Goal: Task Accomplishment & Management: Complete application form

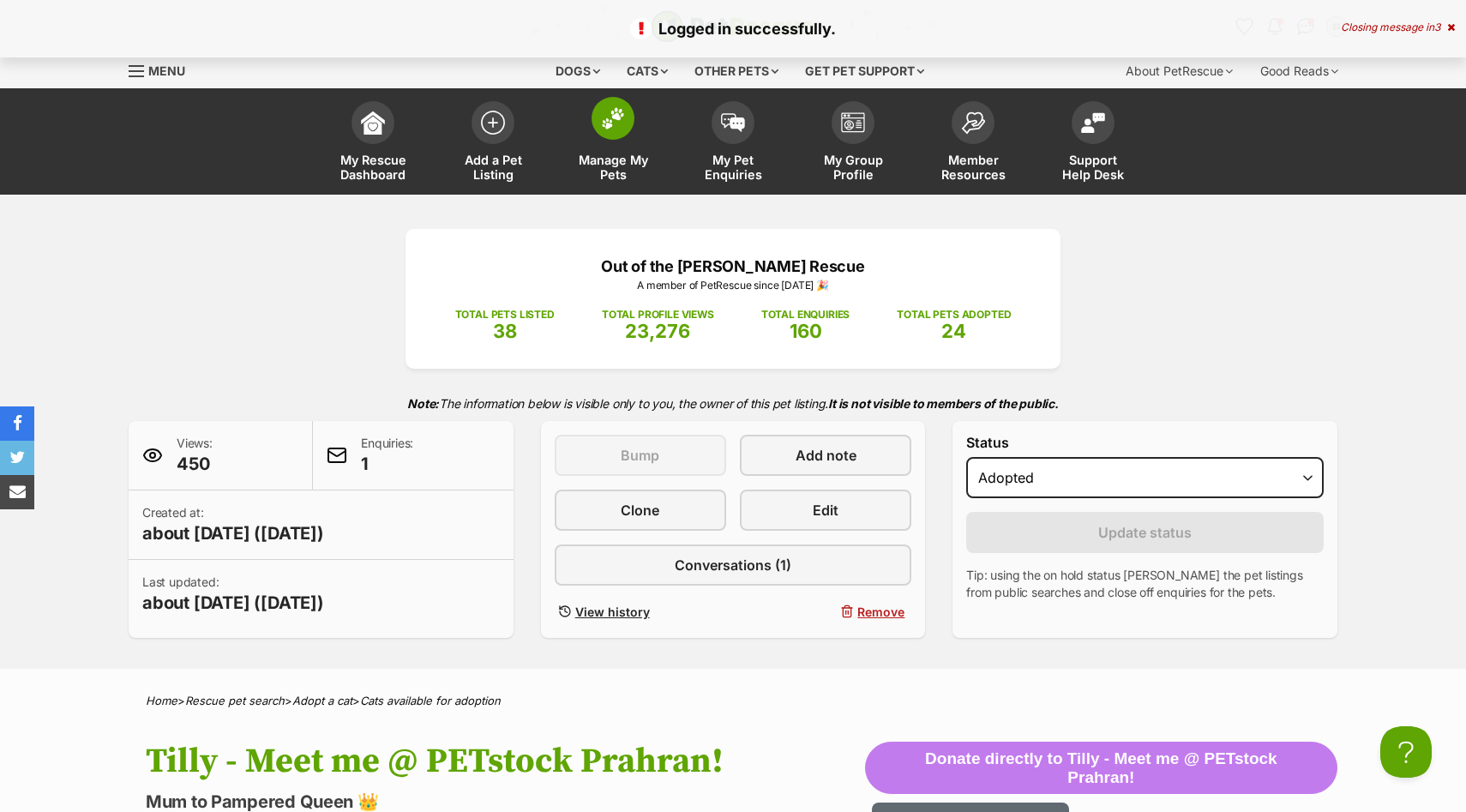
click at [606, 155] on span "Manage My Pets" at bounding box center [613, 167] width 77 height 29
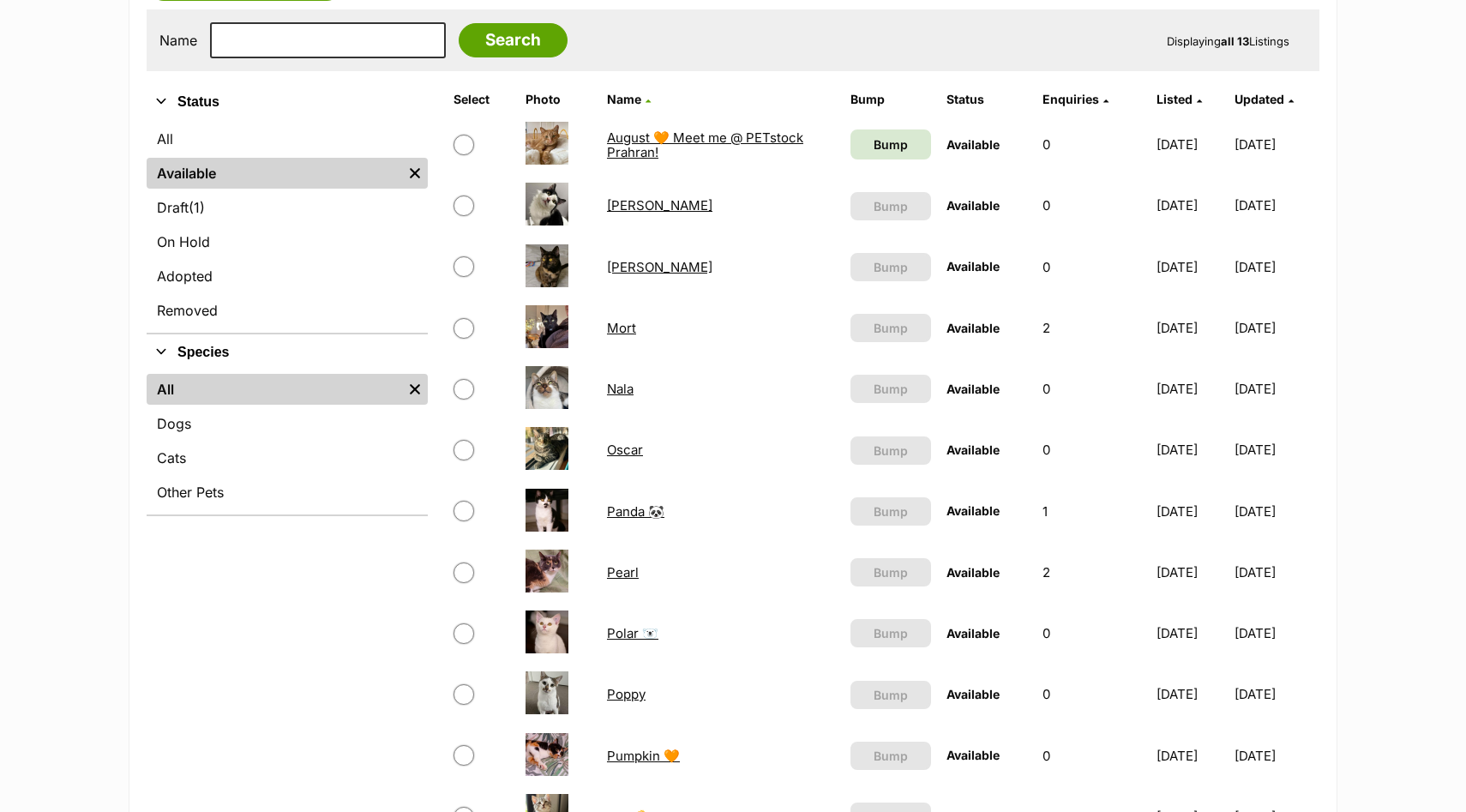
scroll to position [346, 0]
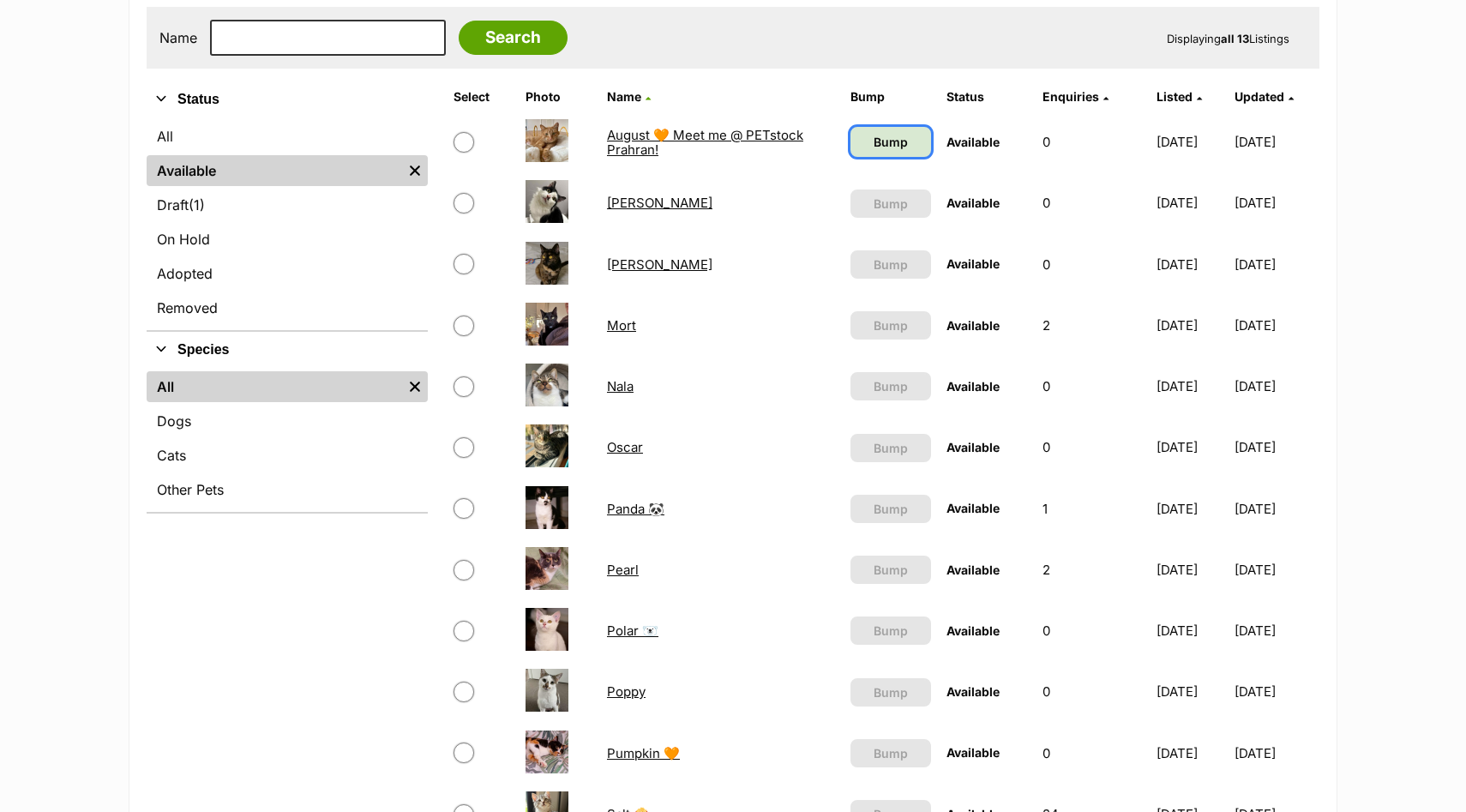
click at [873, 143] on span "Bump" at bounding box center [890, 142] width 34 height 18
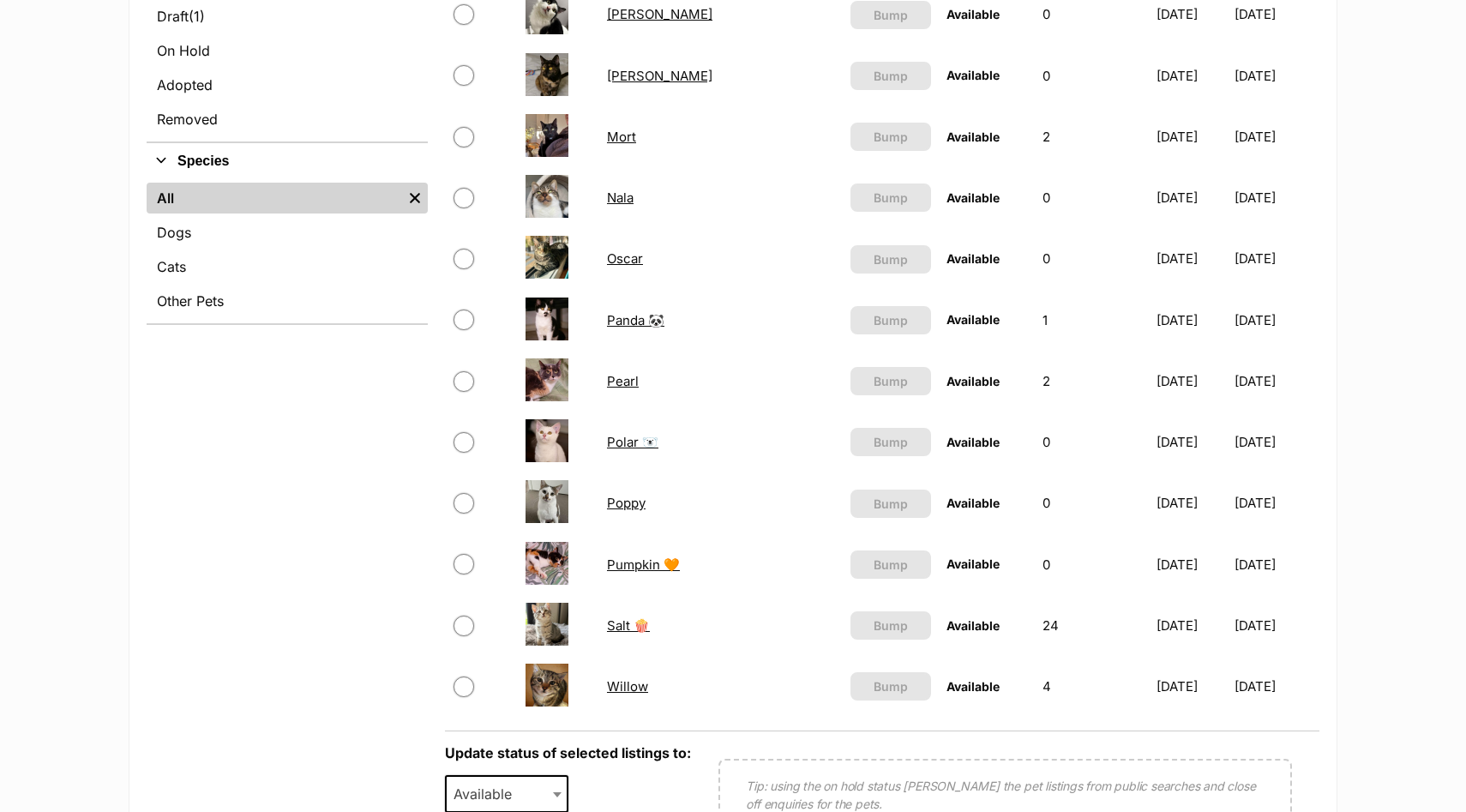
scroll to position [535, 0]
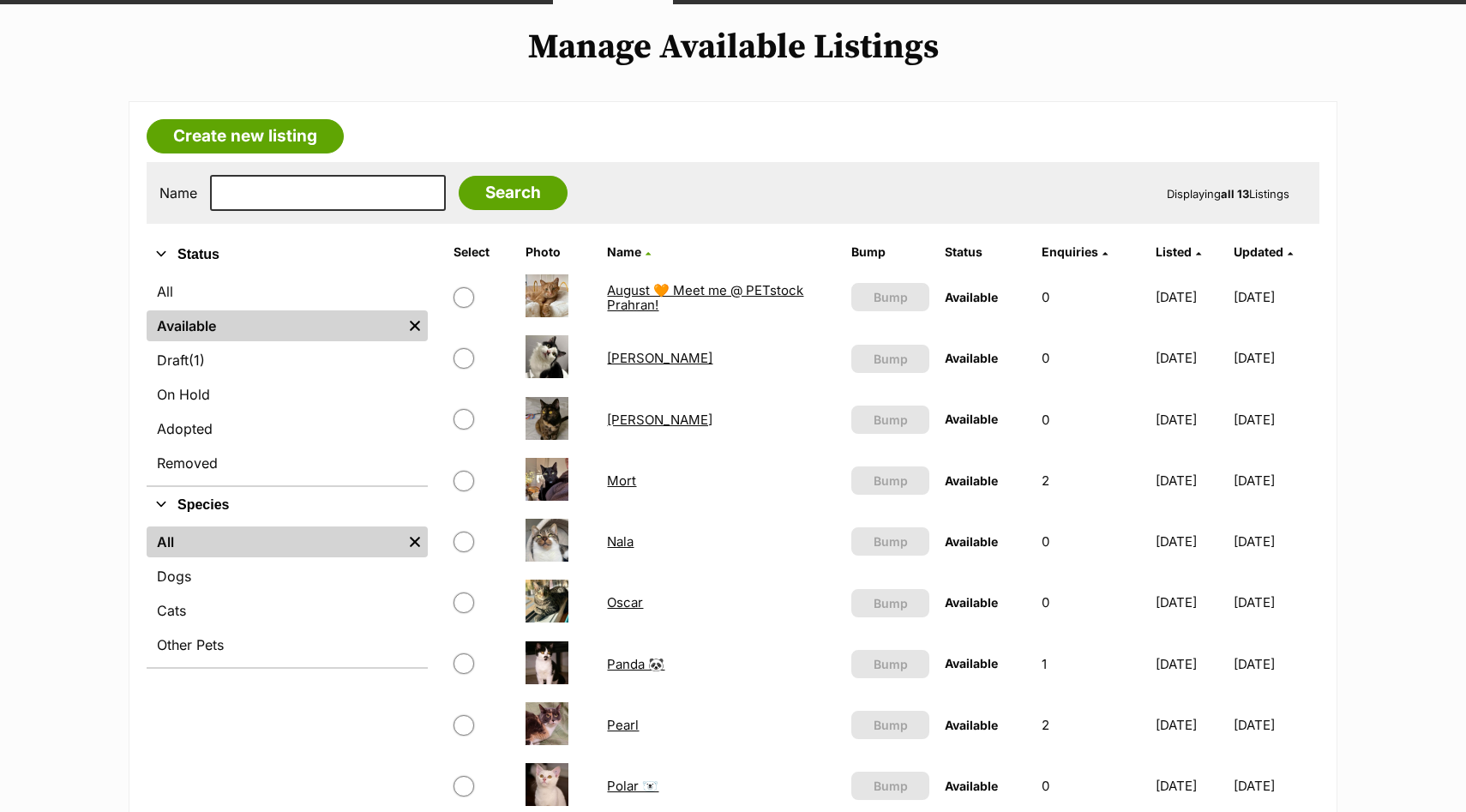
scroll to position [186, 0]
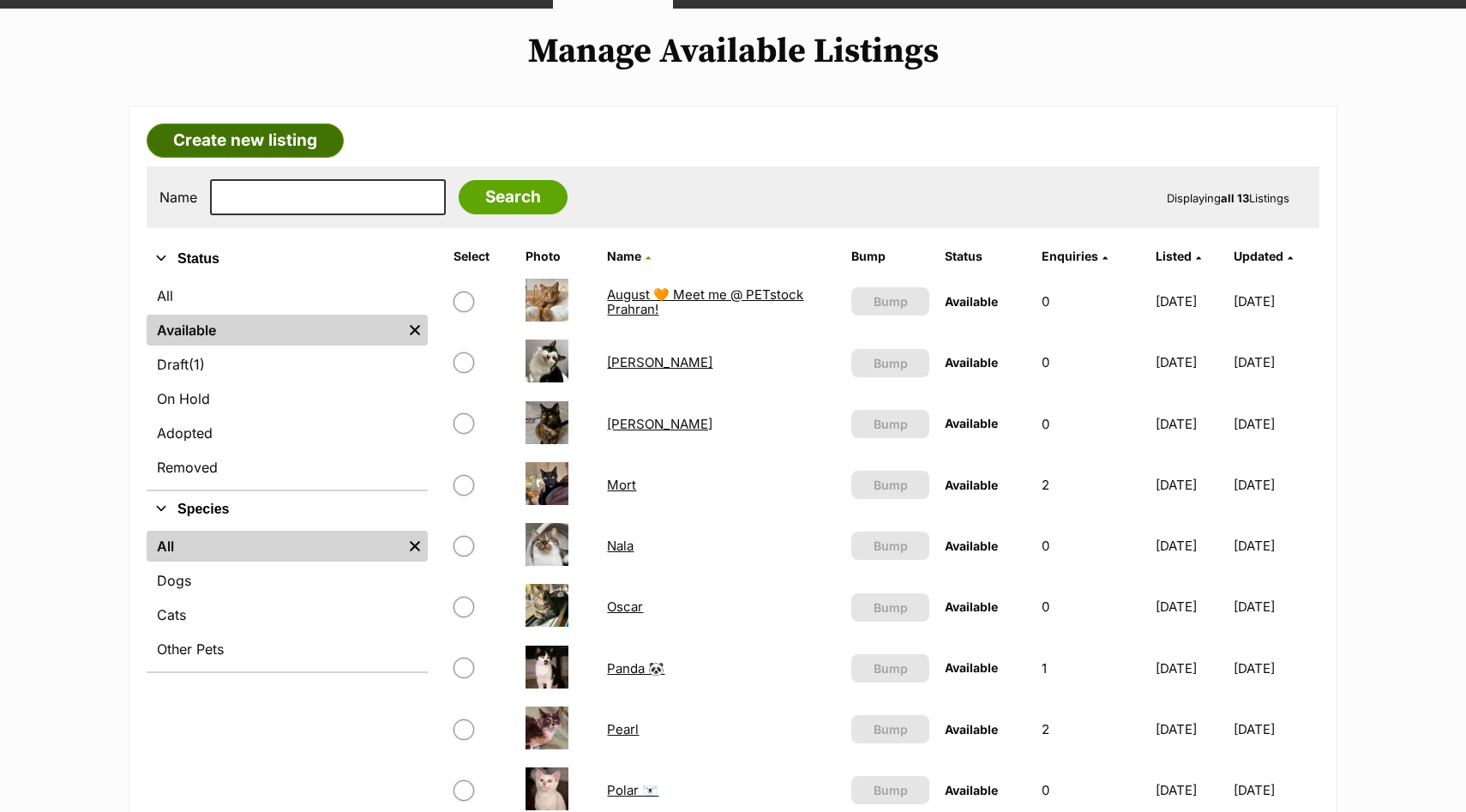
click at [247, 149] on link "Create new listing" at bounding box center [244, 140] width 197 height 34
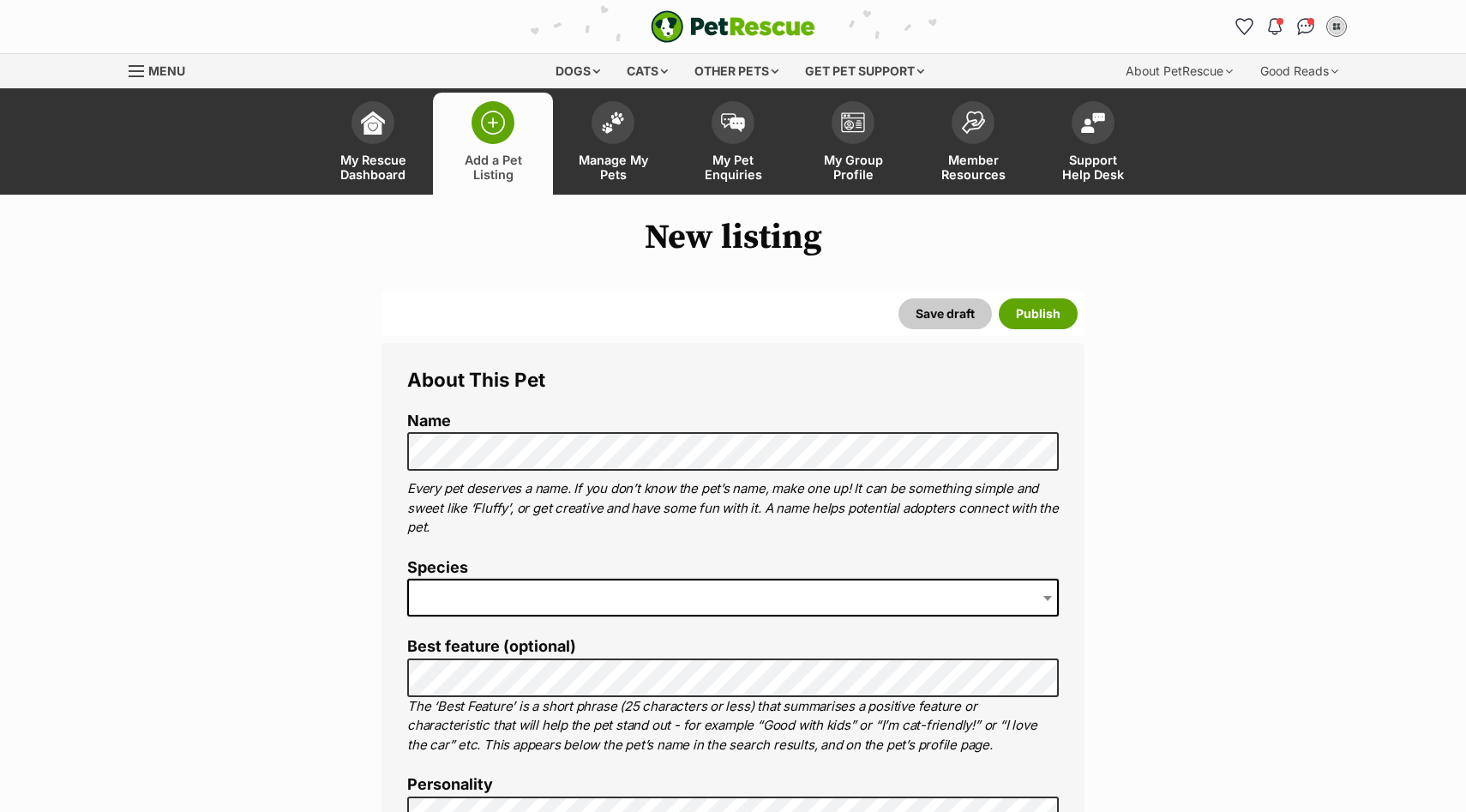
click at [538, 586] on span at bounding box center [732, 597] width 651 height 38
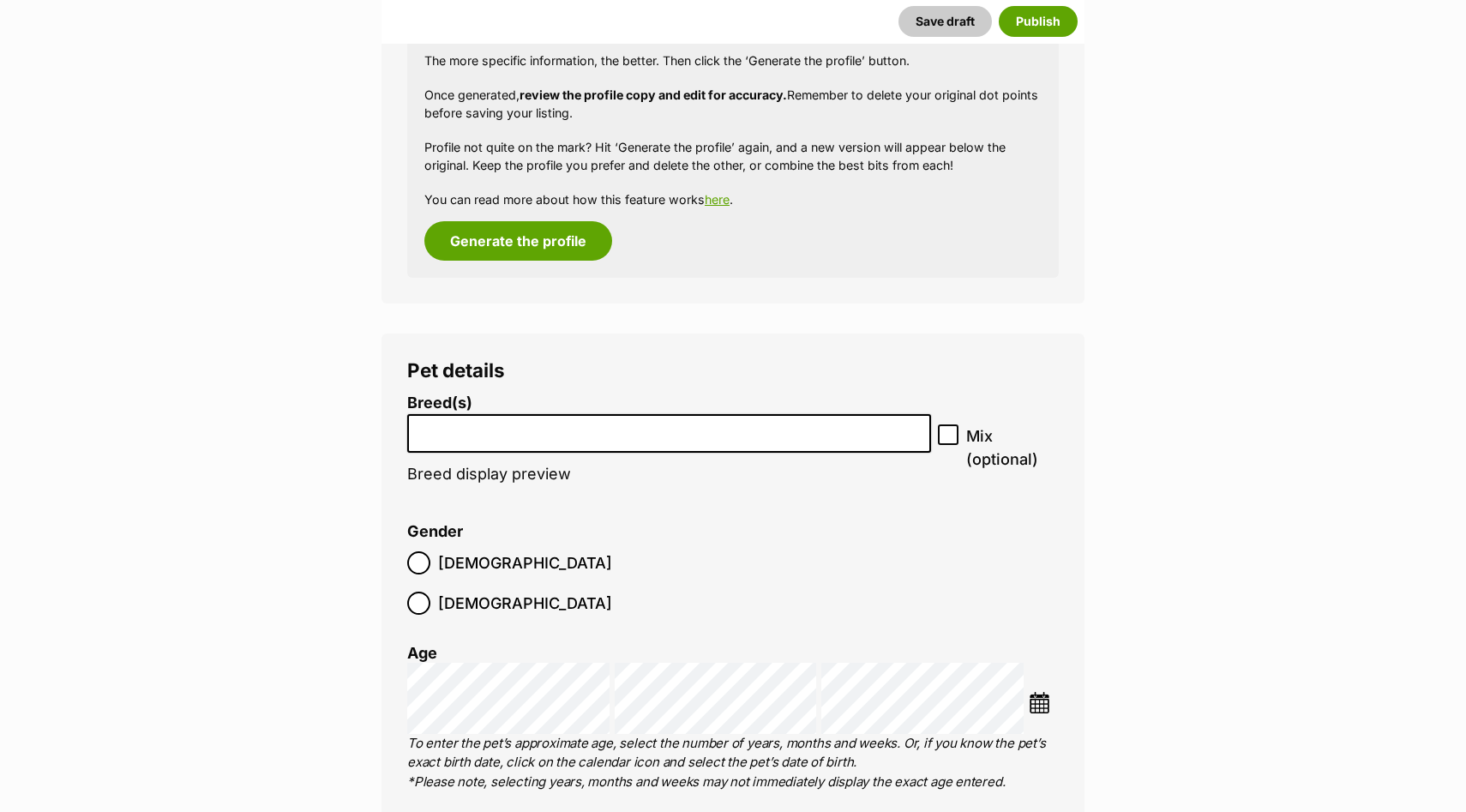
scroll to position [1580, 0]
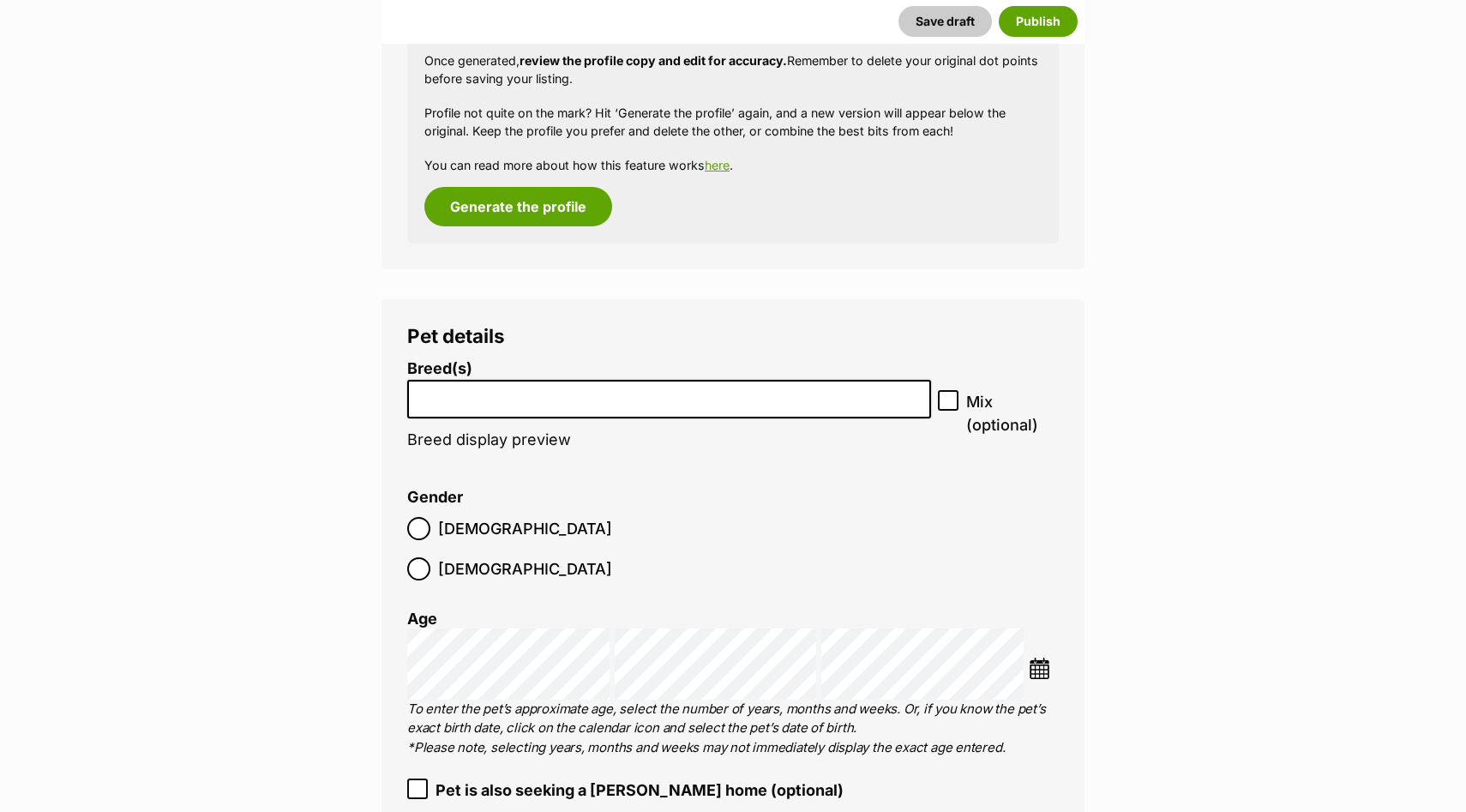
click at [763, 398] on input "search" at bounding box center [669, 394] width 512 height 18
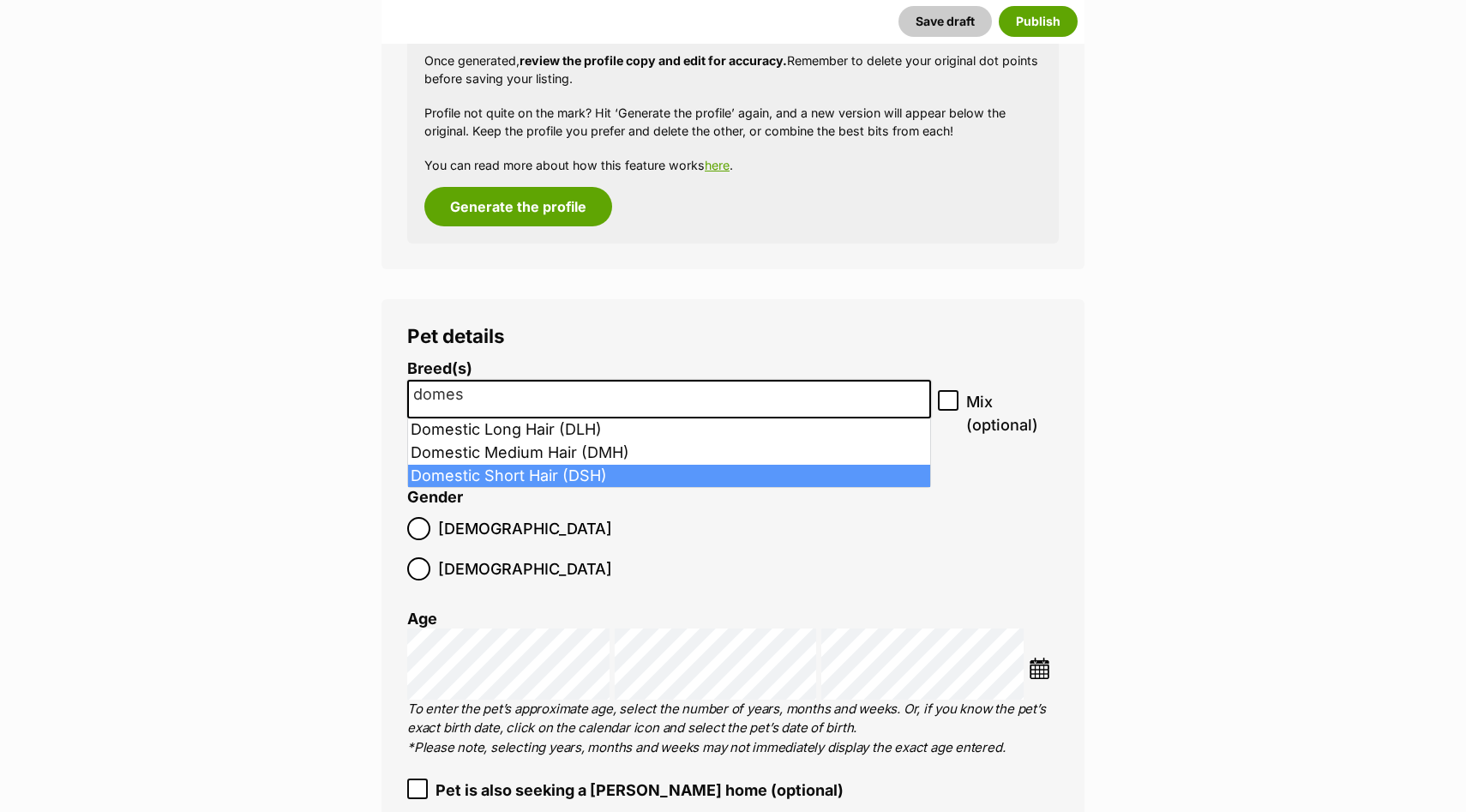
type input "domes"
select select "252102"
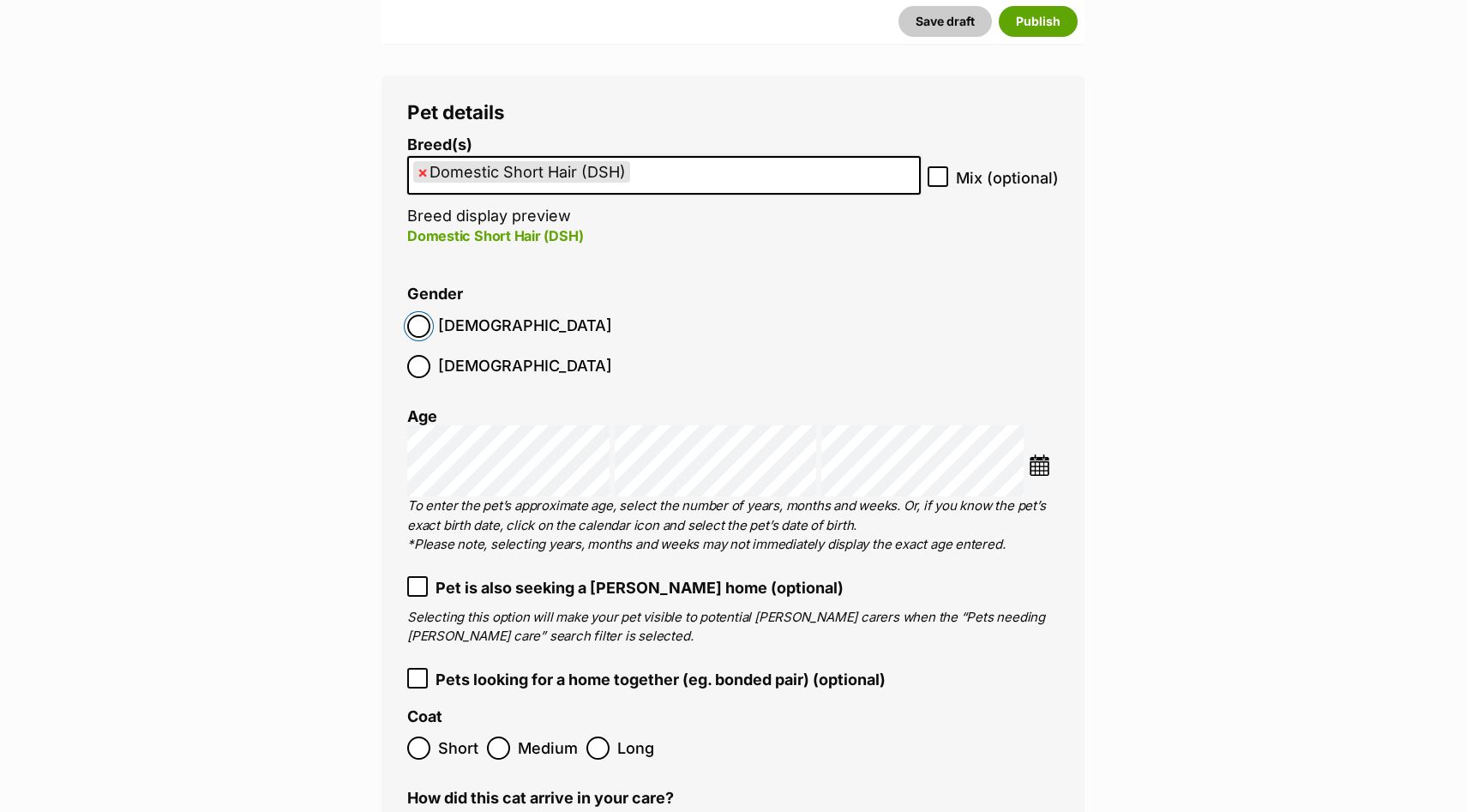
scroll to position [1805, 0]
click at [1047, 454] on img at bounding box center [1039, 464] width 22 height 22
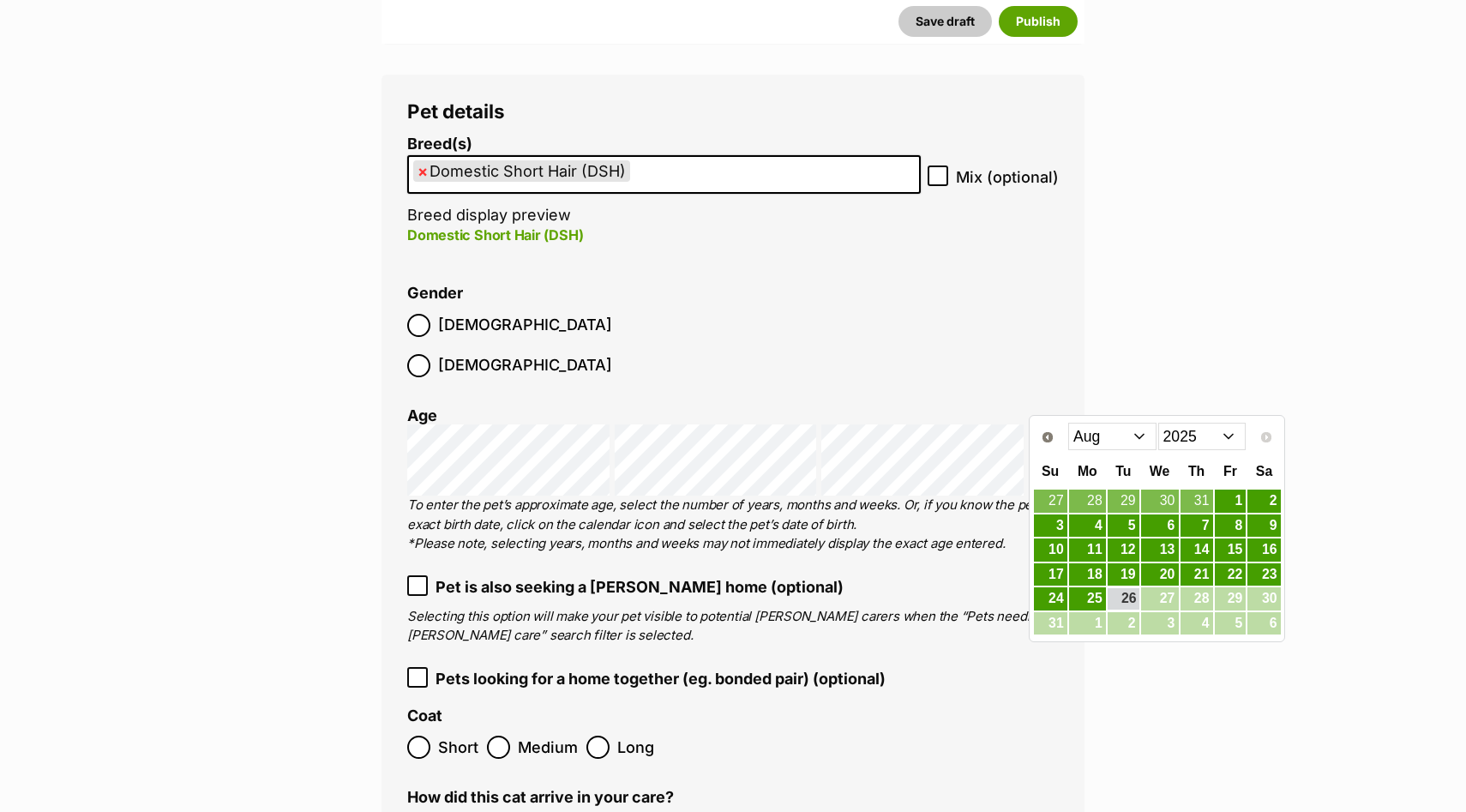
click at [1178, 437] on select "2015 2016 2017 2018 2019 2020 2021 2022 2023 2024 2025" at bounding box center [1202, 436] width 88 height 28
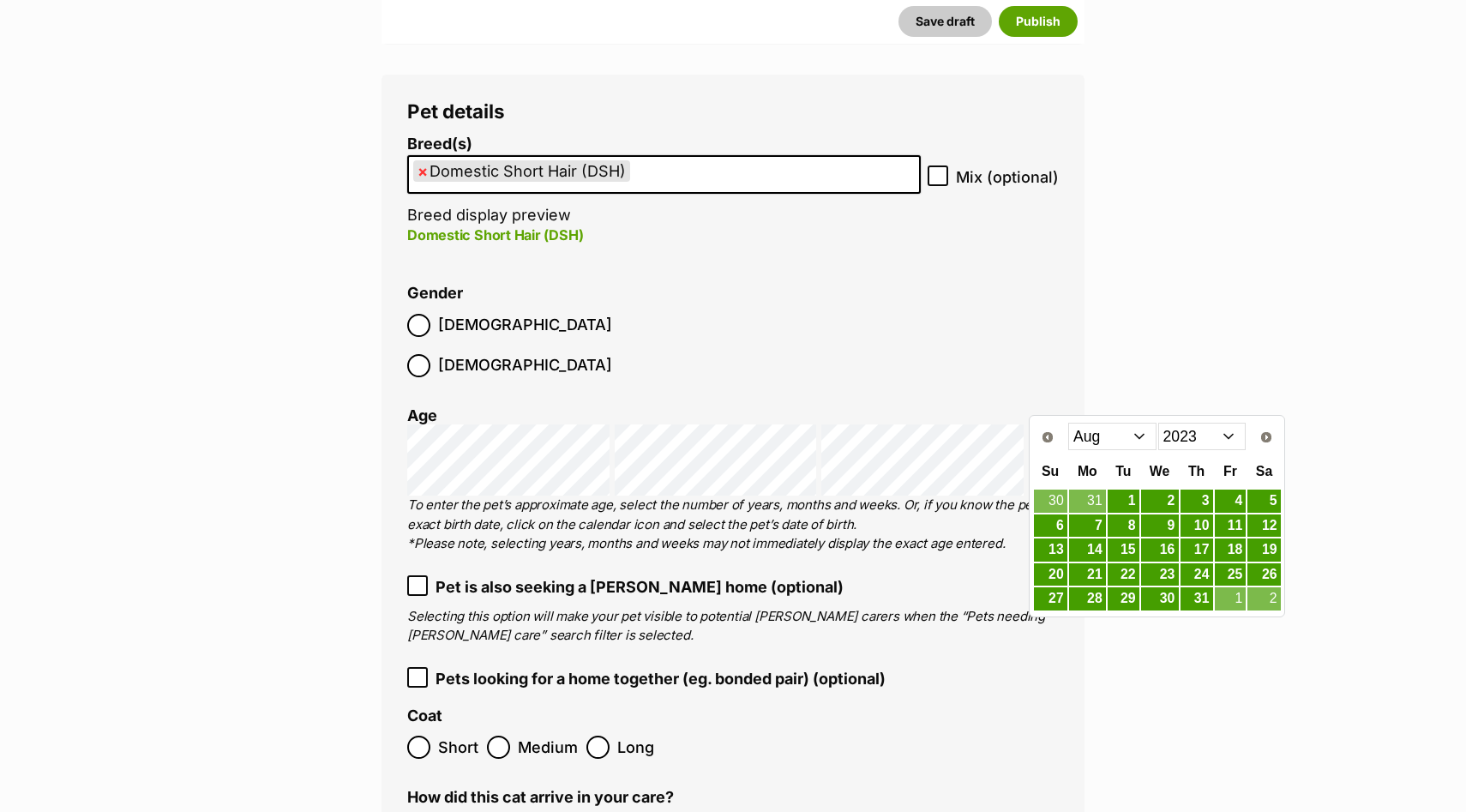
click at [1103, 440] on select "Jan Feb Mar Apr May Jun Jul Aug Sep Oct Nov Dec" at bounding box center [1112, 436] width 88 height 28
click at [1163, 552] on link "15" at bounding box center [1160, 550] width 38 height 22
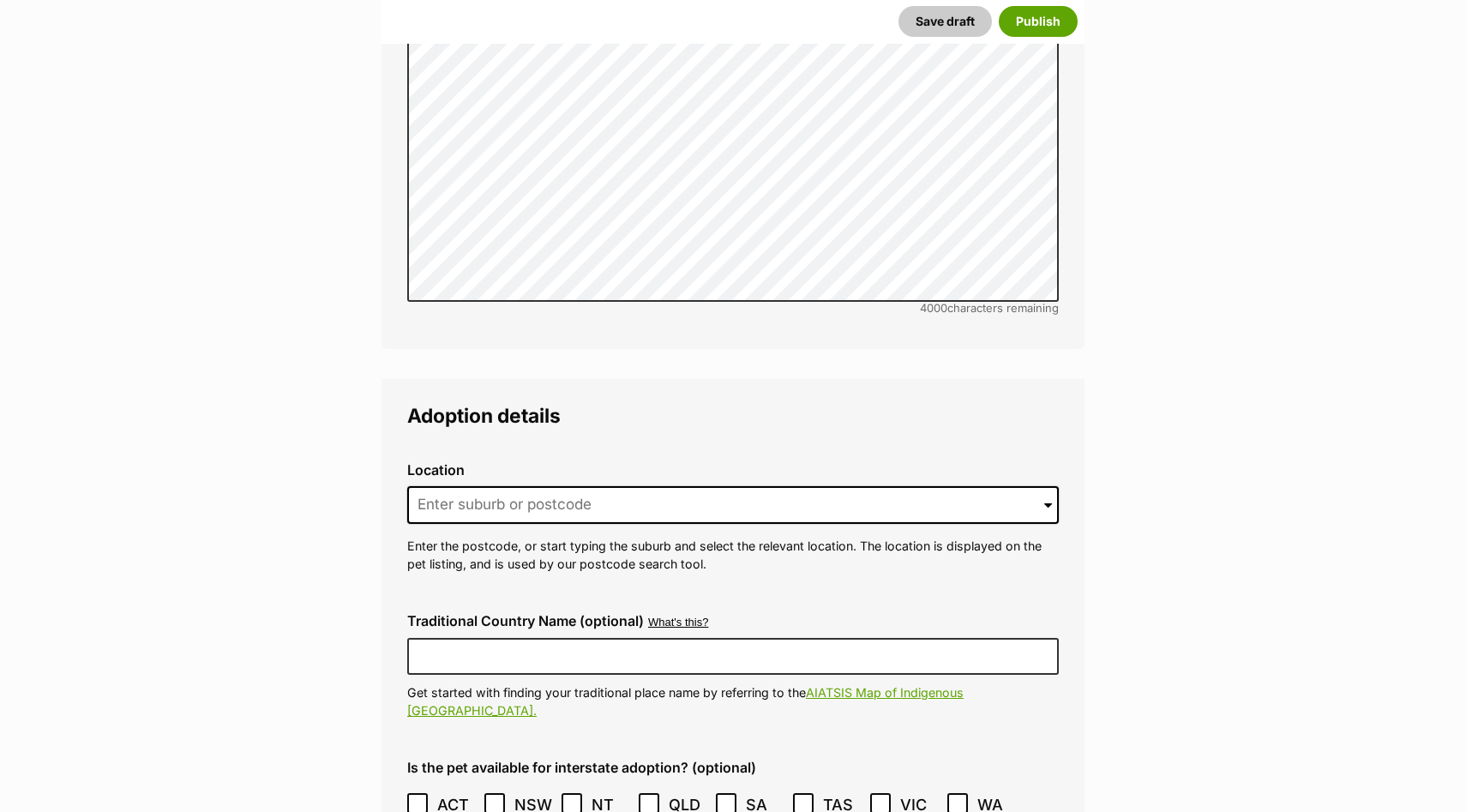
scroll to position [3590, 0]
click at [514, 485] on input at bounding box center [732, 504] width 651 height 38
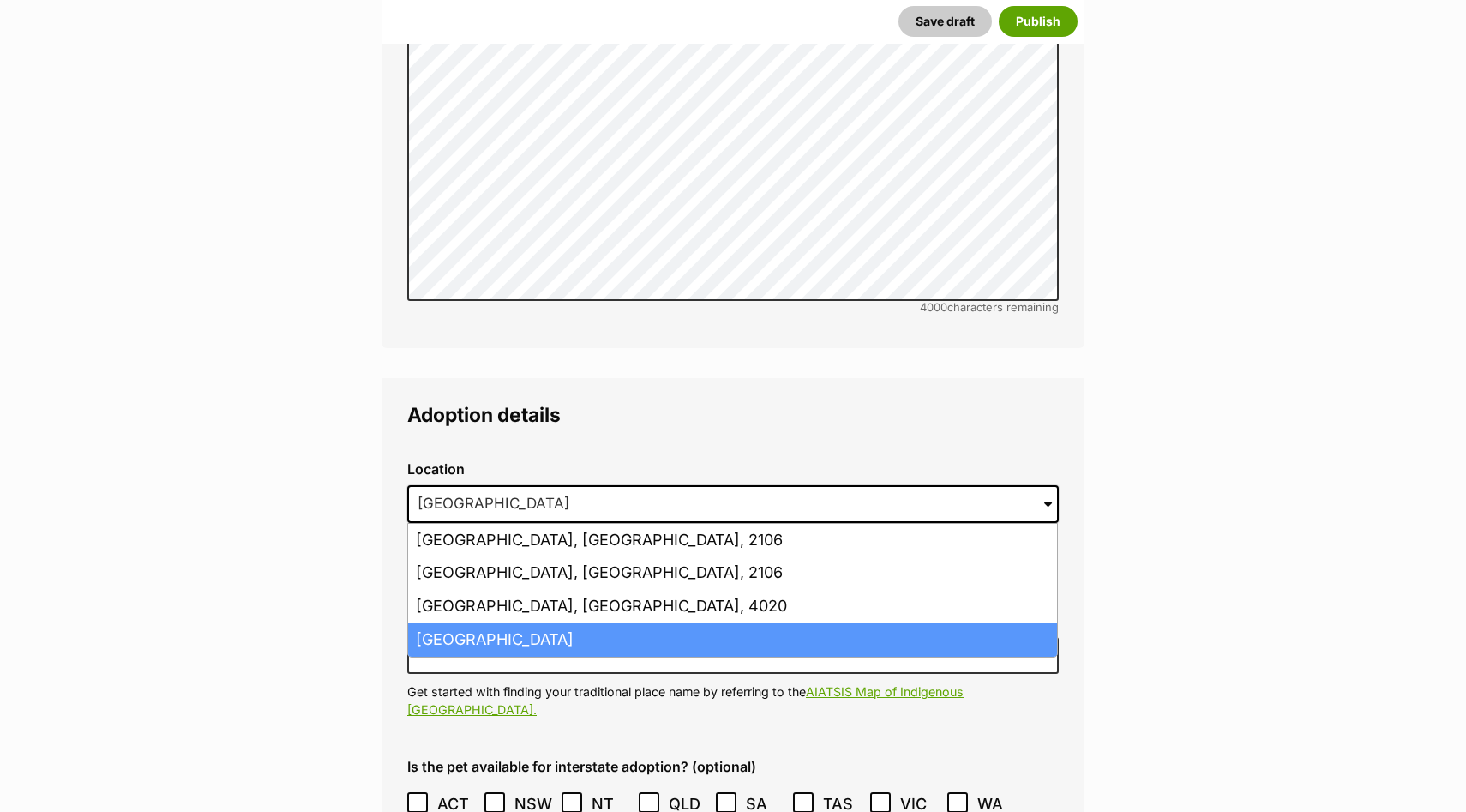
click at [507, 623] on li "Newport, Victoria, 3015" at bounding box center [732, 640] width 649 height 33
type input "Newport, Victoria, 3015"
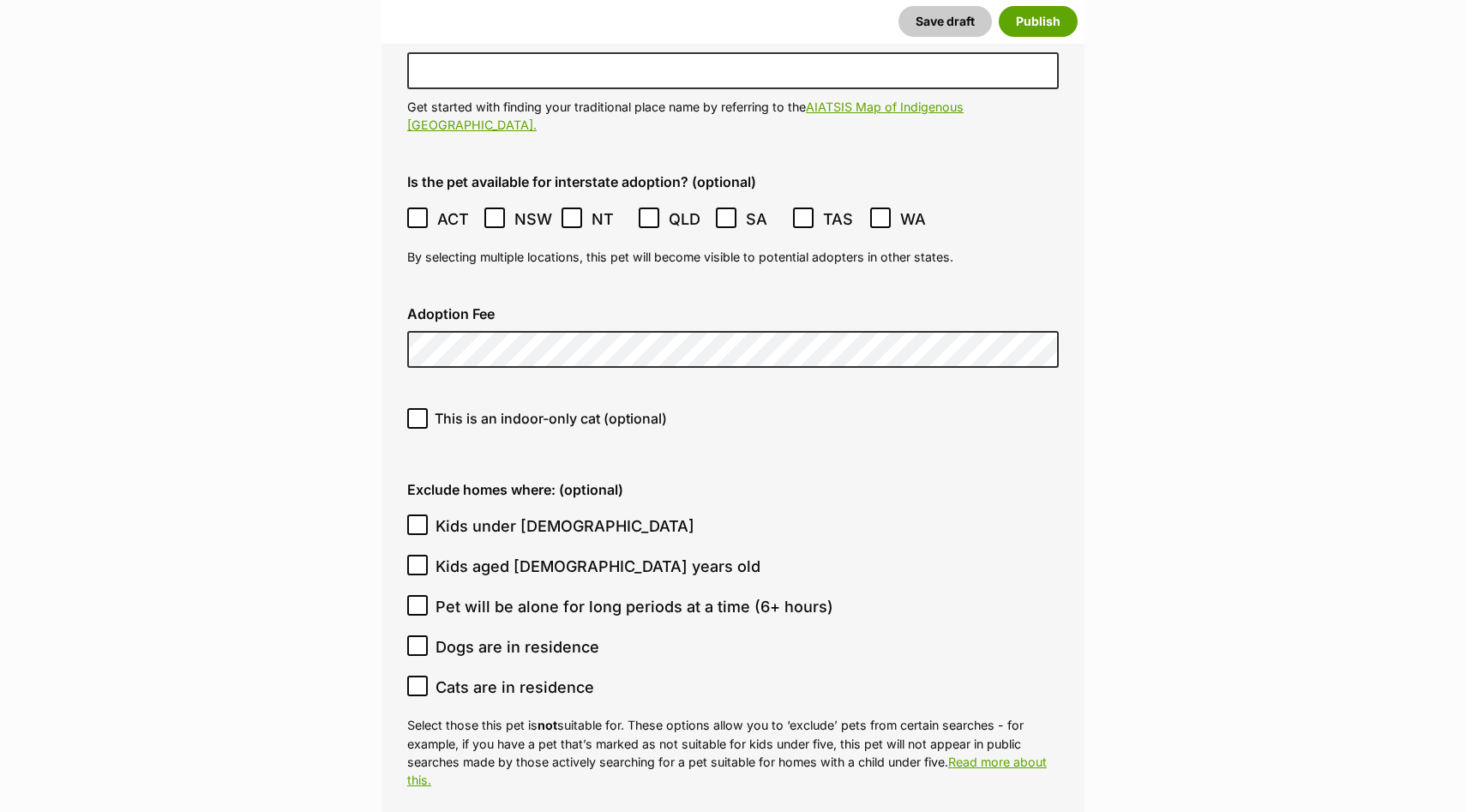
scroll to position [4151, 0]
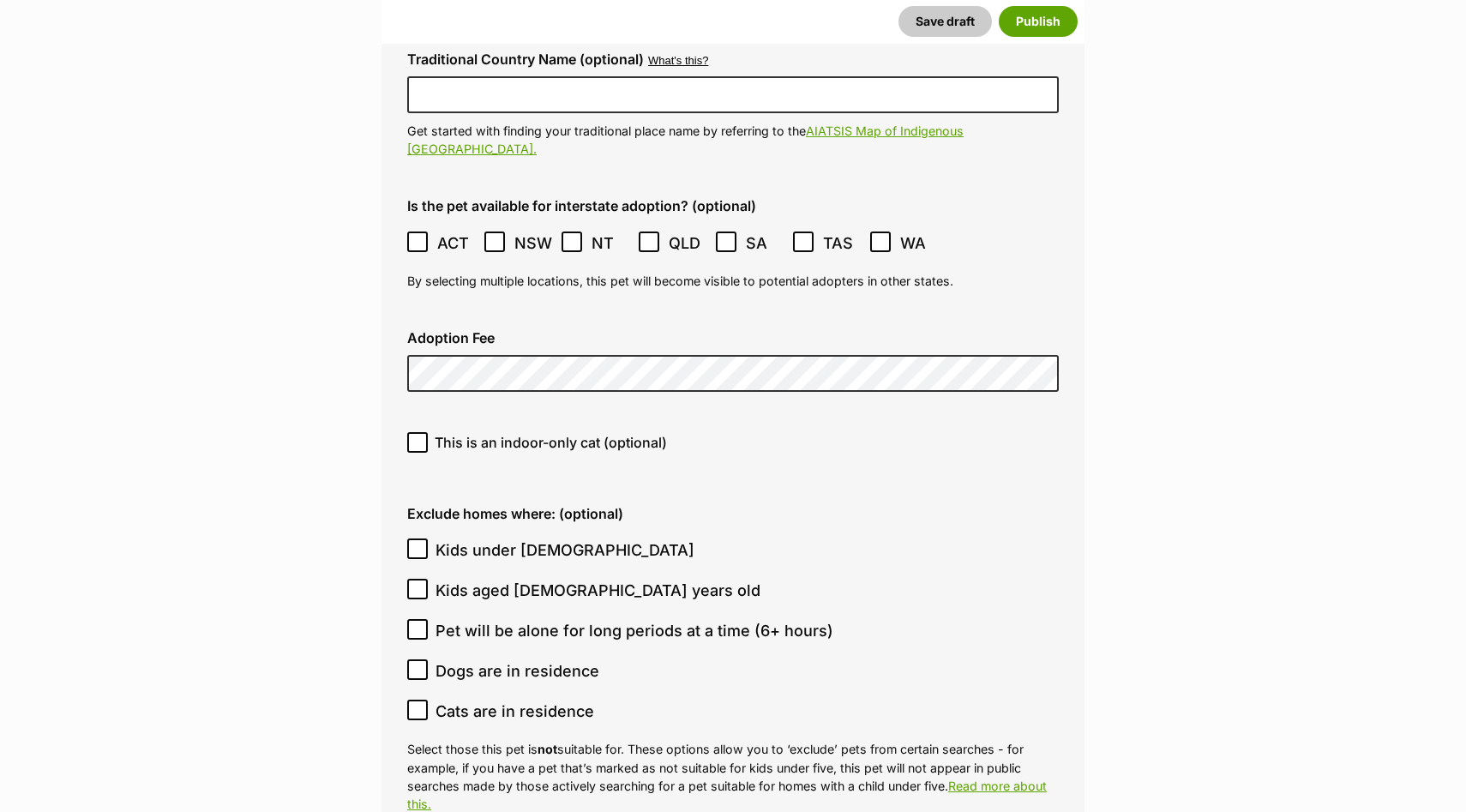
click at [430, 432] on label "This is an indoor-only cat (optional)" at bounding box center [732, 442] width 651 height 21
click at [428, 432] on input "This is an indoor-only cat (optional)" at bounding box center [417, 442] width 21 height 21
checkbox input "true"
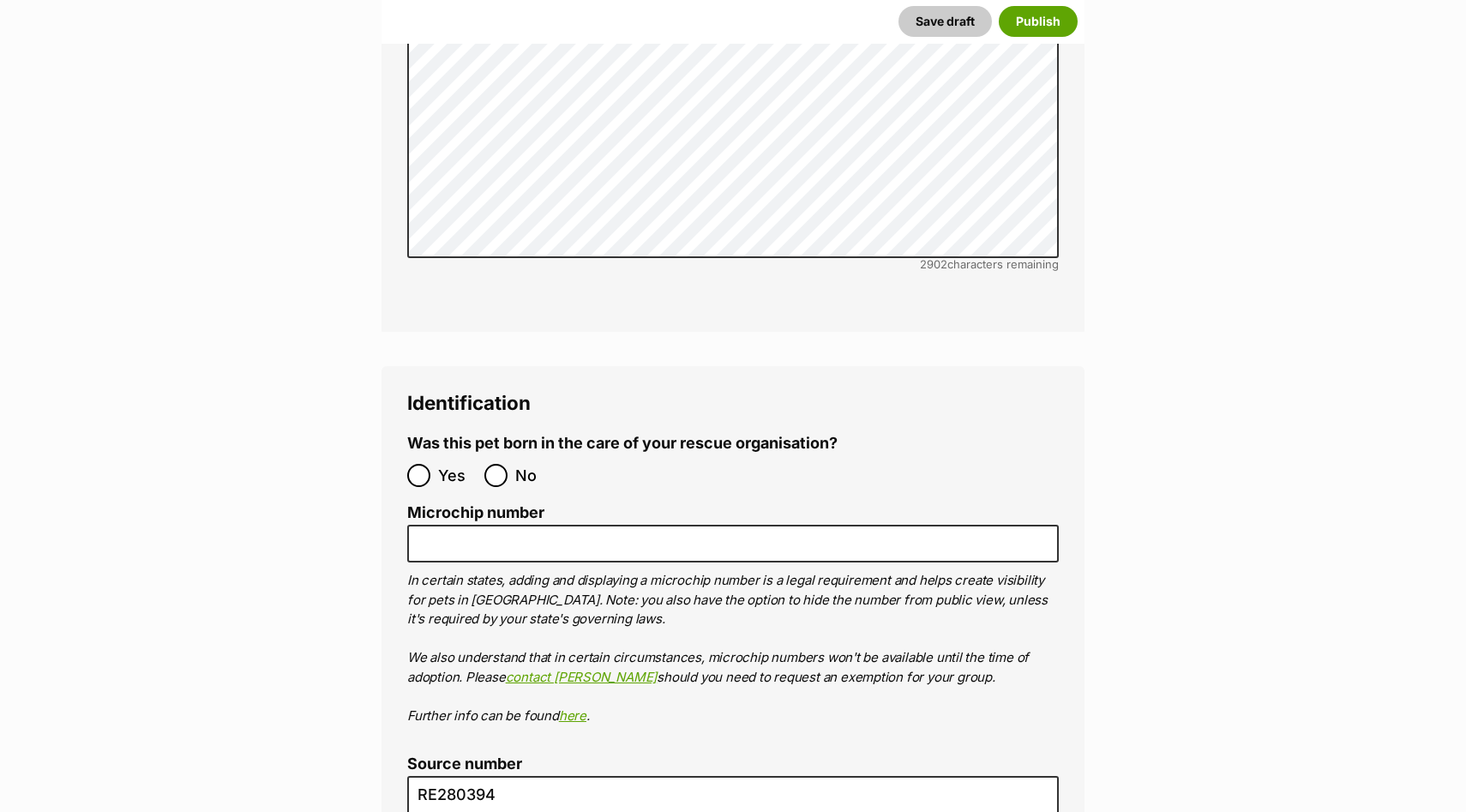
scroll to position [5324, 0]
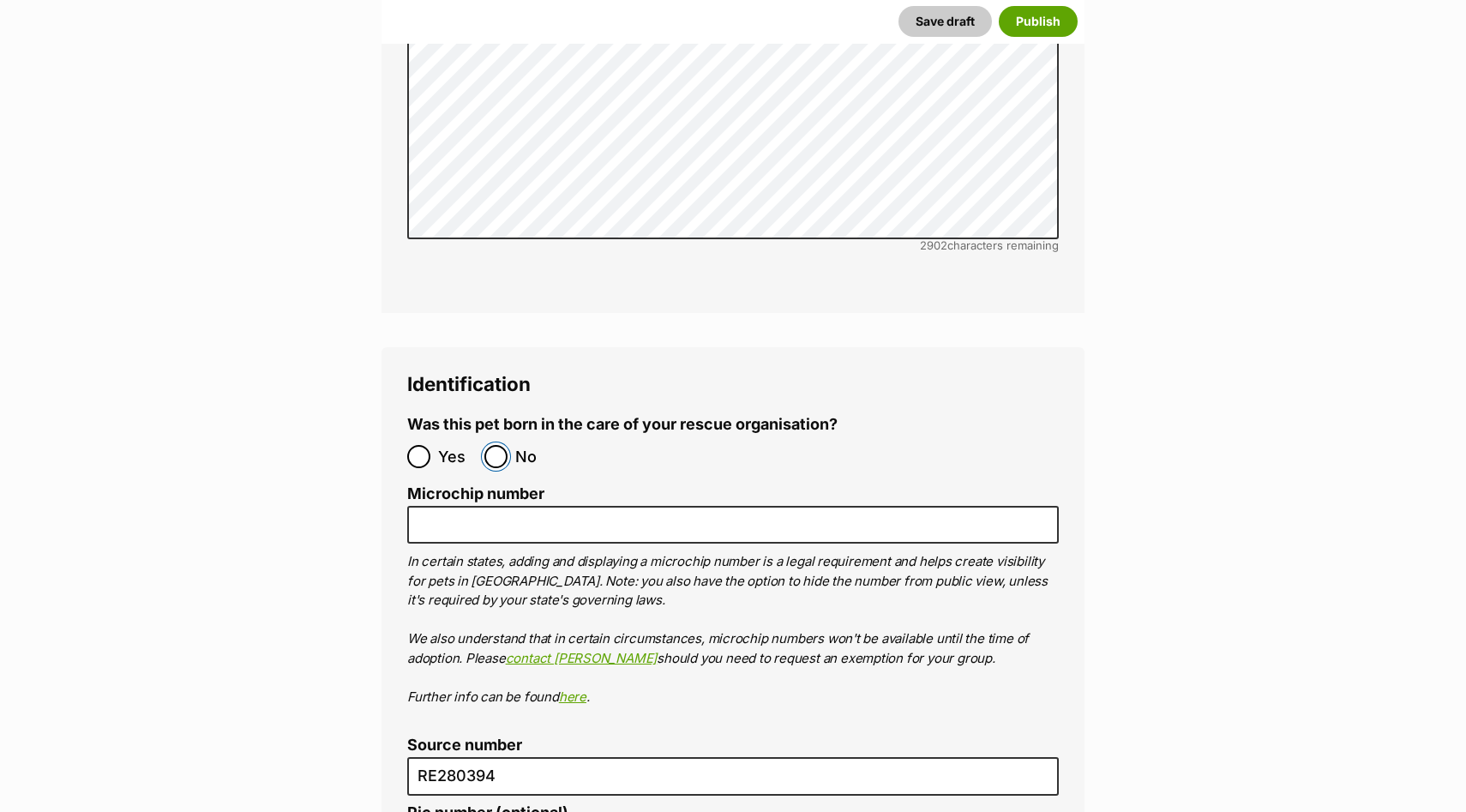
click at [499, 445] on input "No" at bounding box center [496, 456] width 23 height 23
radio input "true"
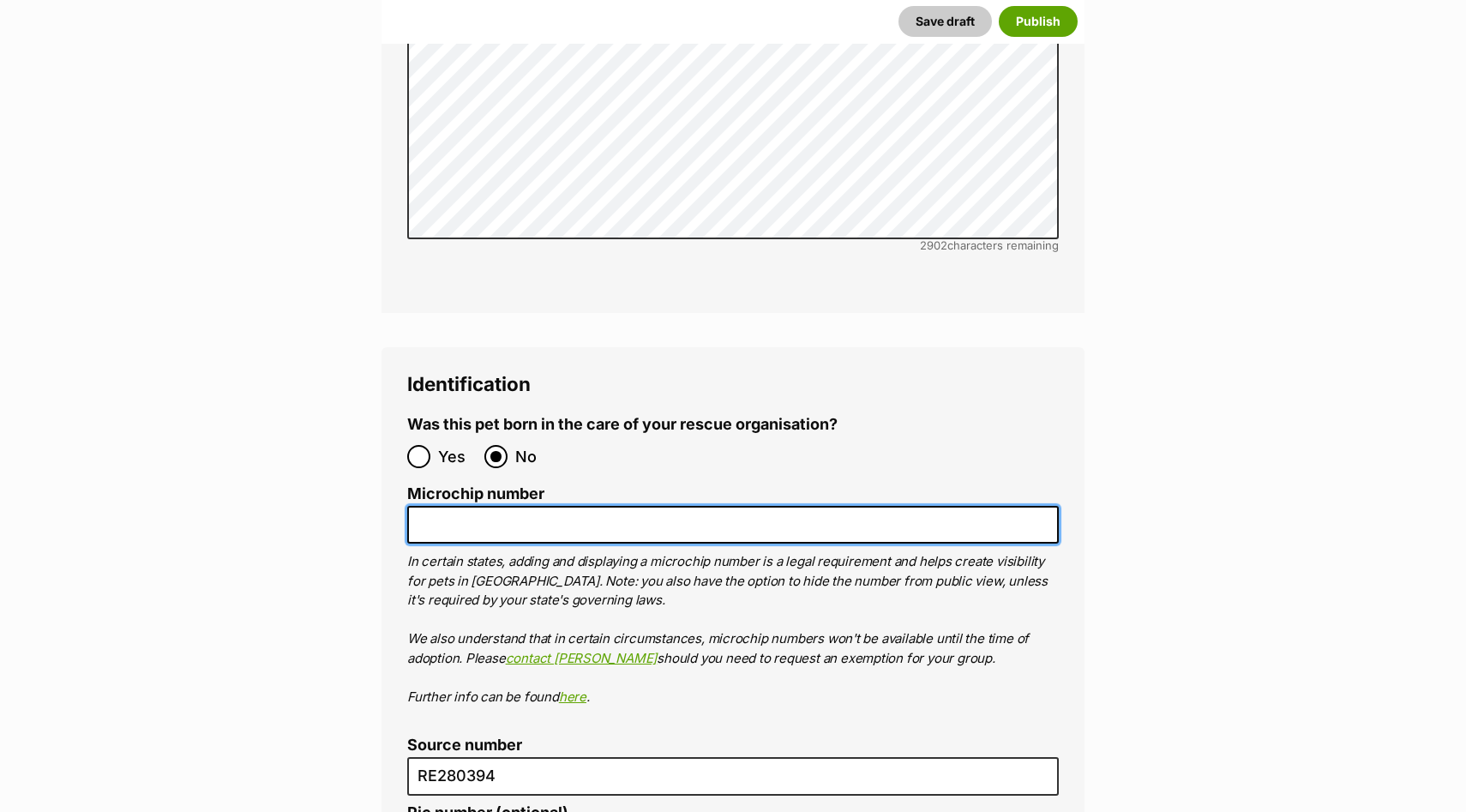
click at [502, 506] on input "Microchip number" at bounding box center [732, 525] width 651 height 39
paste input "991003002818617"
drag, startPoint x: 451, startPoint y: 444, endPoint x: 342, endPoint y: 443, distance: 109.0
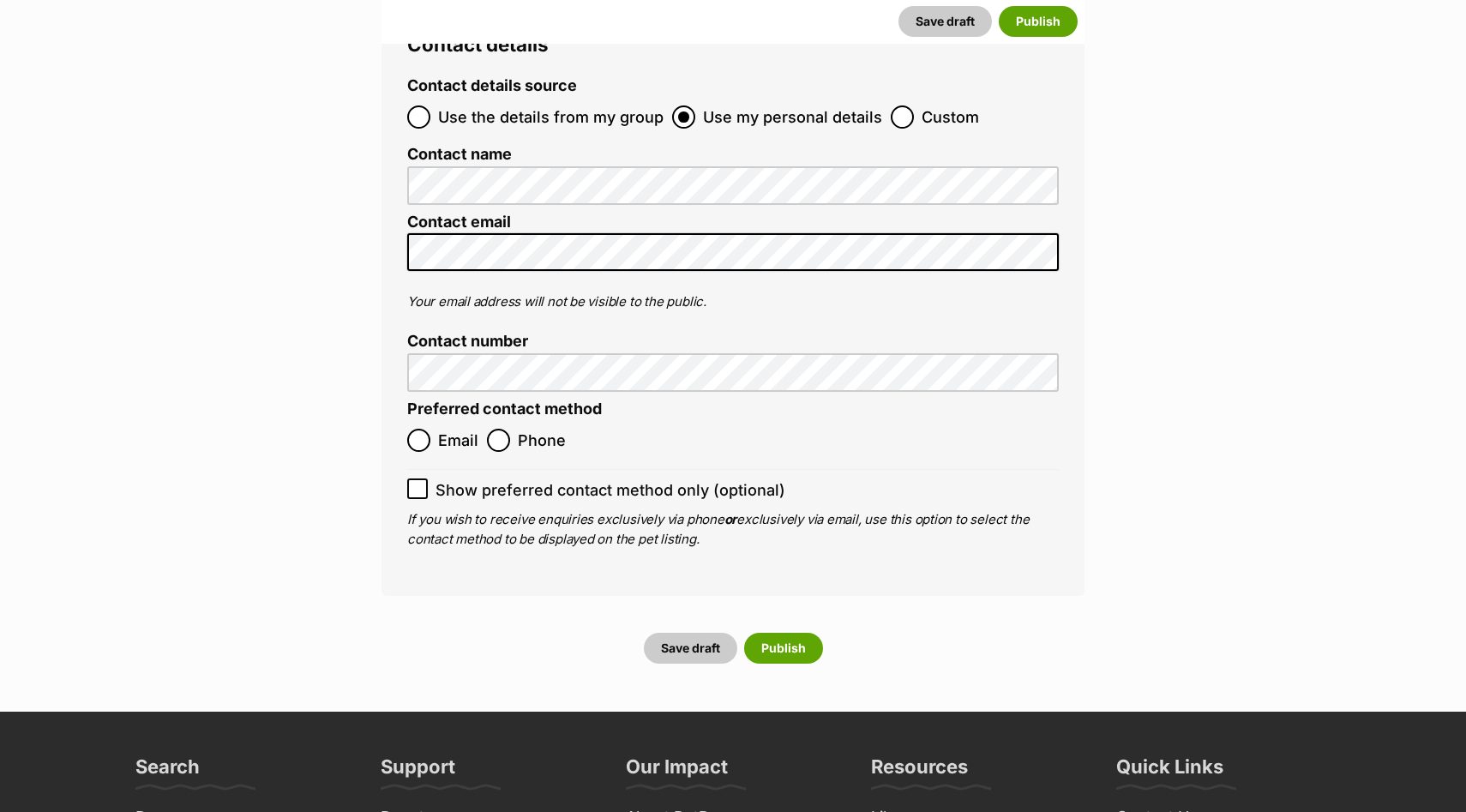
scroll to position [6536, 0]
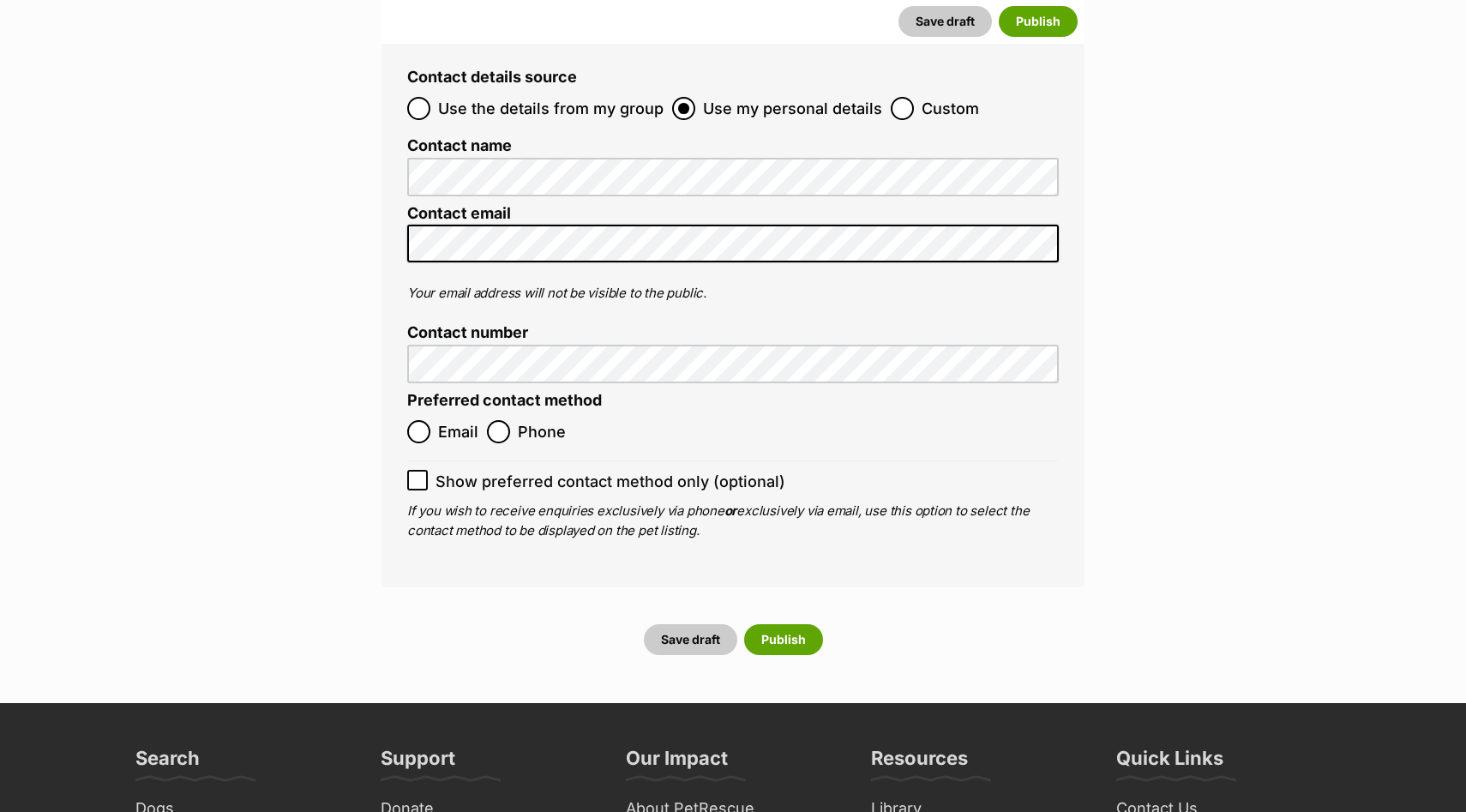
type input "991003002818617"
click at [426, 420] on input "Email" at bounding box center [419, 432] width 23 height 23
radio input "true"
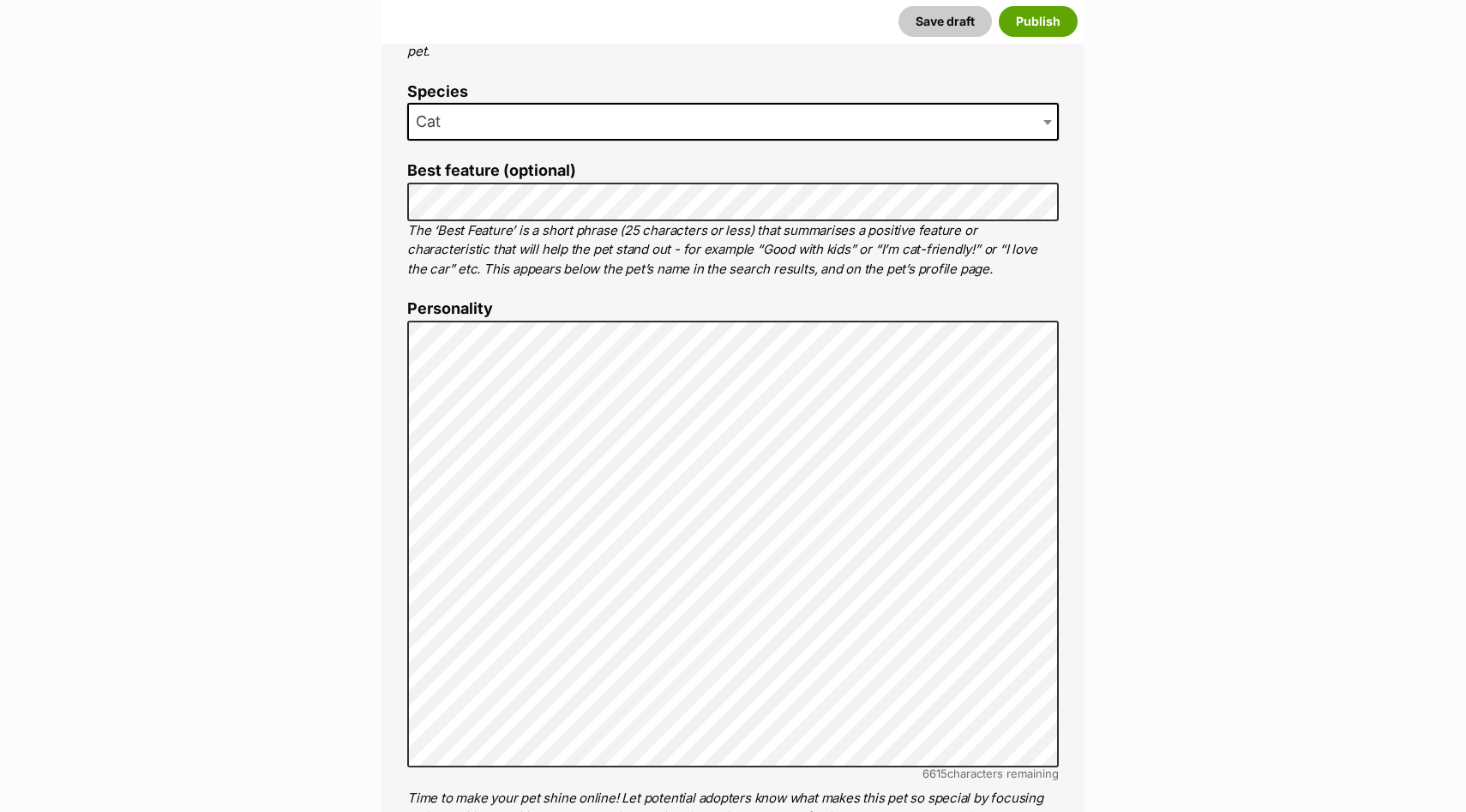
scroll to position [174, 0]
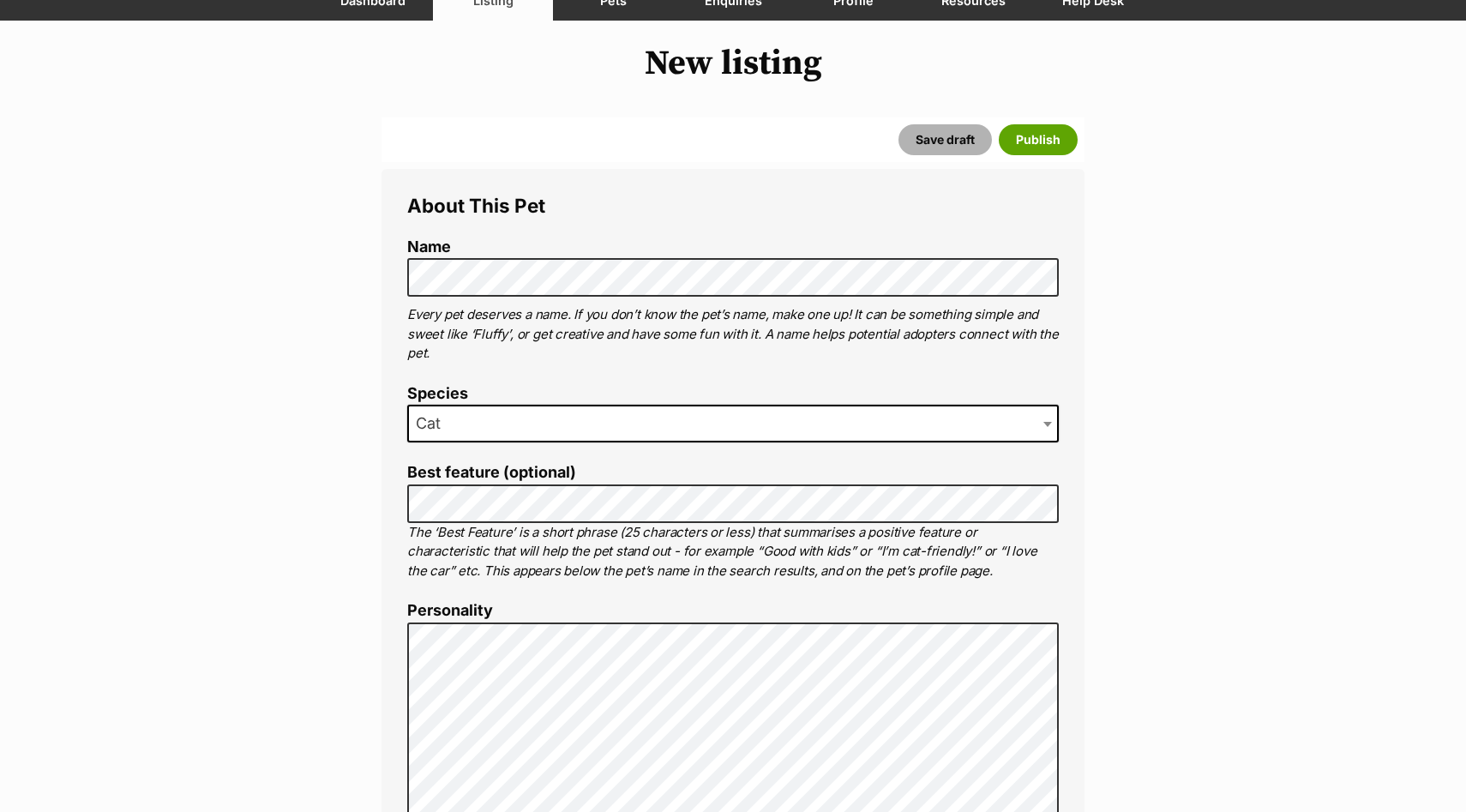
click at [942, 140] on button "Save draft" at bounding box center [945, 139] width 93 height 31
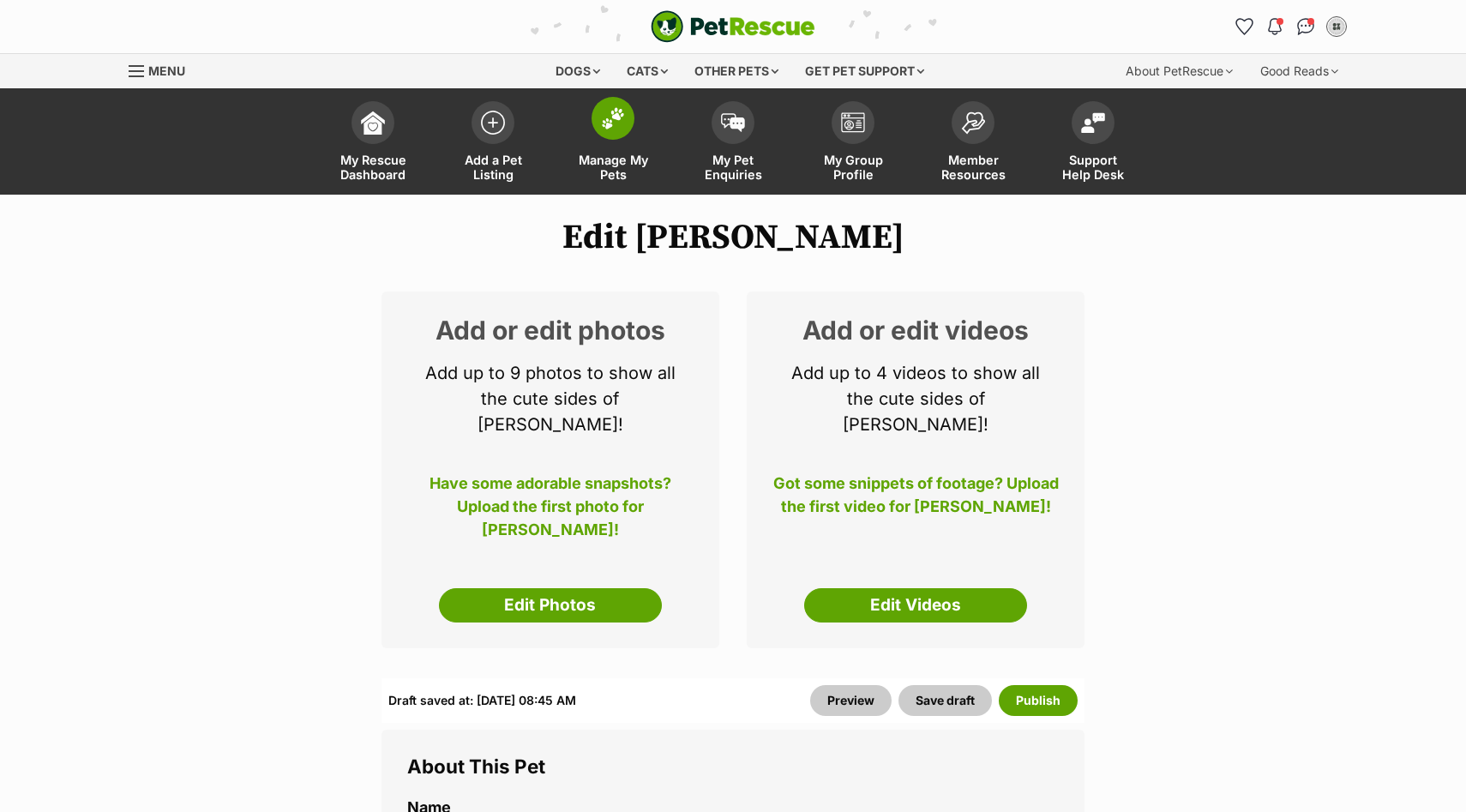
click at [608, 143] on link "Manage My Pets" at bounding box center [613, 144] width 120 height 102
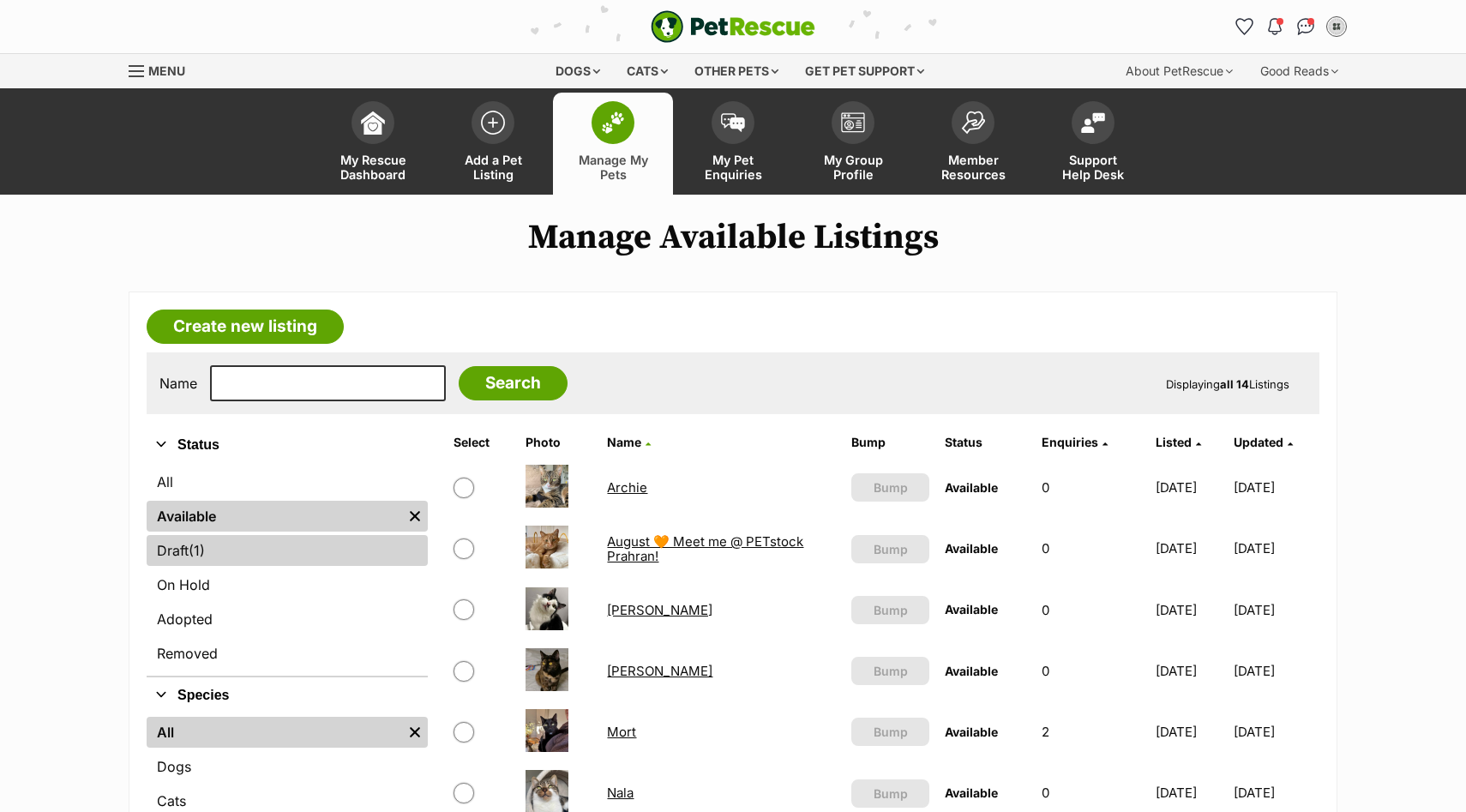
click at [256, 551] on link "Draft (1) Items" at bounding box center [287, 550] width 281 height 31
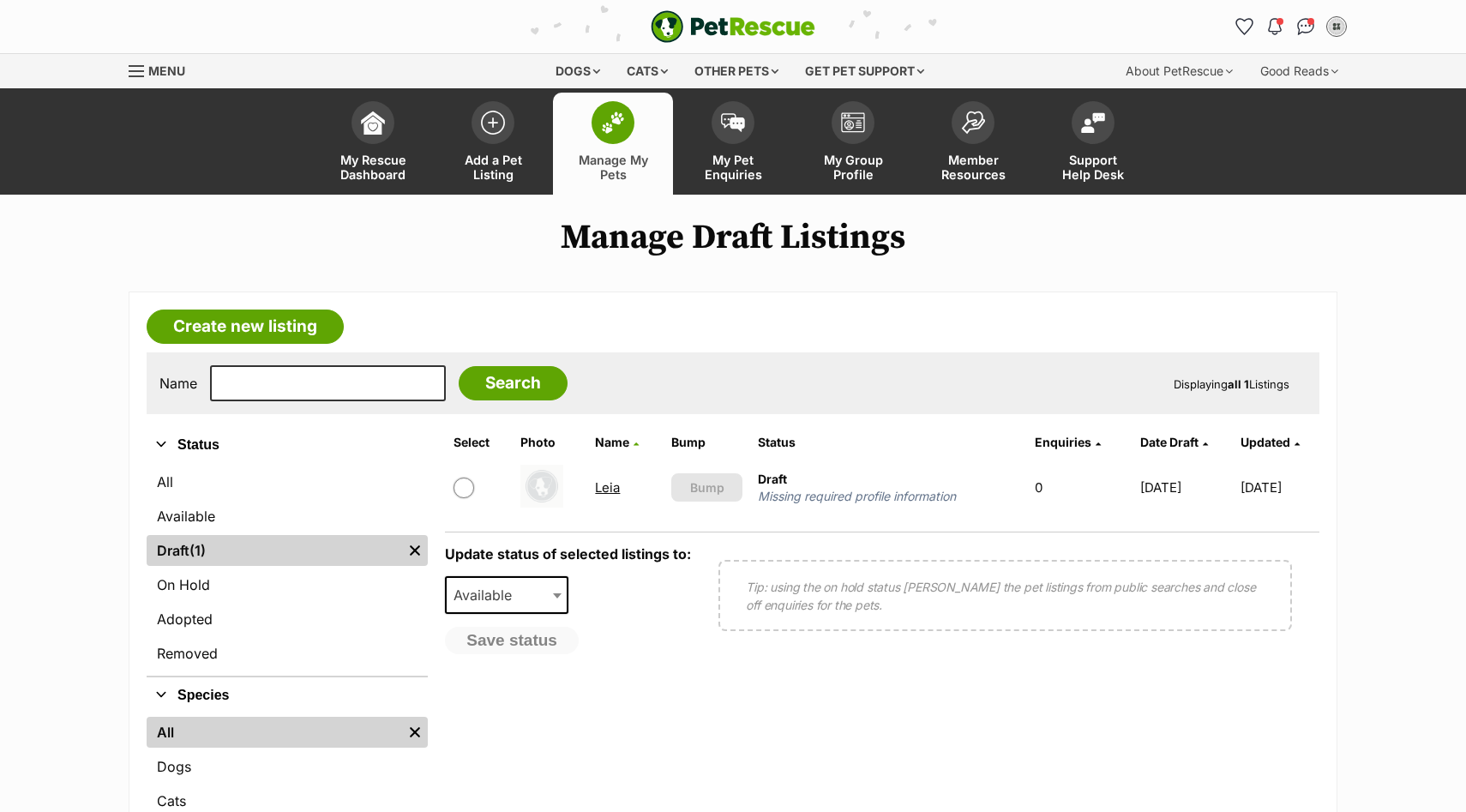
click at [602, 492] on link "Leia" at bounding box center [607, 487] width 25 height 16
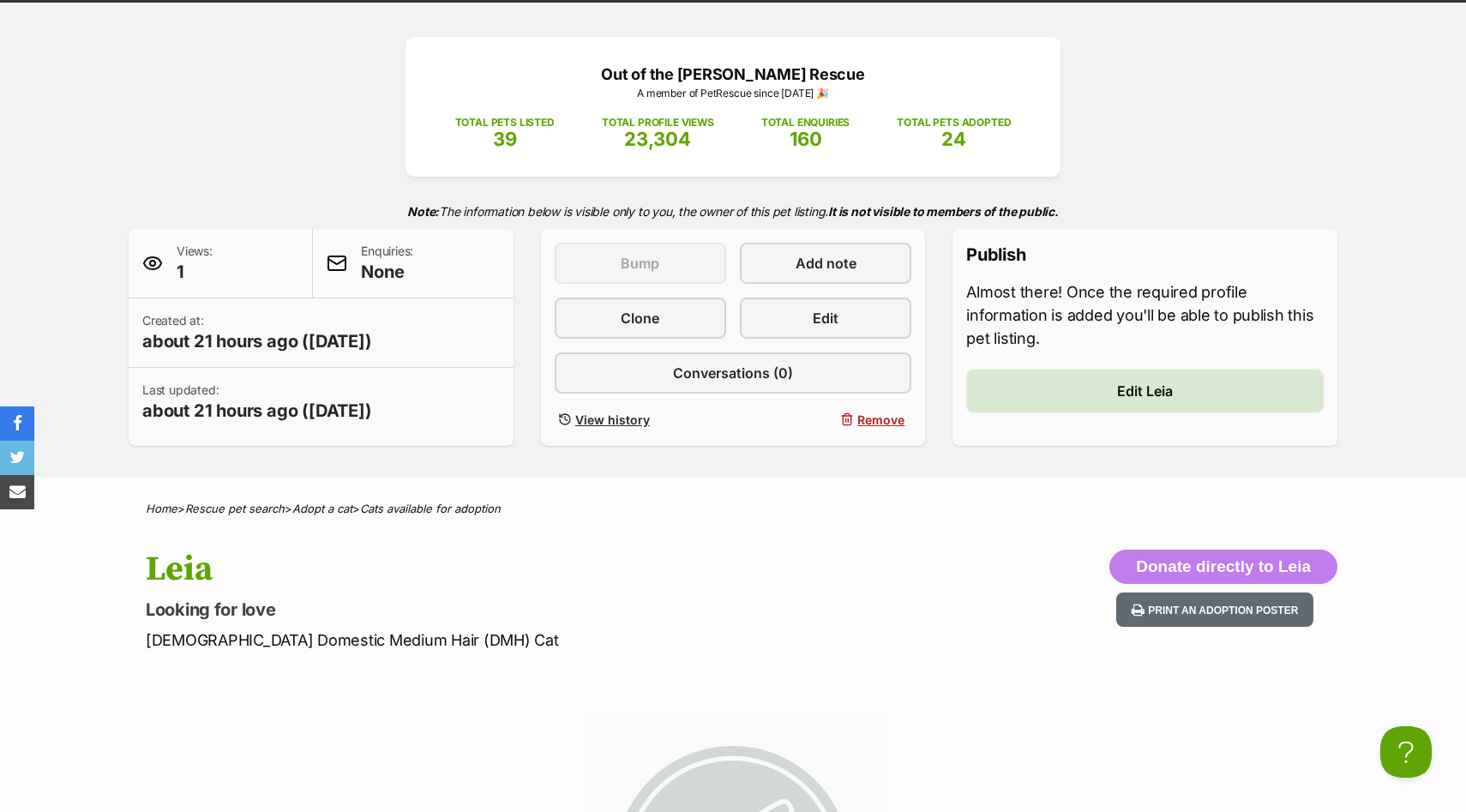
scroll to position [186, 0]
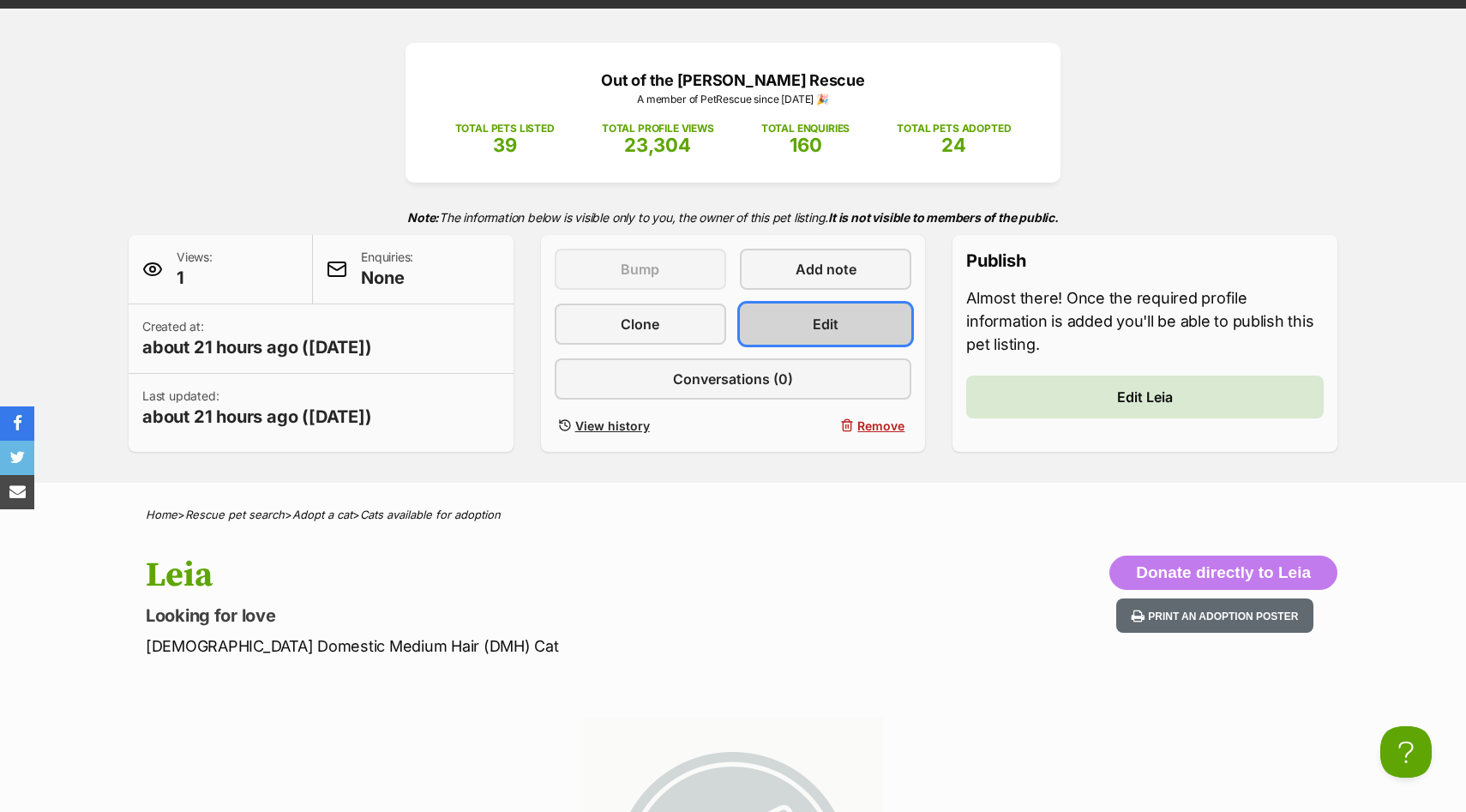
click at [775, 335] on link "Edit" at bounding box center [825, 324] width 172 height 41
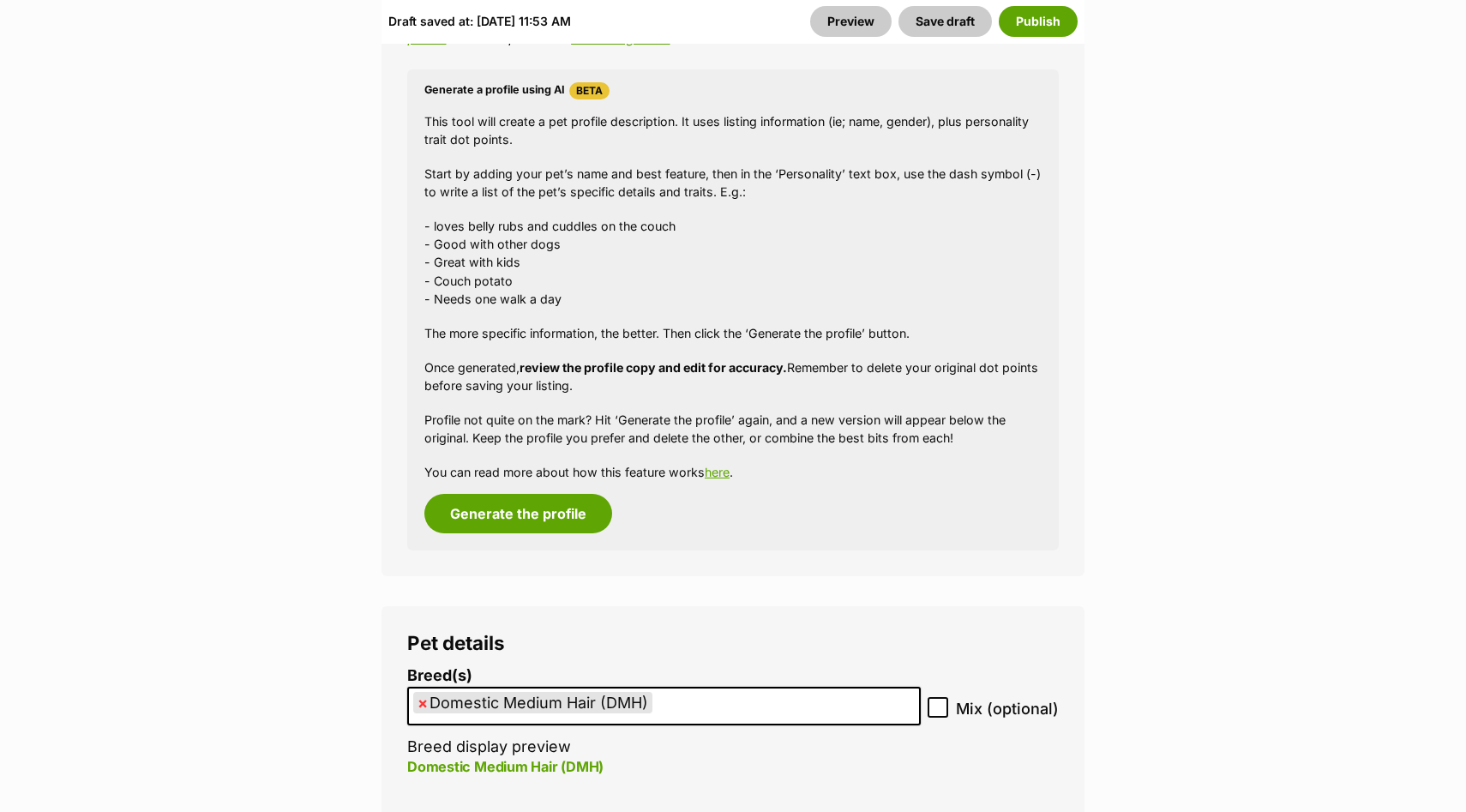
scroll to position [1569, 0]
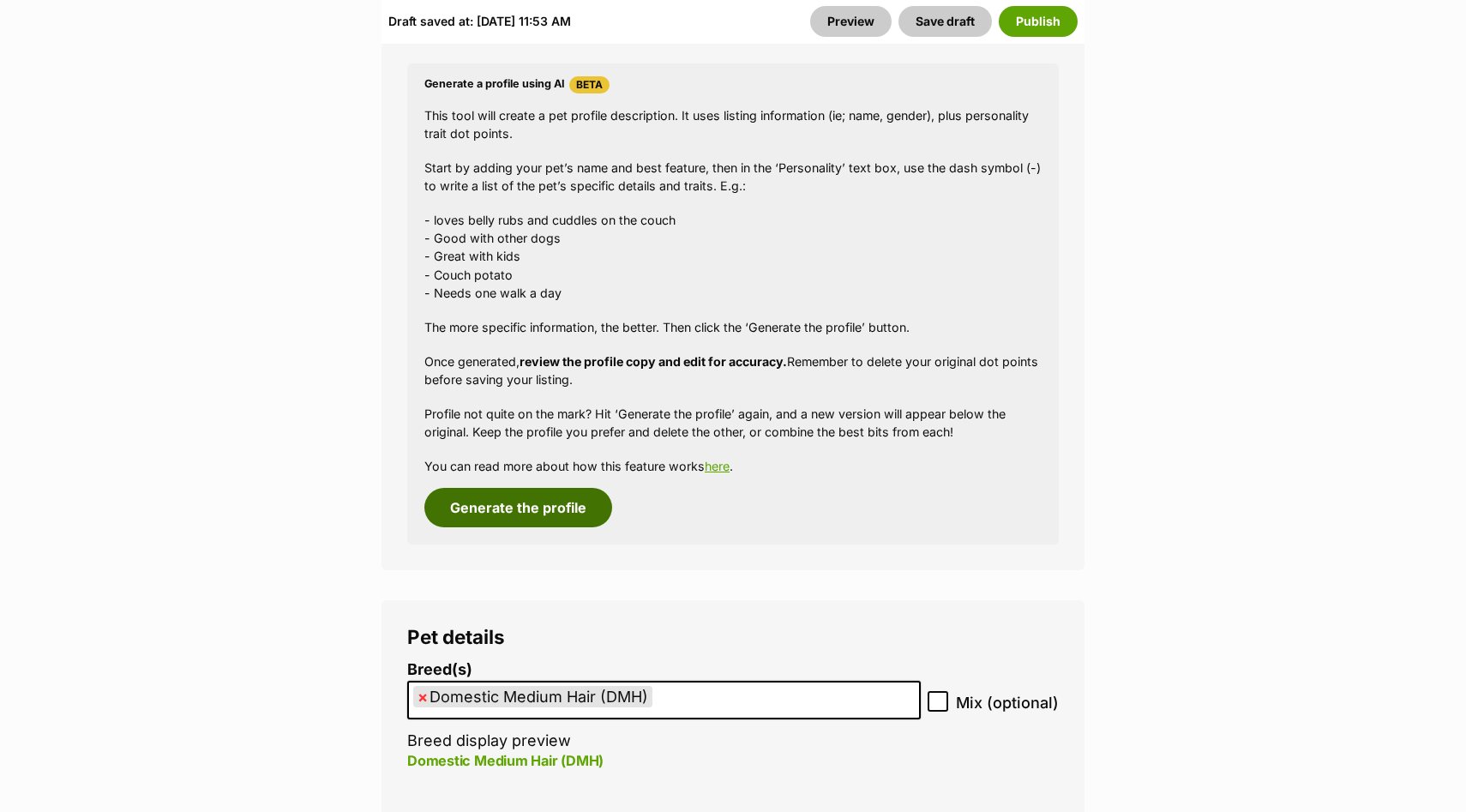
click at [525, 513] on button "Generate the profile" at bounding box center [517, 508] width 188 height 40
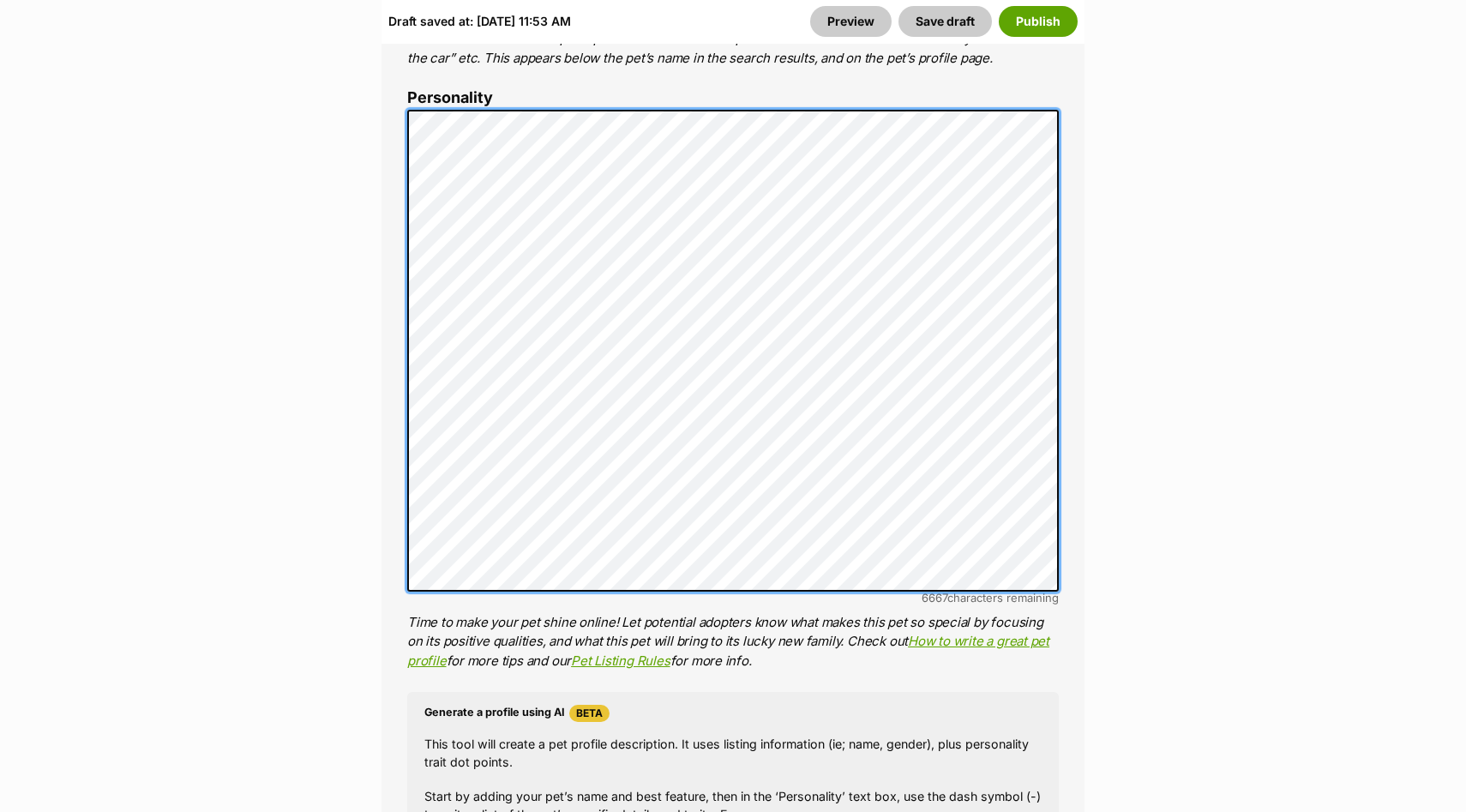
scroll to position [1049, 0]
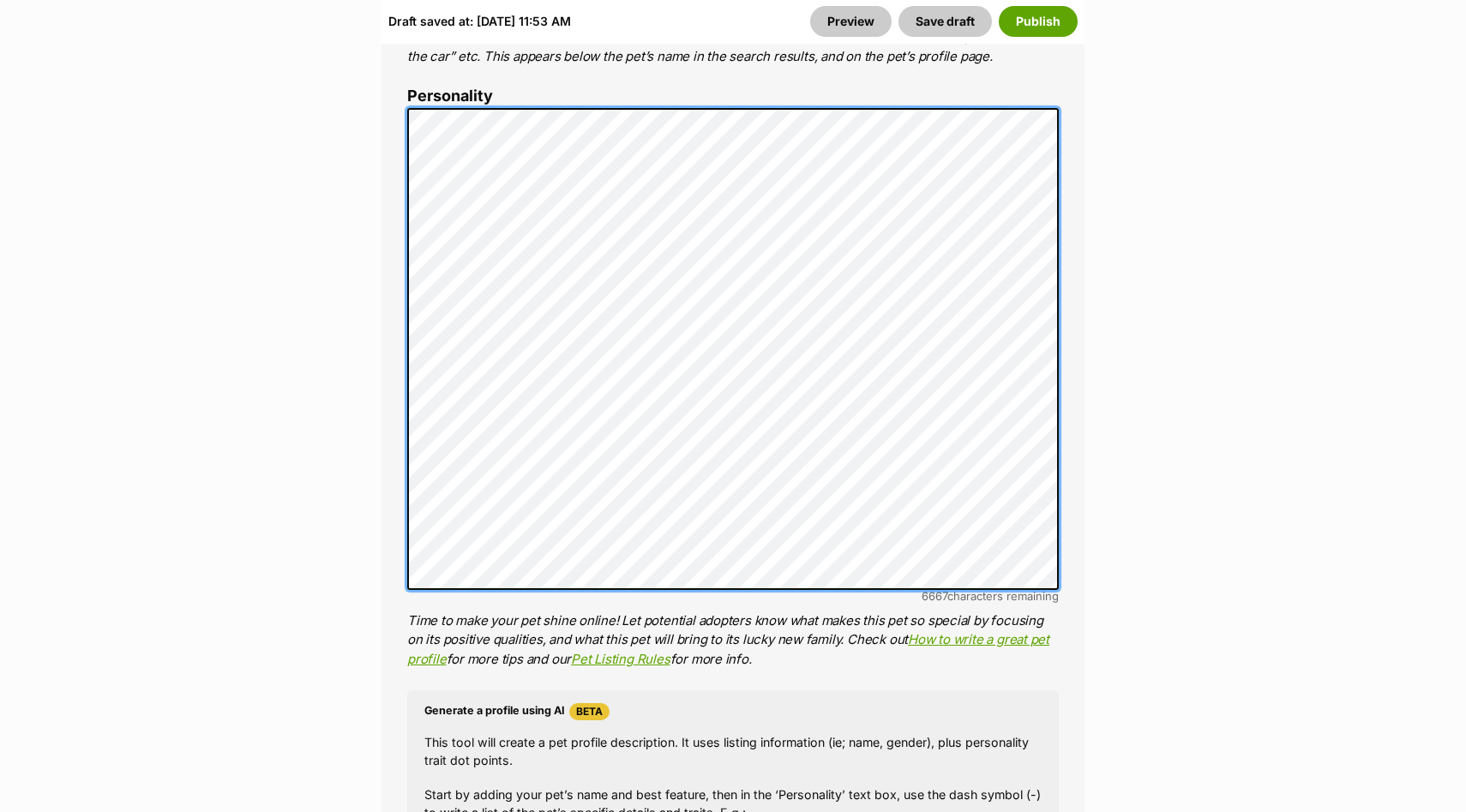
click at [393, 245] on div "About This Pet Name Henlo there, it looks like you might be using the pet name …" at bounding box center [733, 425] width 702 height 1541
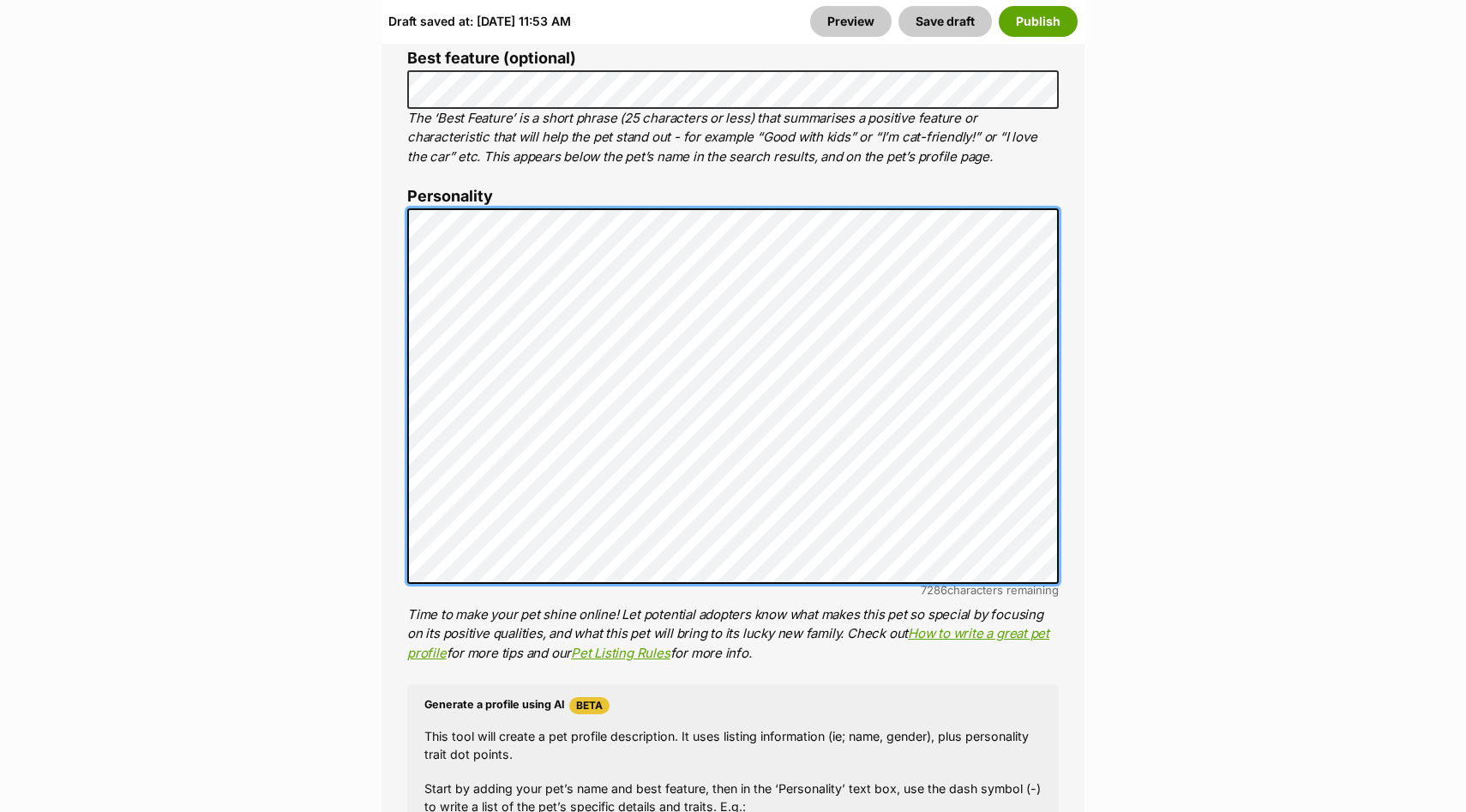
scroll to position [940, 0]
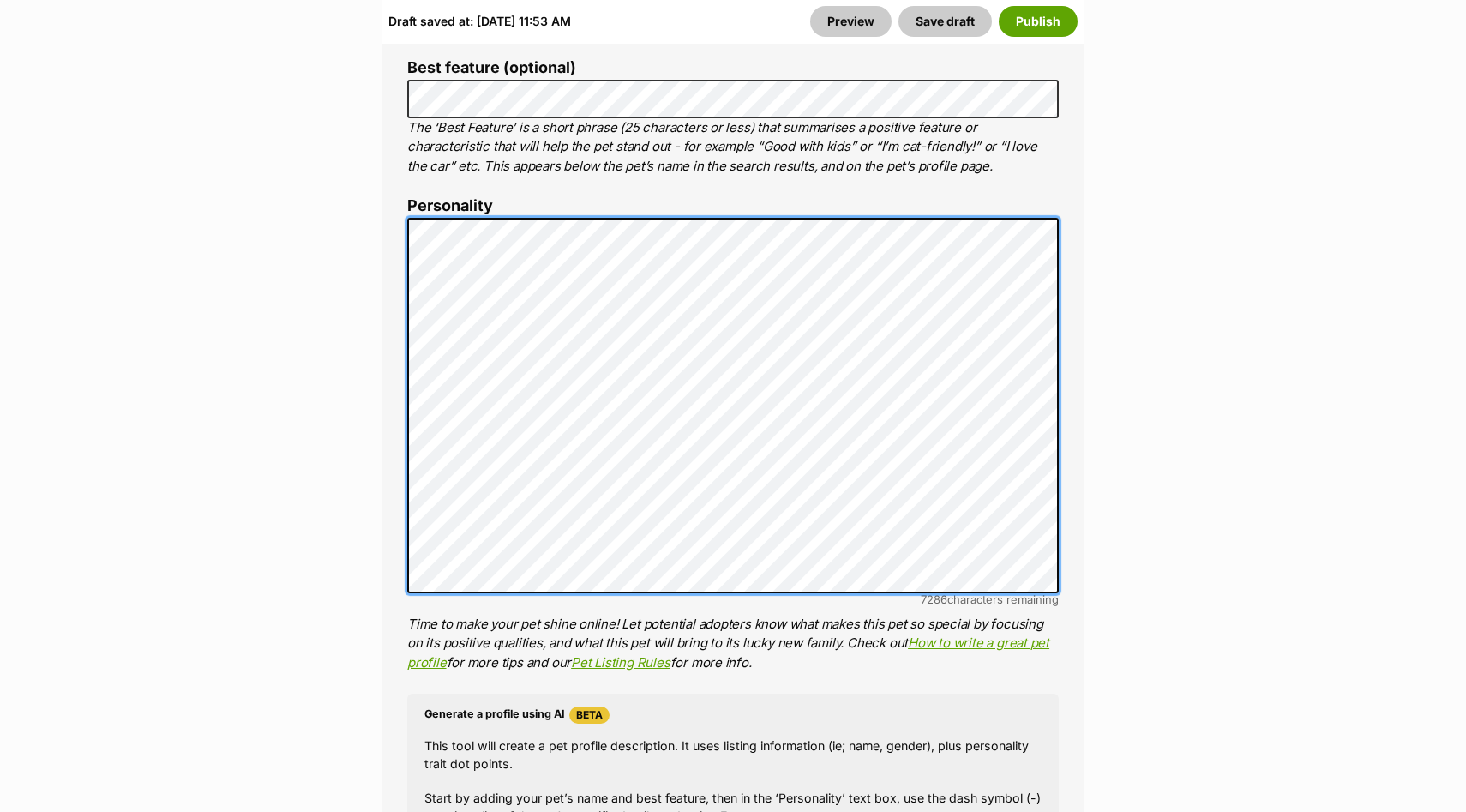
click at [382, 225] on div "About This Pet Name Henlo there, it looks like you might be using the pet name …" at bounding box center [733, 482] width 702 height 1435
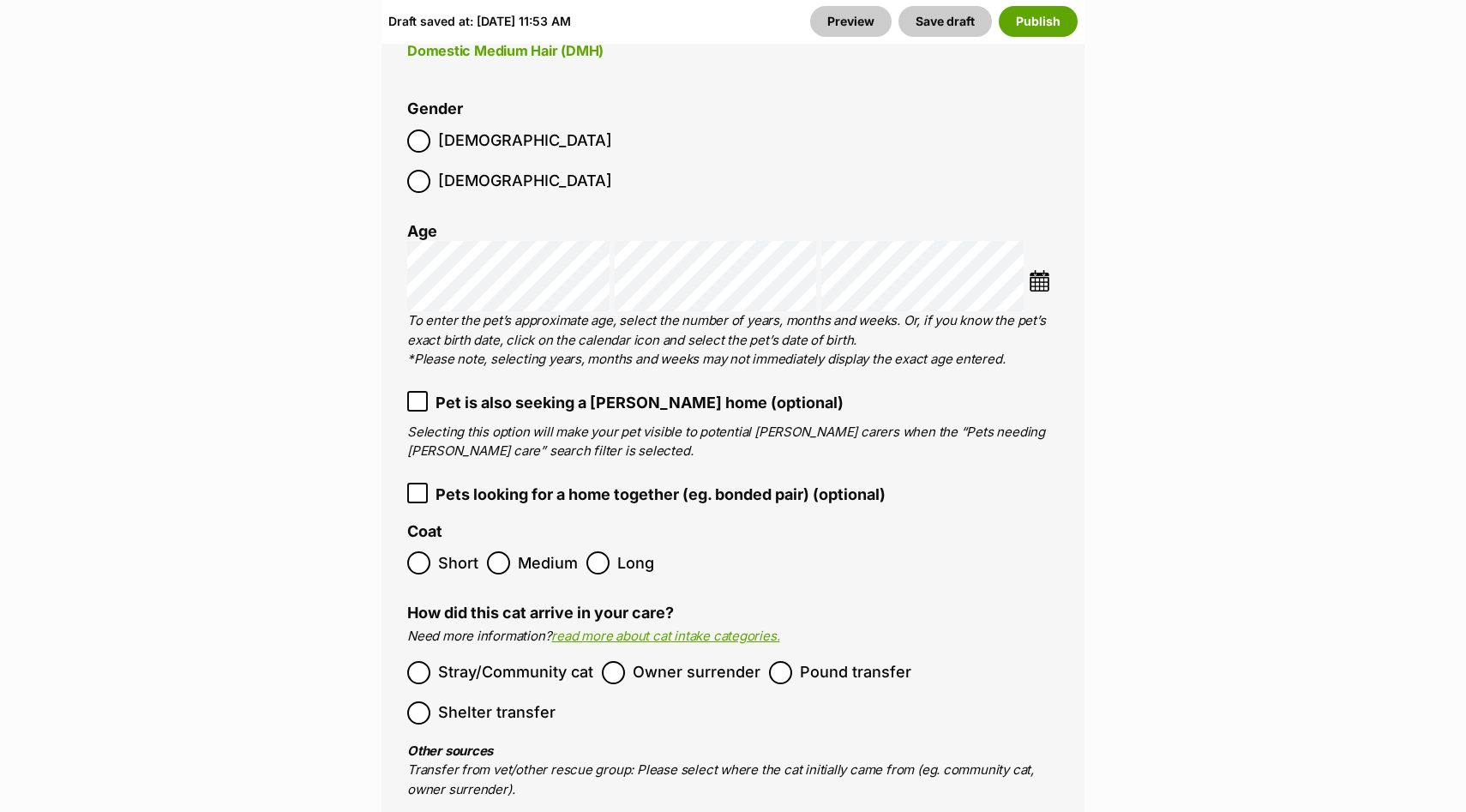
scroll to position [2281, 0]
click at [939, 30] on button "Save draft" at bounding box center [945, 22] width 93 height 31
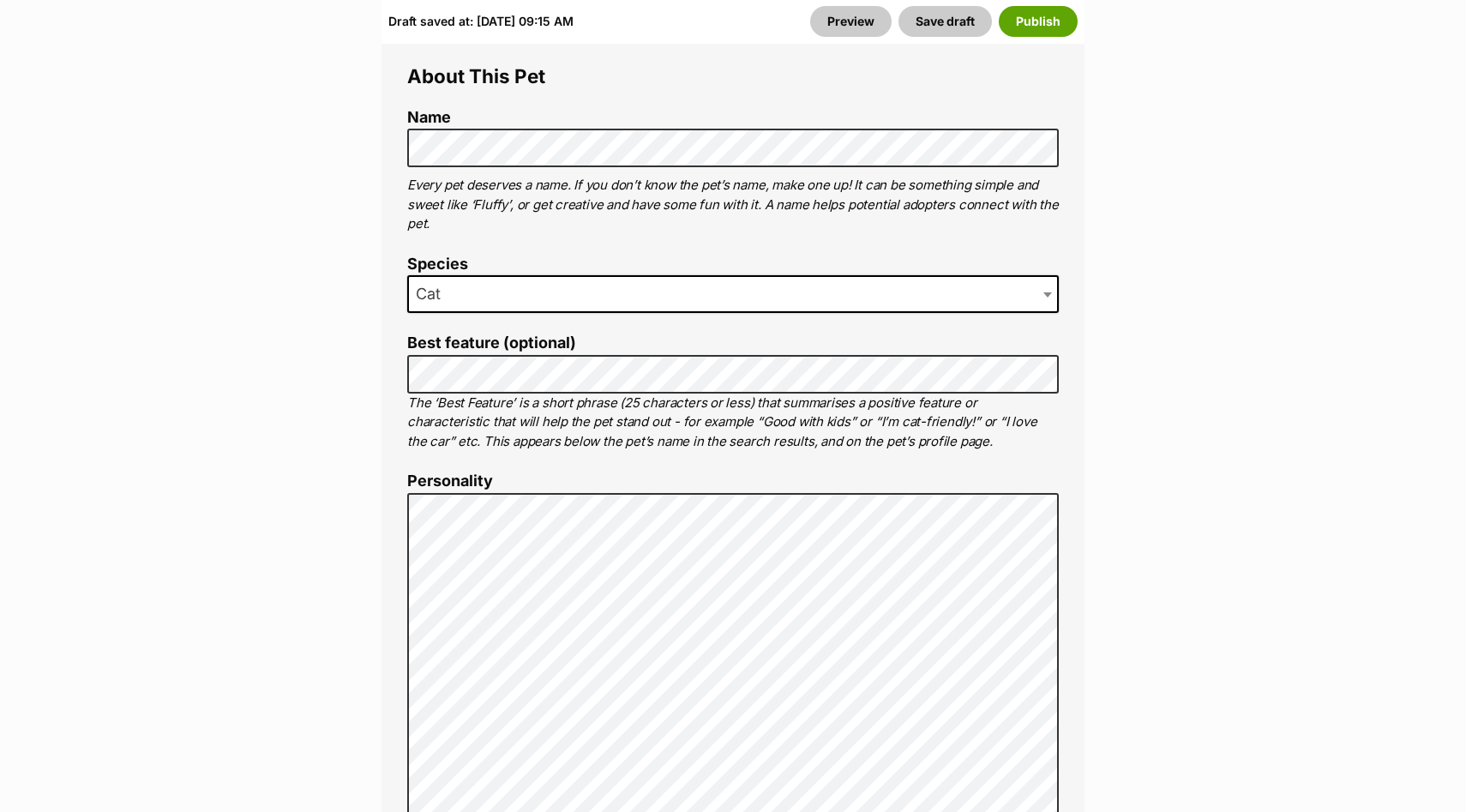
scroll to position [810, 0]
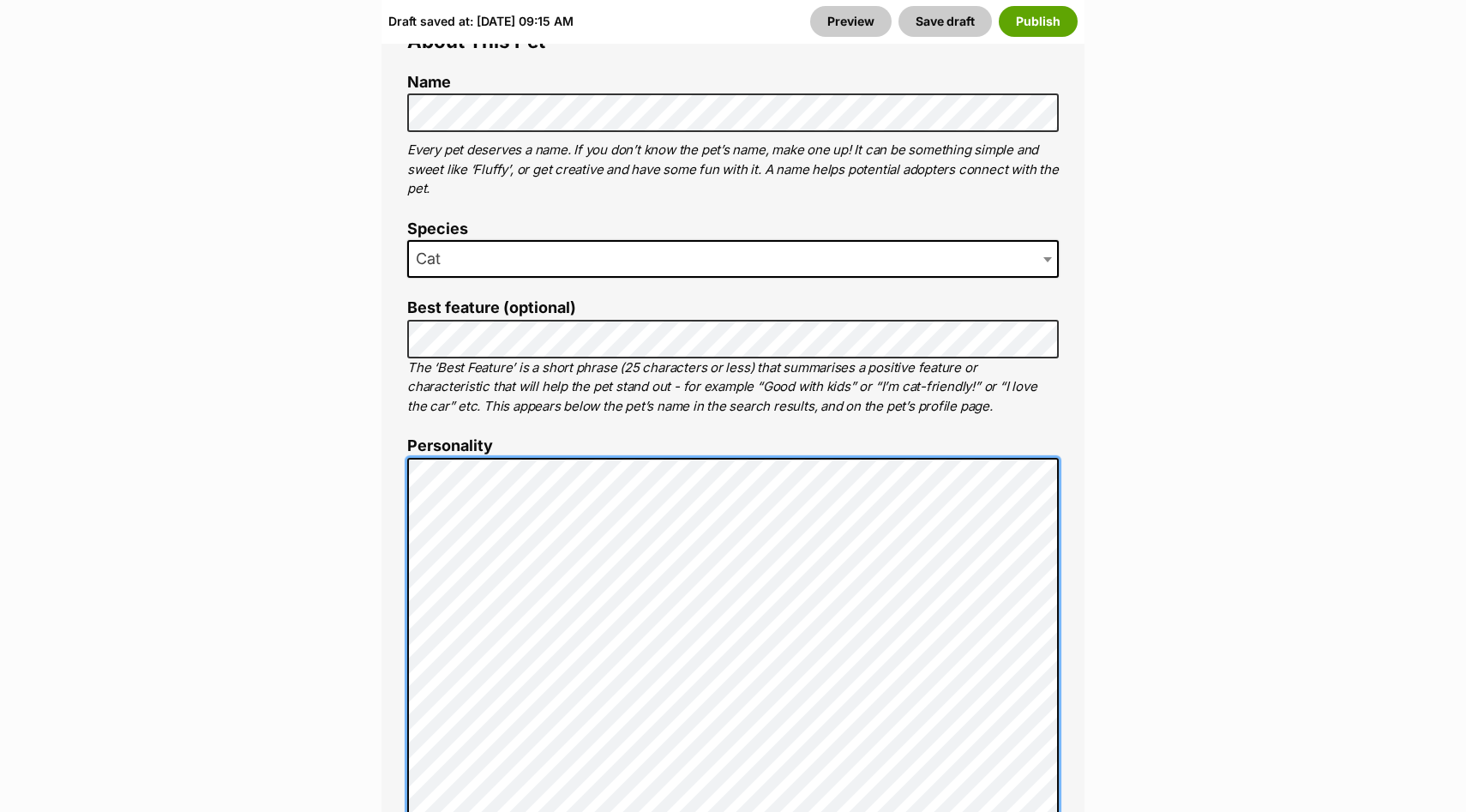
scroll to position [699, 0]
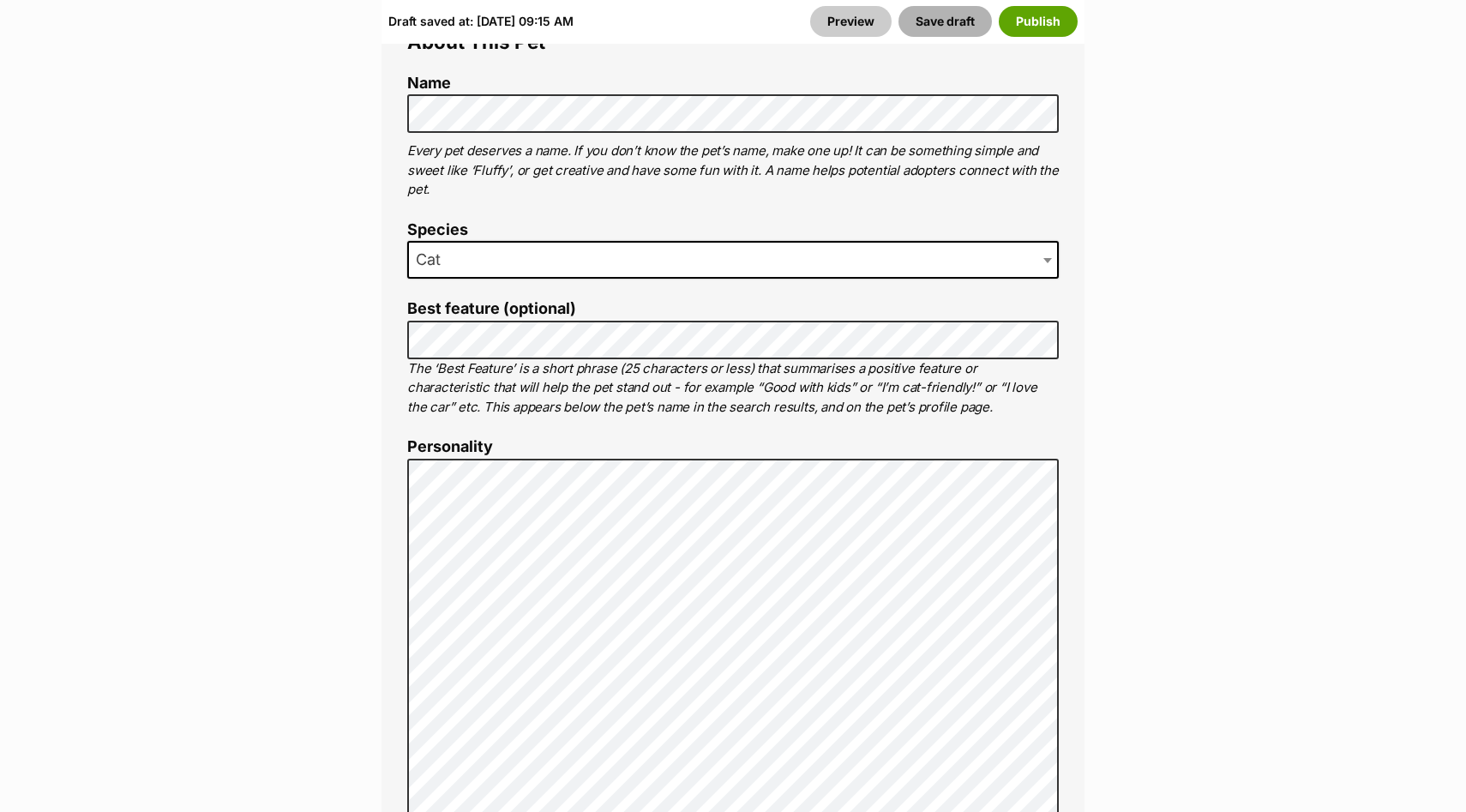
click at [943, 31] on button "Save draft" at bounding box center [945, 22] width 93 height 31
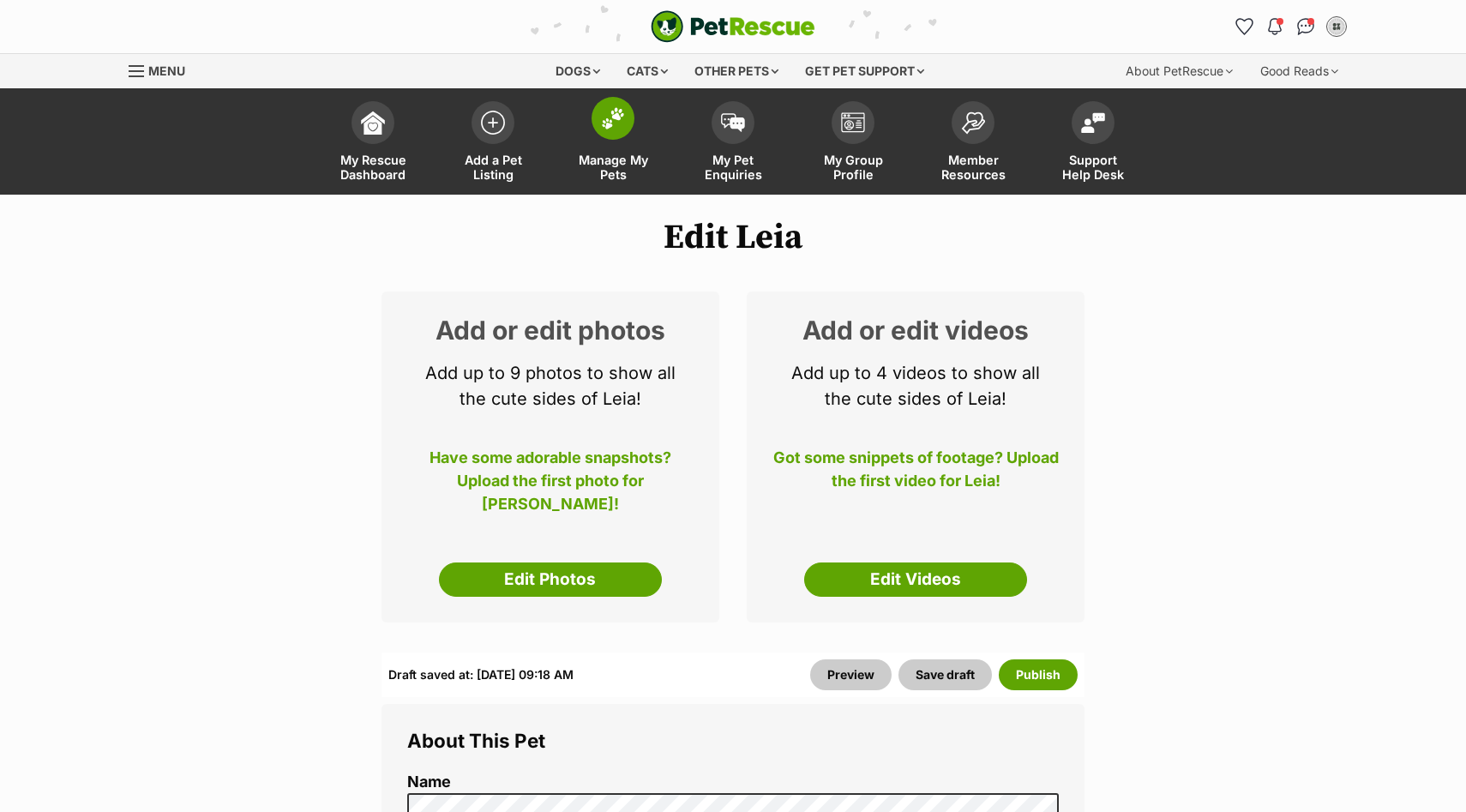
click at [614, 132] on span at bounding box center [613, 119] width 43 height 43
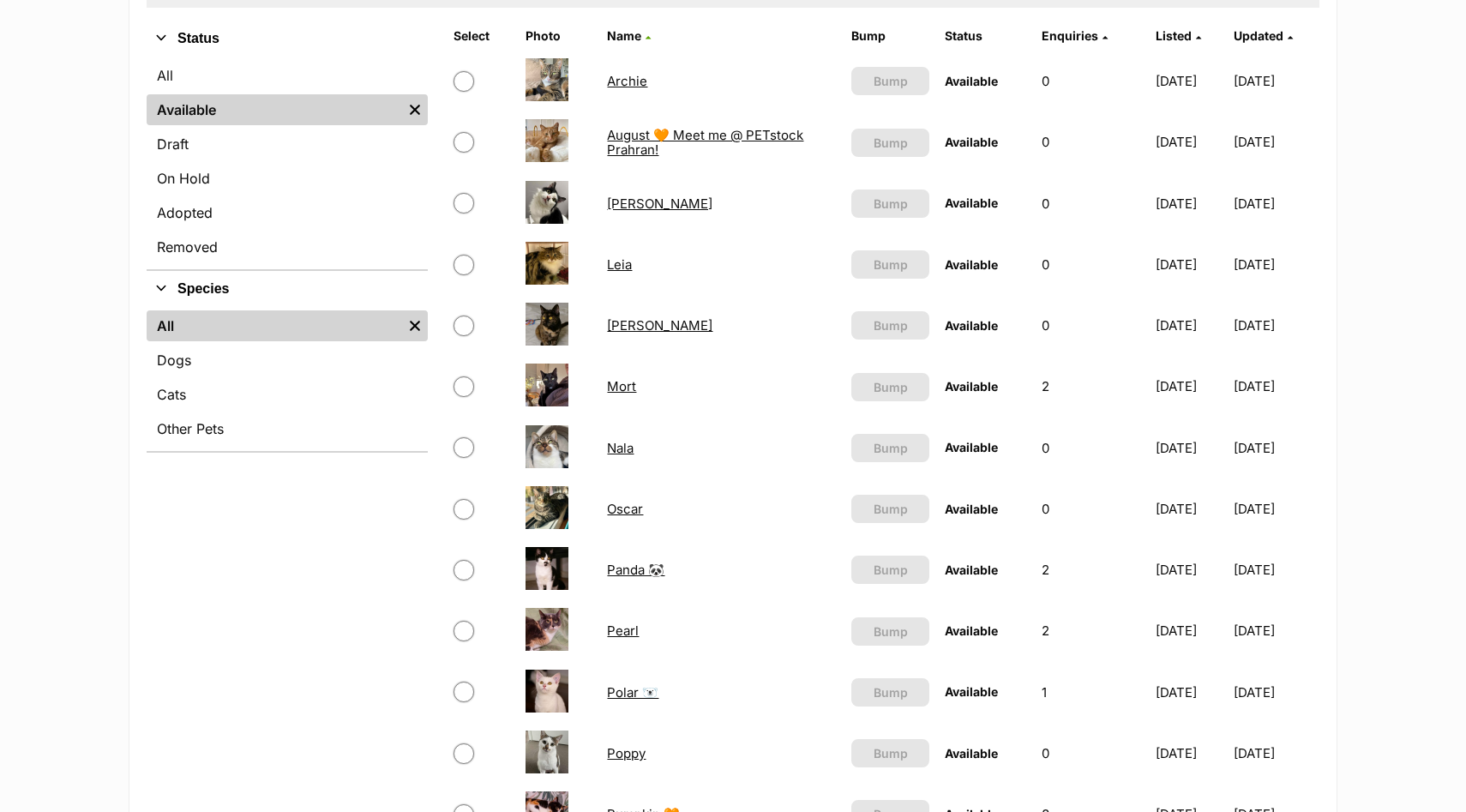
scroll to position [379, 0]
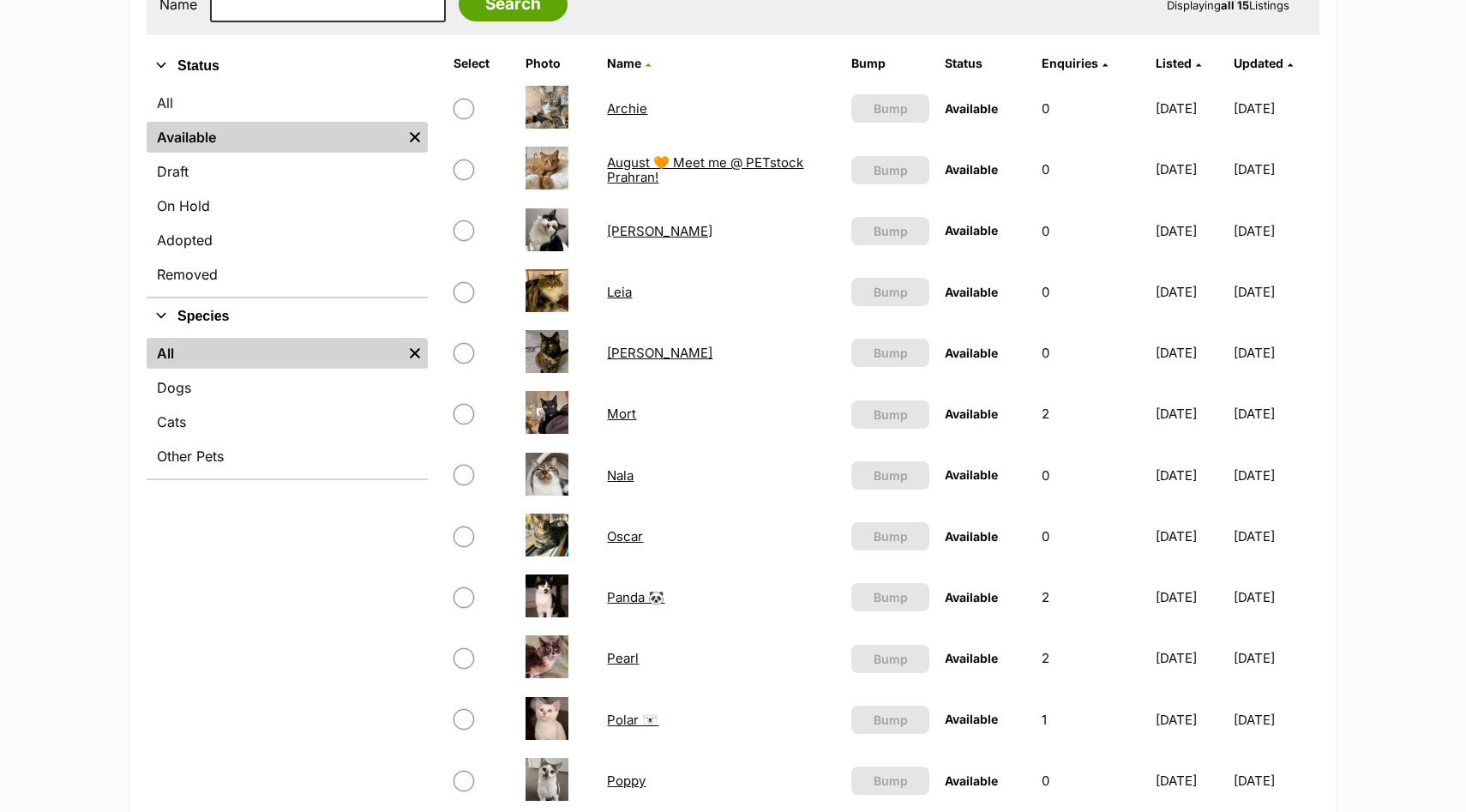
click at [625, 359] on link "Mona" at bounding box center [659, 353] width 105 height 16
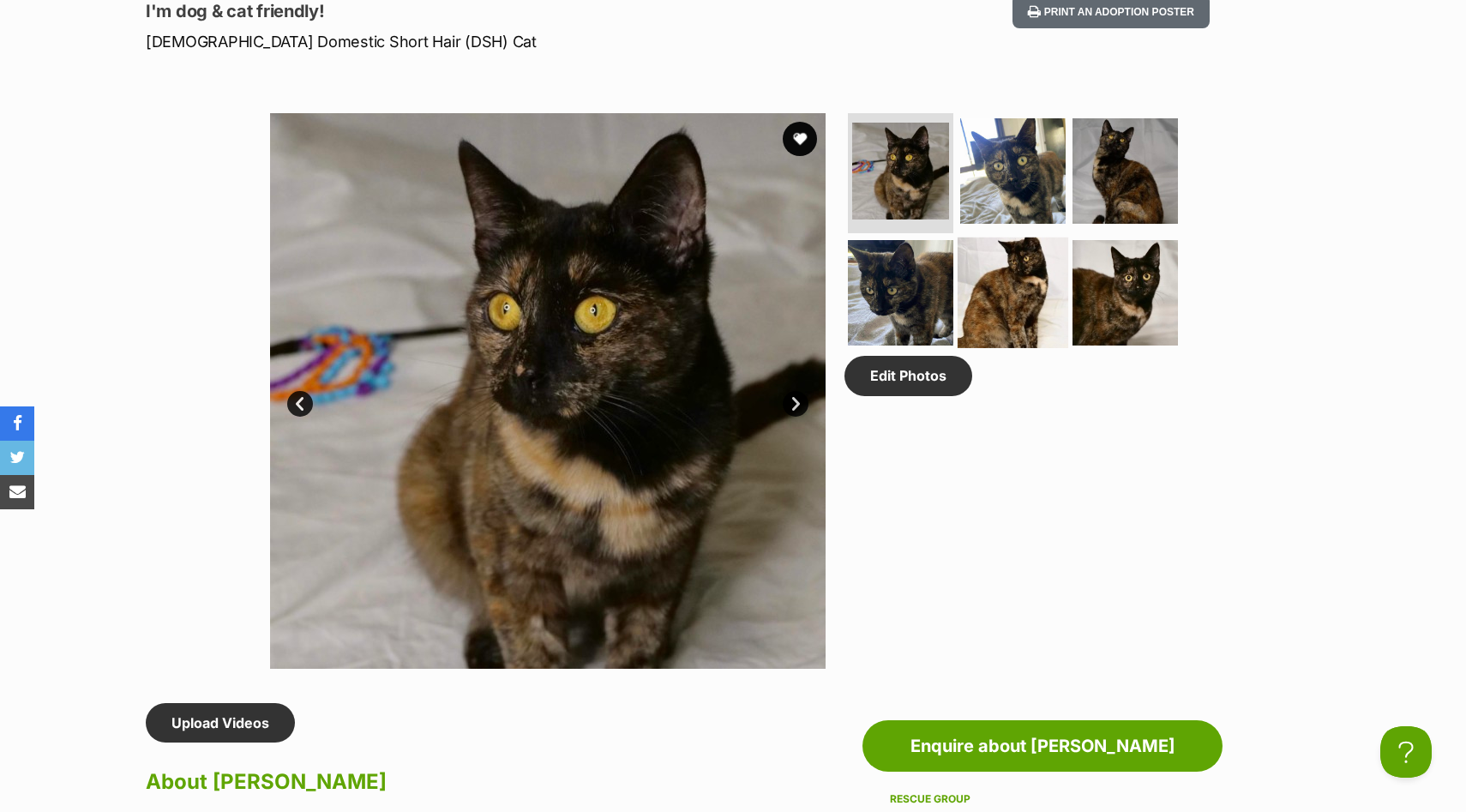
click at [1025, 256] on img at bounding box center [1012, 291] width 110 height 110
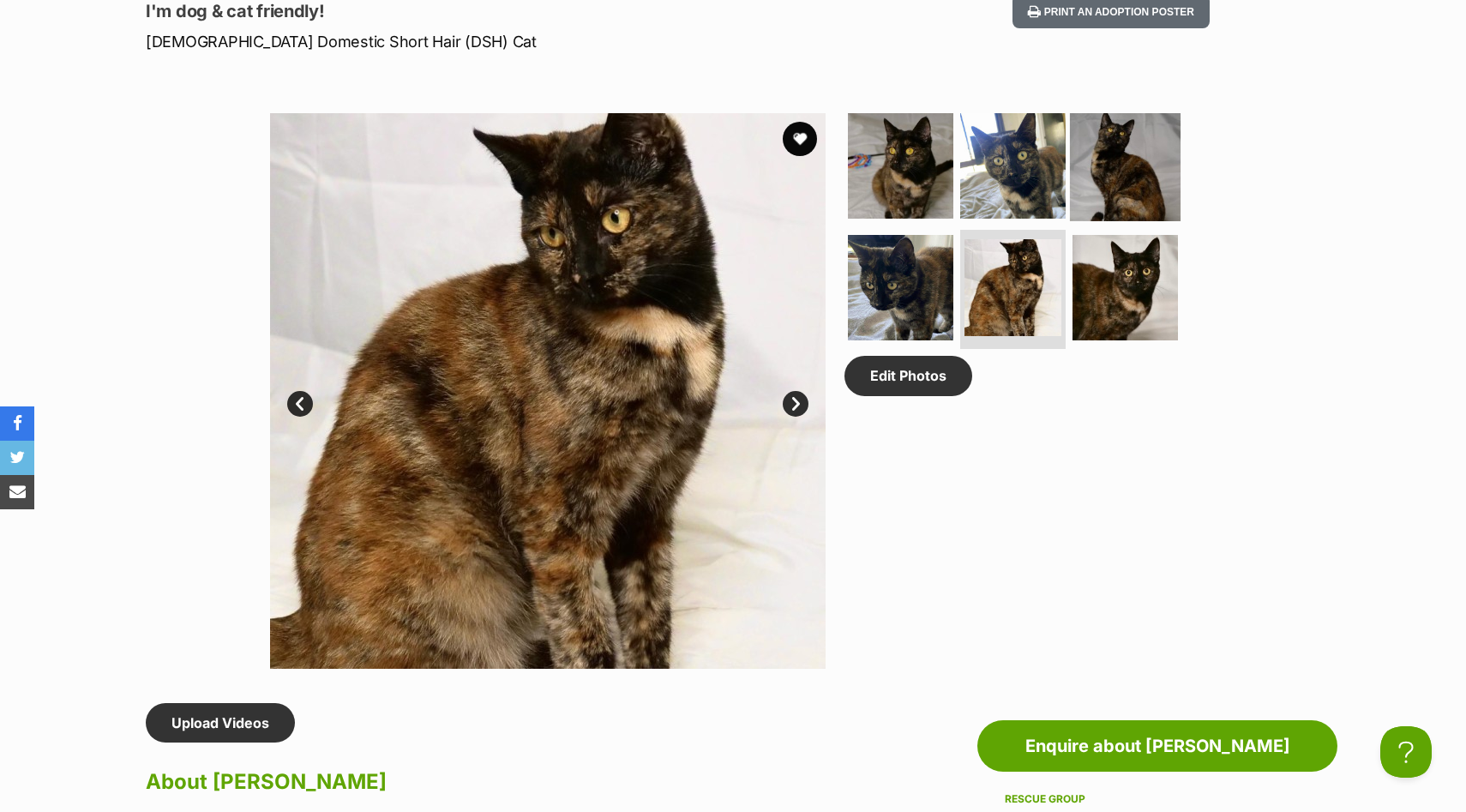
click at [1121, 180] on img at bounding box center [1125, 165] width 110 height 110
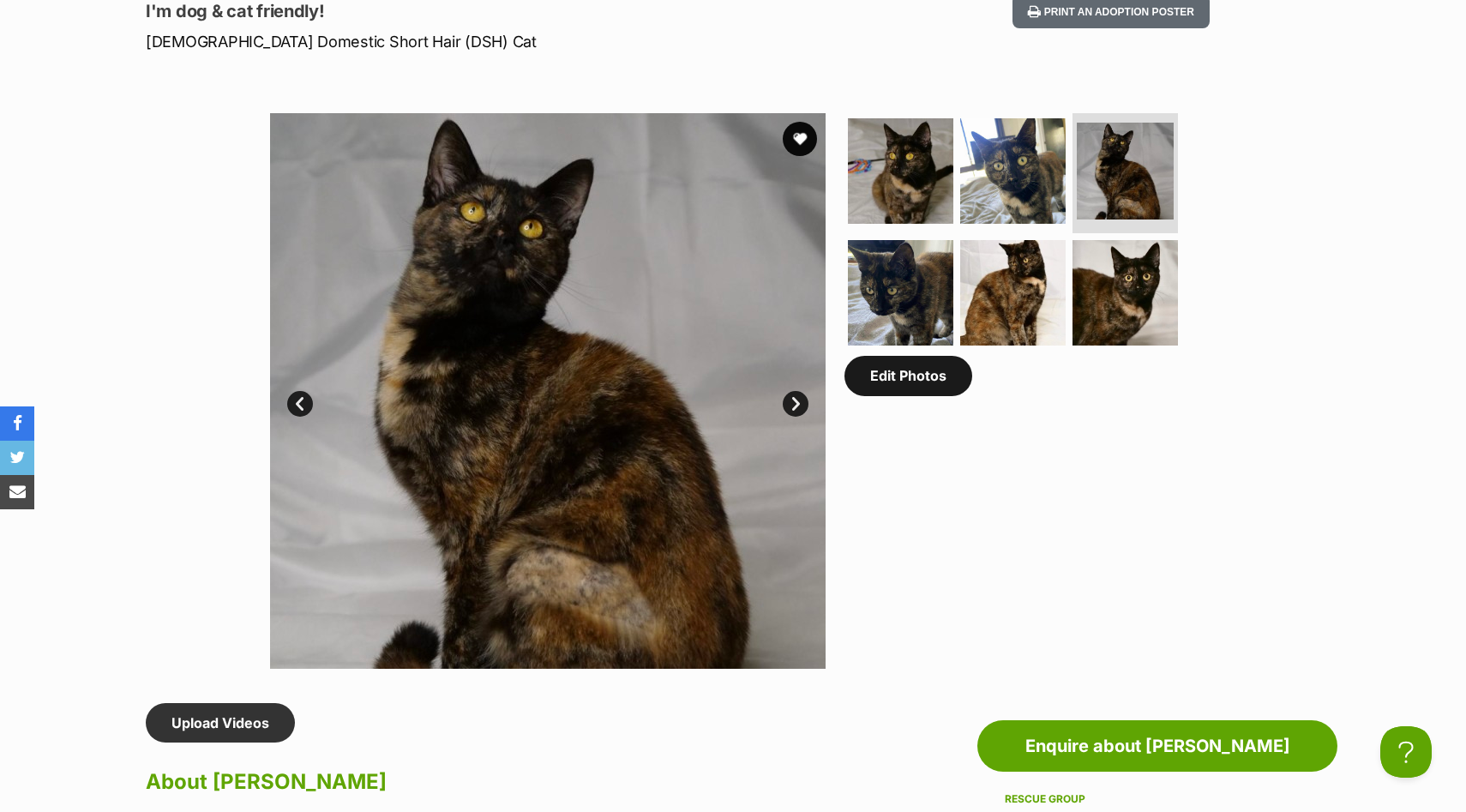
click at [910, 392] on link "Edit Photos" at bounding box center [908, 375] width 128 height 40
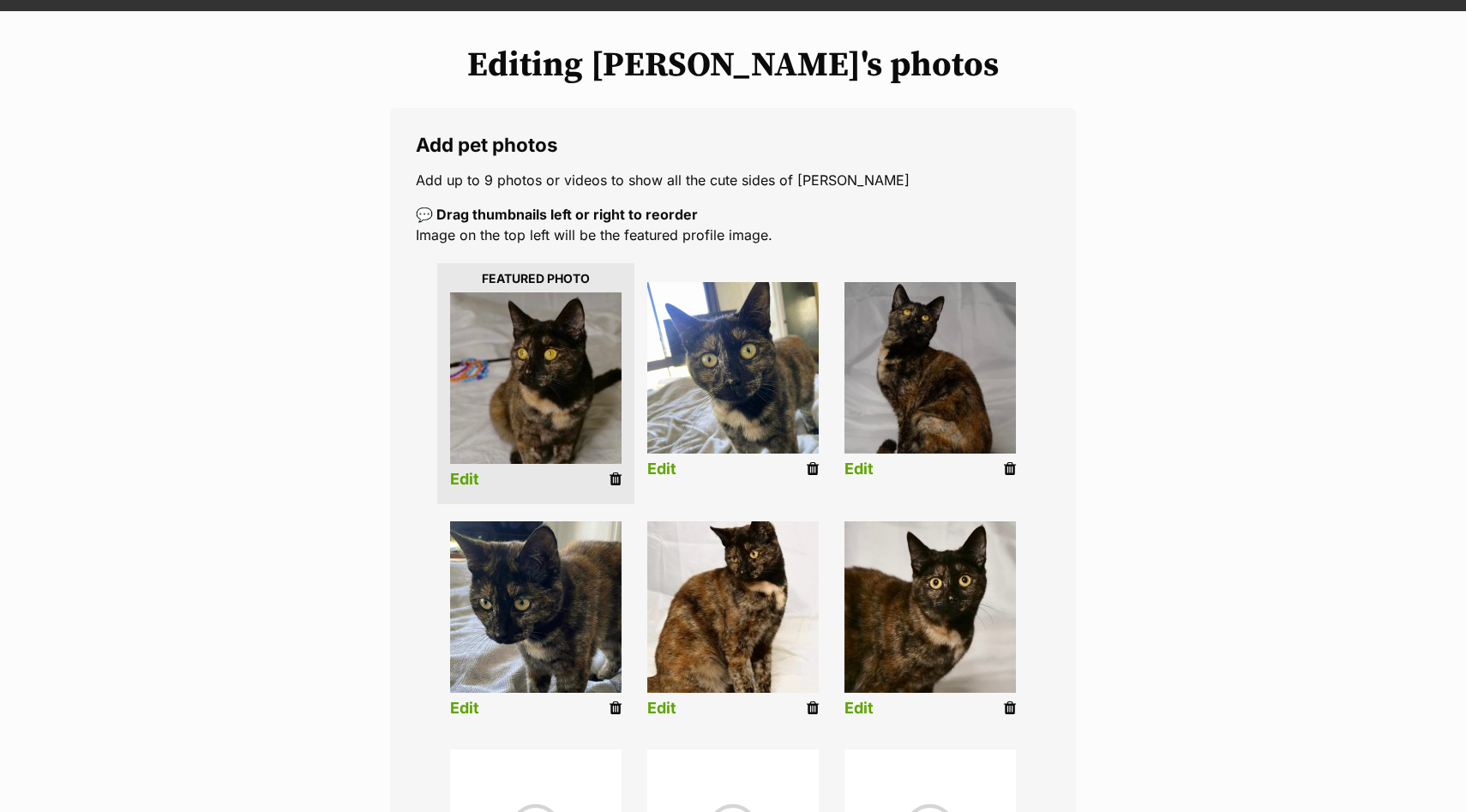
scroll to position [187, 0]
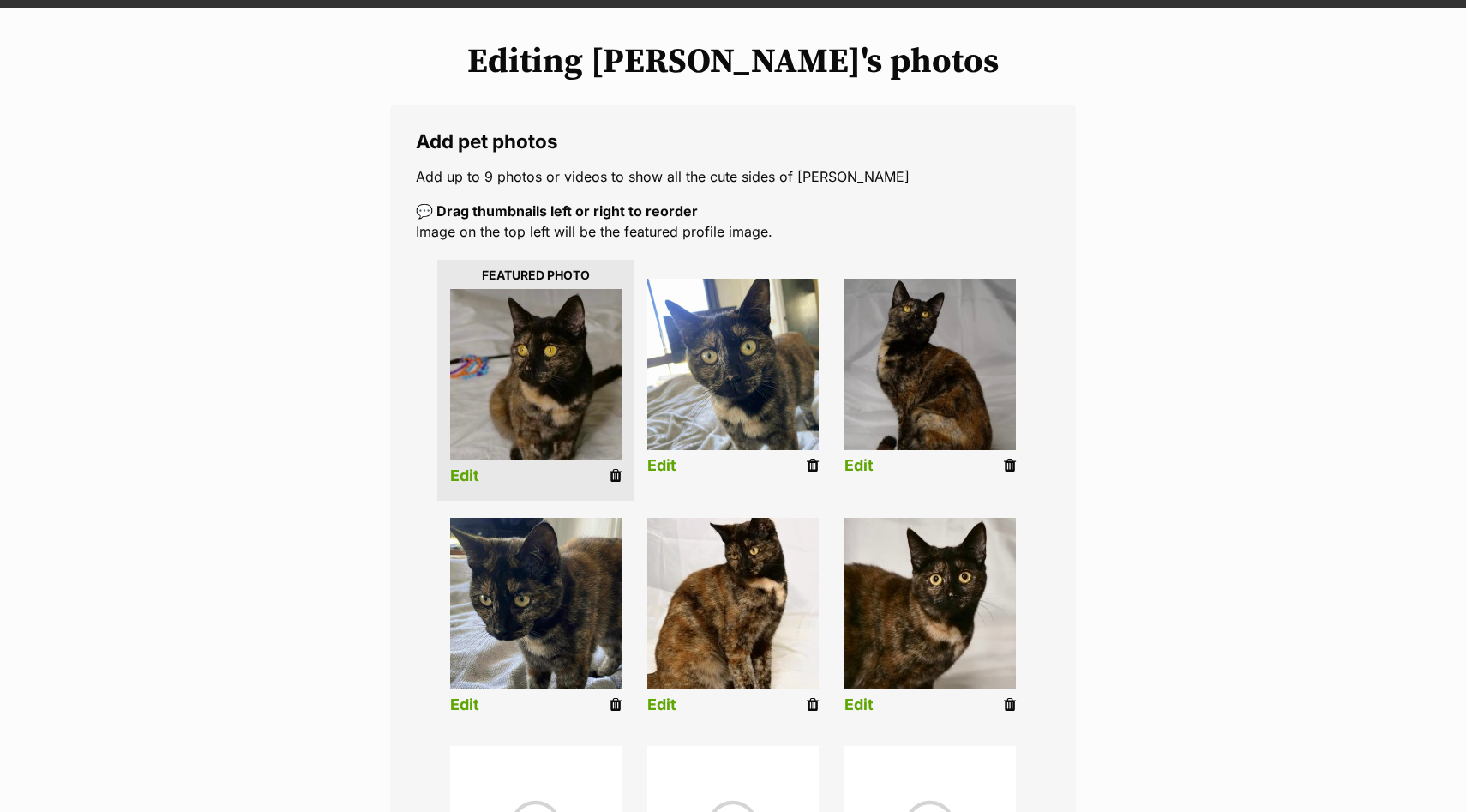
click at [857, 710] on link "Edit" at bounding box center [859, 705] width 29 height 18
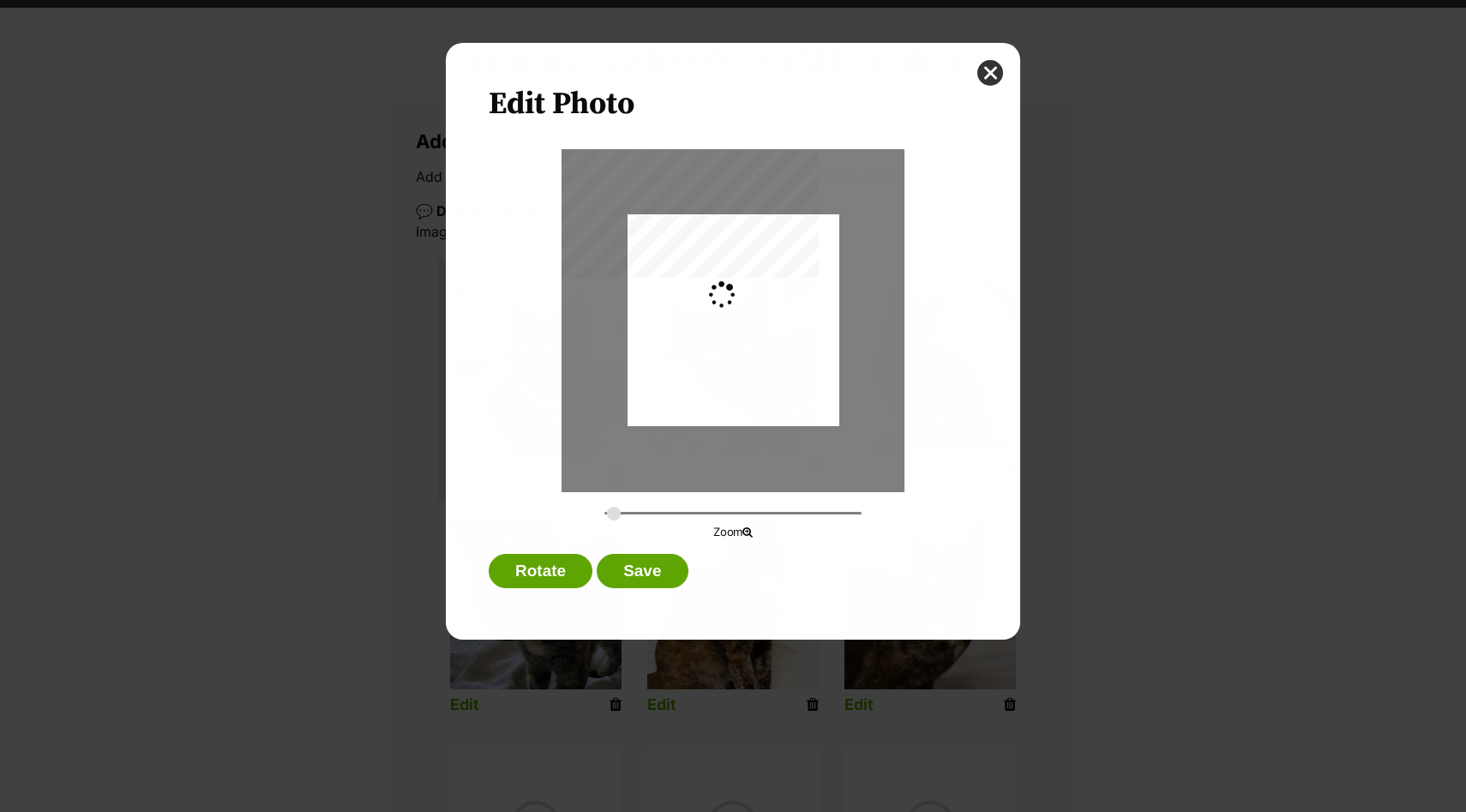
scroll to position [0, 0]
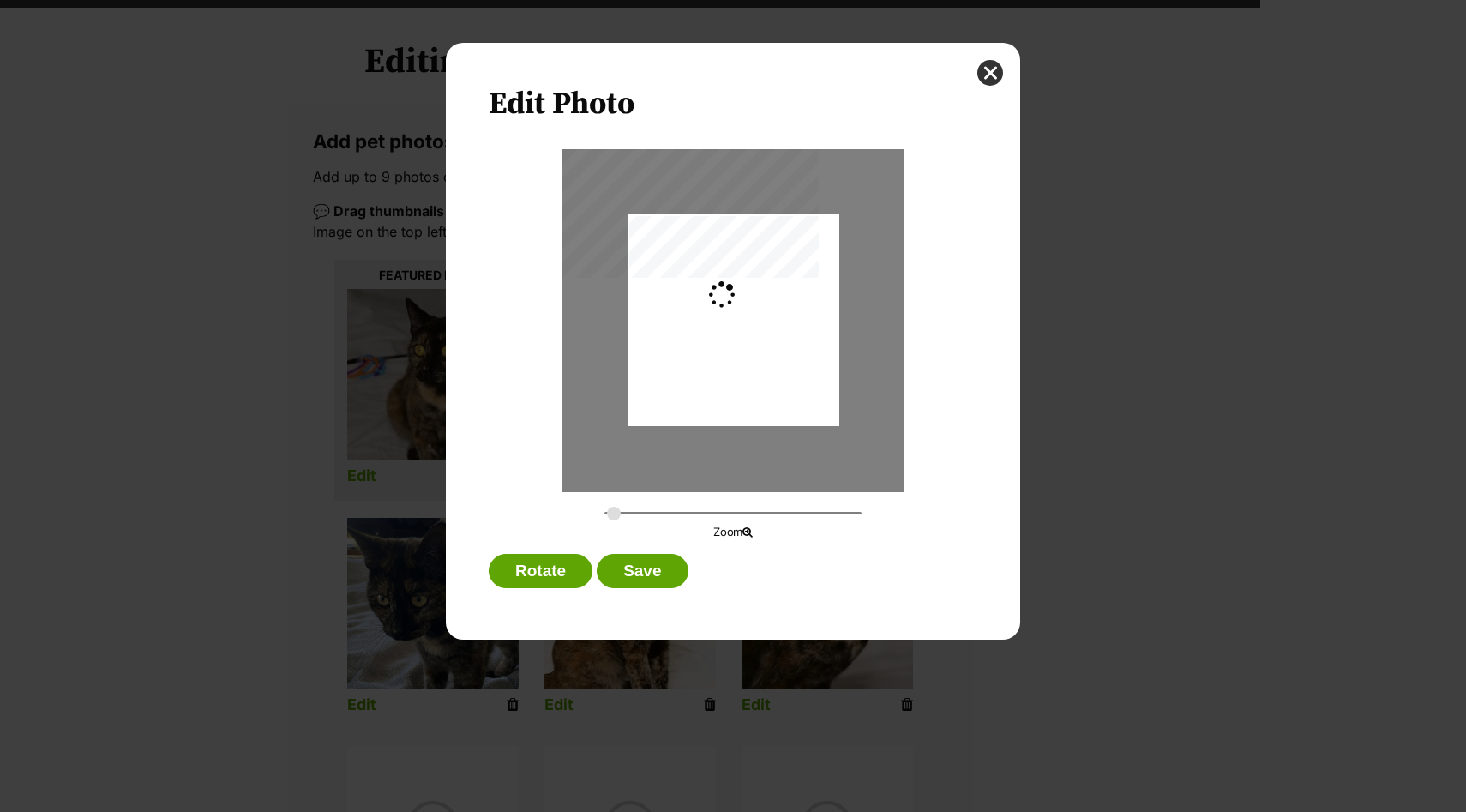
type input "0.2744"
click at [990, 76] on button "close" at bounding box center [990, 73] width 26 height 26
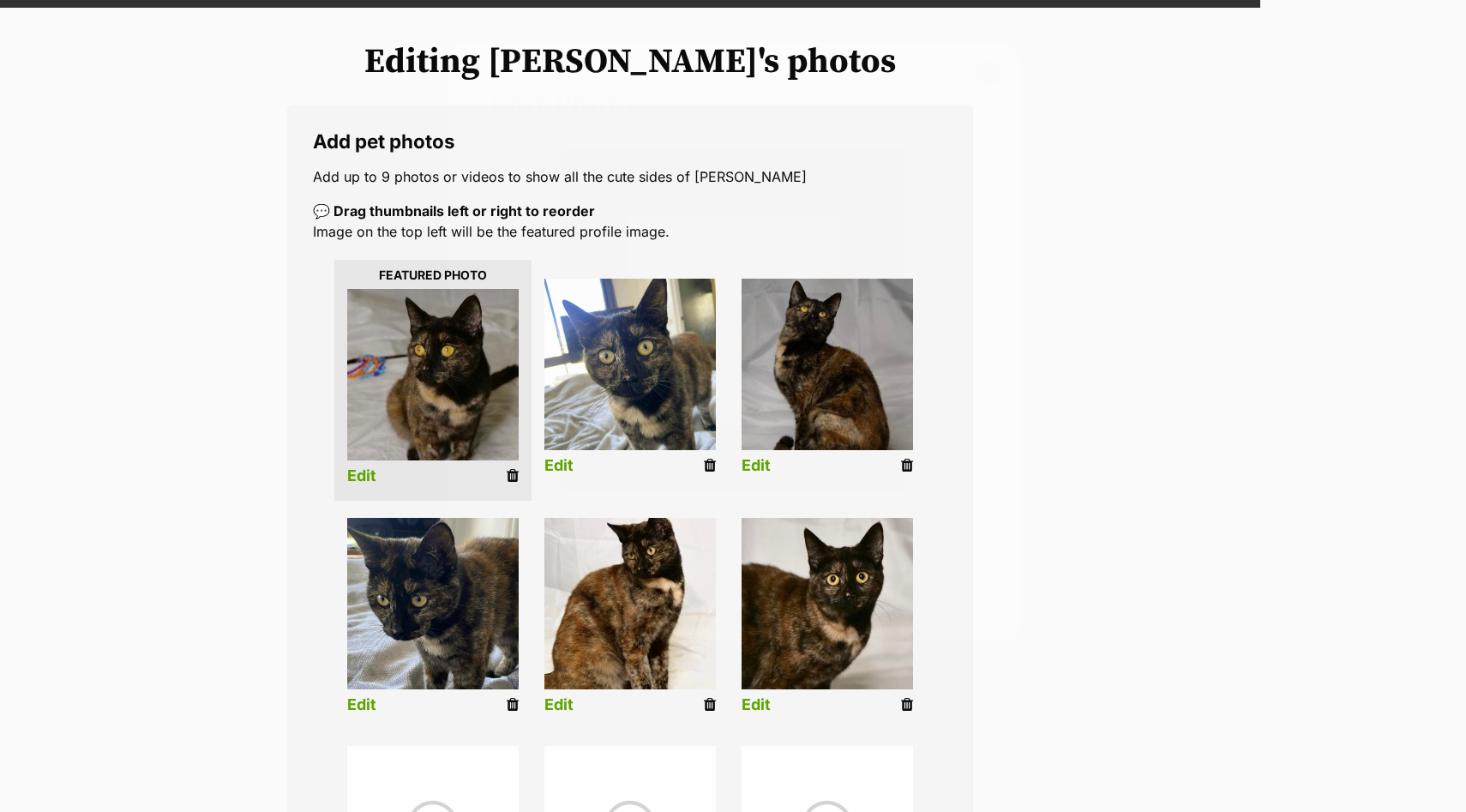
scroll to position [187, 0]
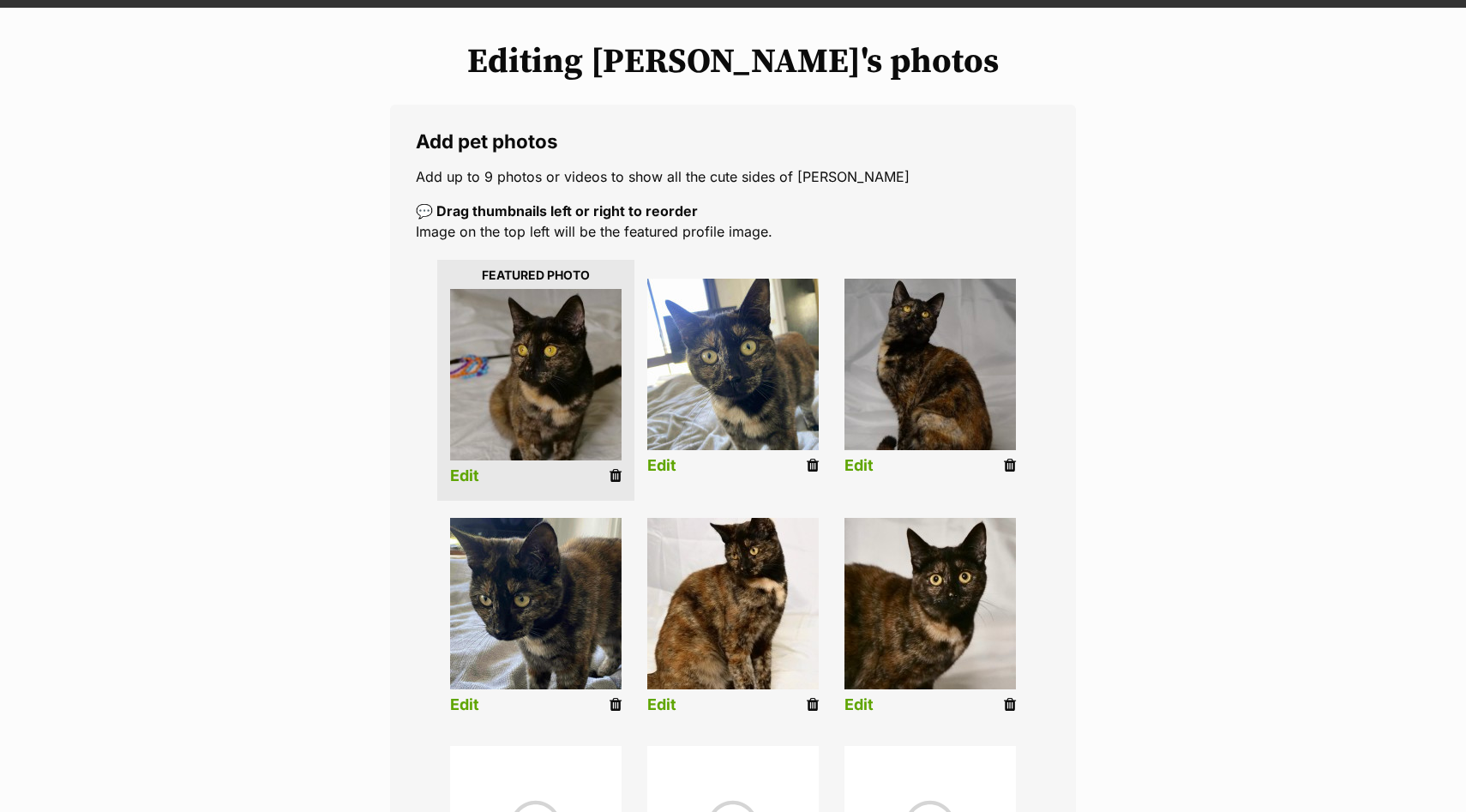
click at [465, 479] on link "Edit" at bounding box center [464, 476] width 29 height 18
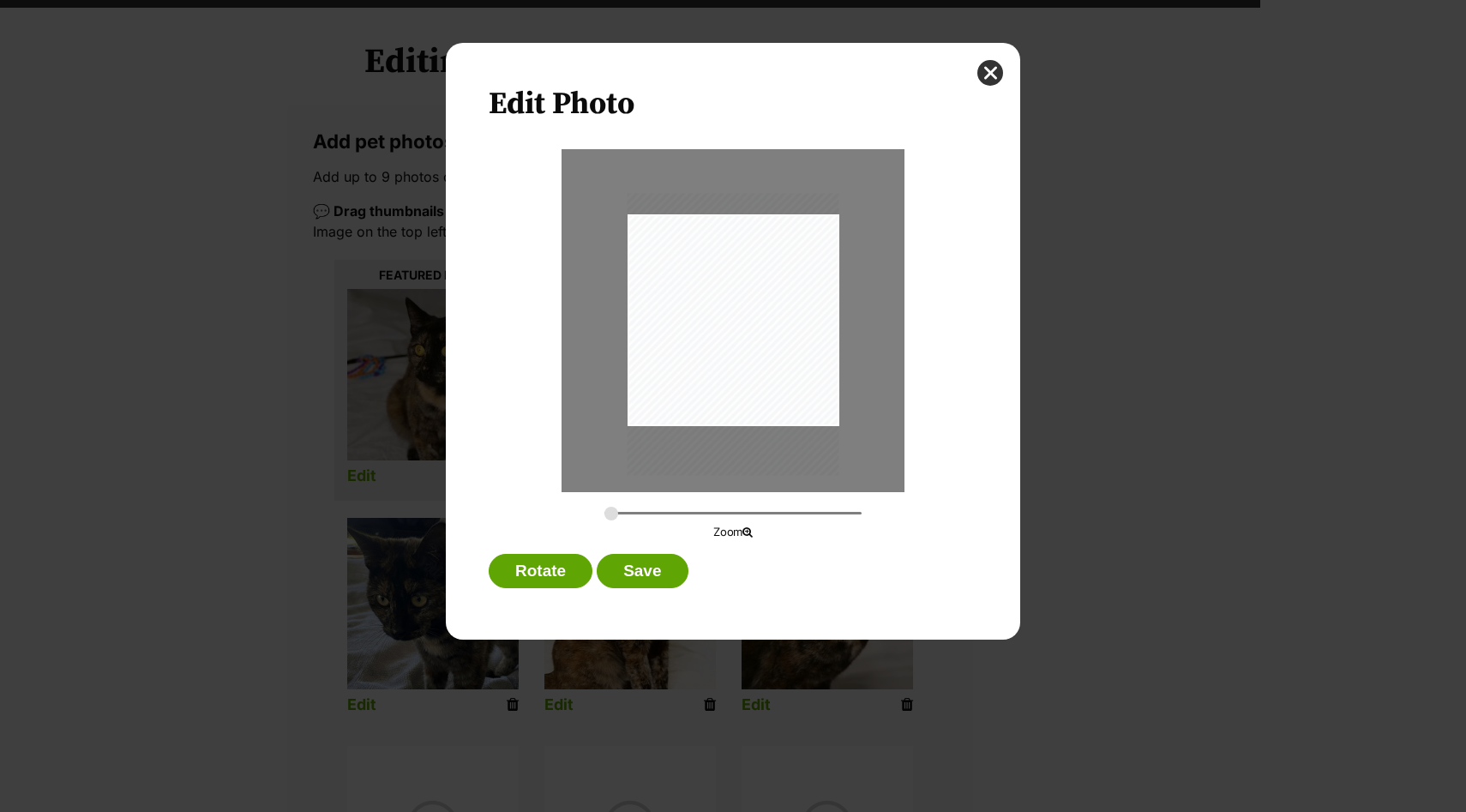
scroll to position [0, 0]
type input "0.2744"
click at [992, 66] on button "close" at bounding box center [990, 73] width 26 height 26
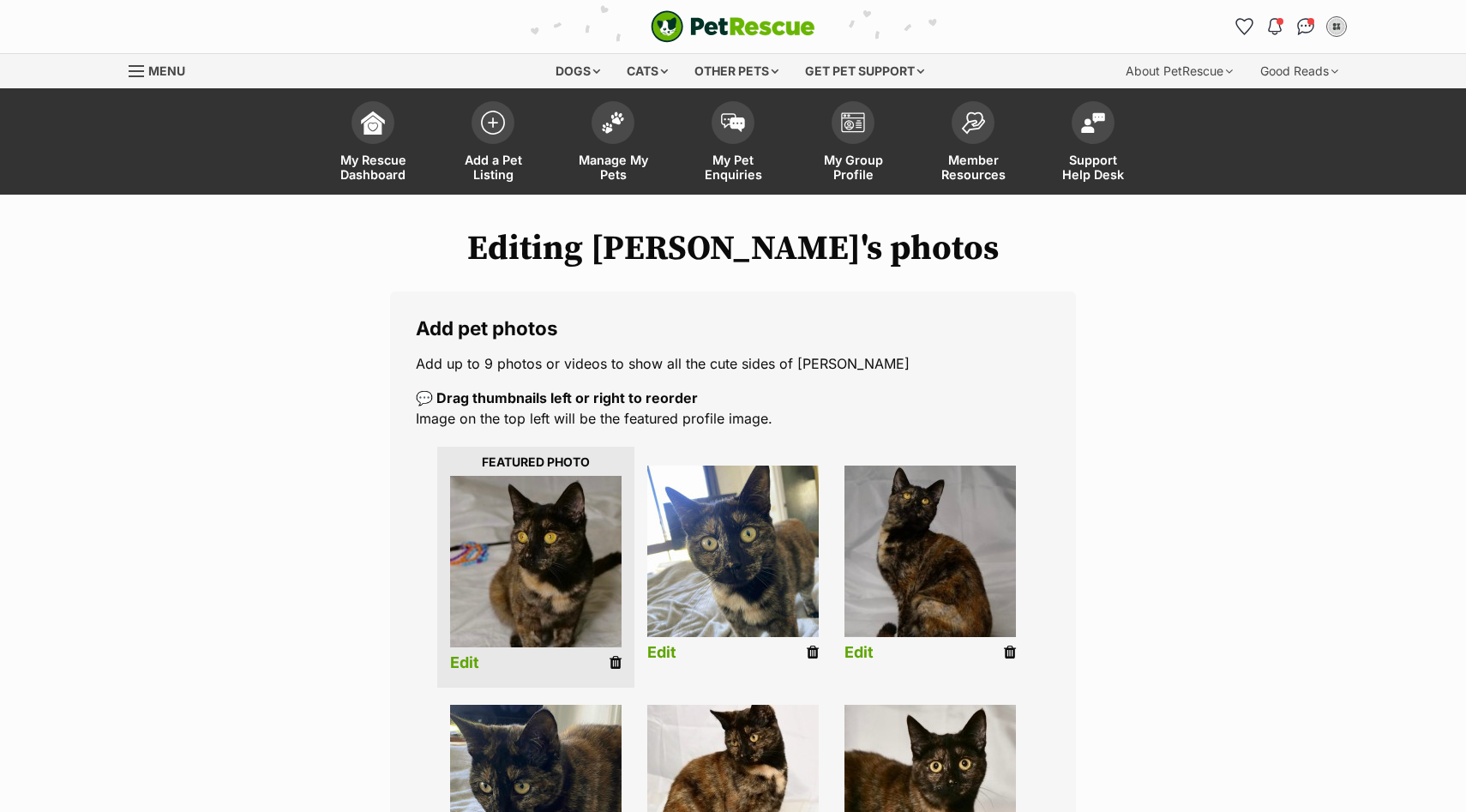
scroll to position [187, 0]
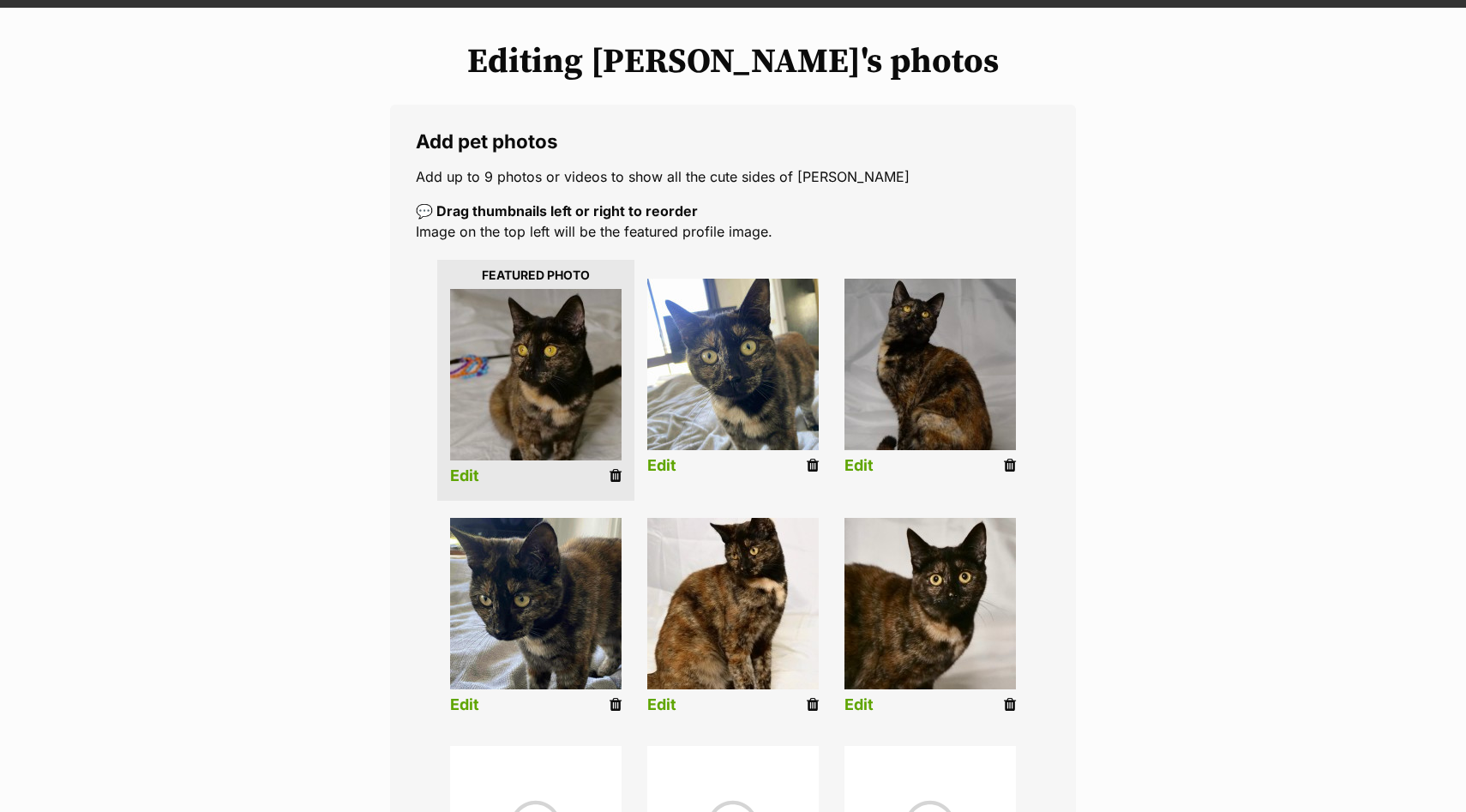
click at [862, 465] on link "Edit" at bounding box center [859, 466] width 29 height 18
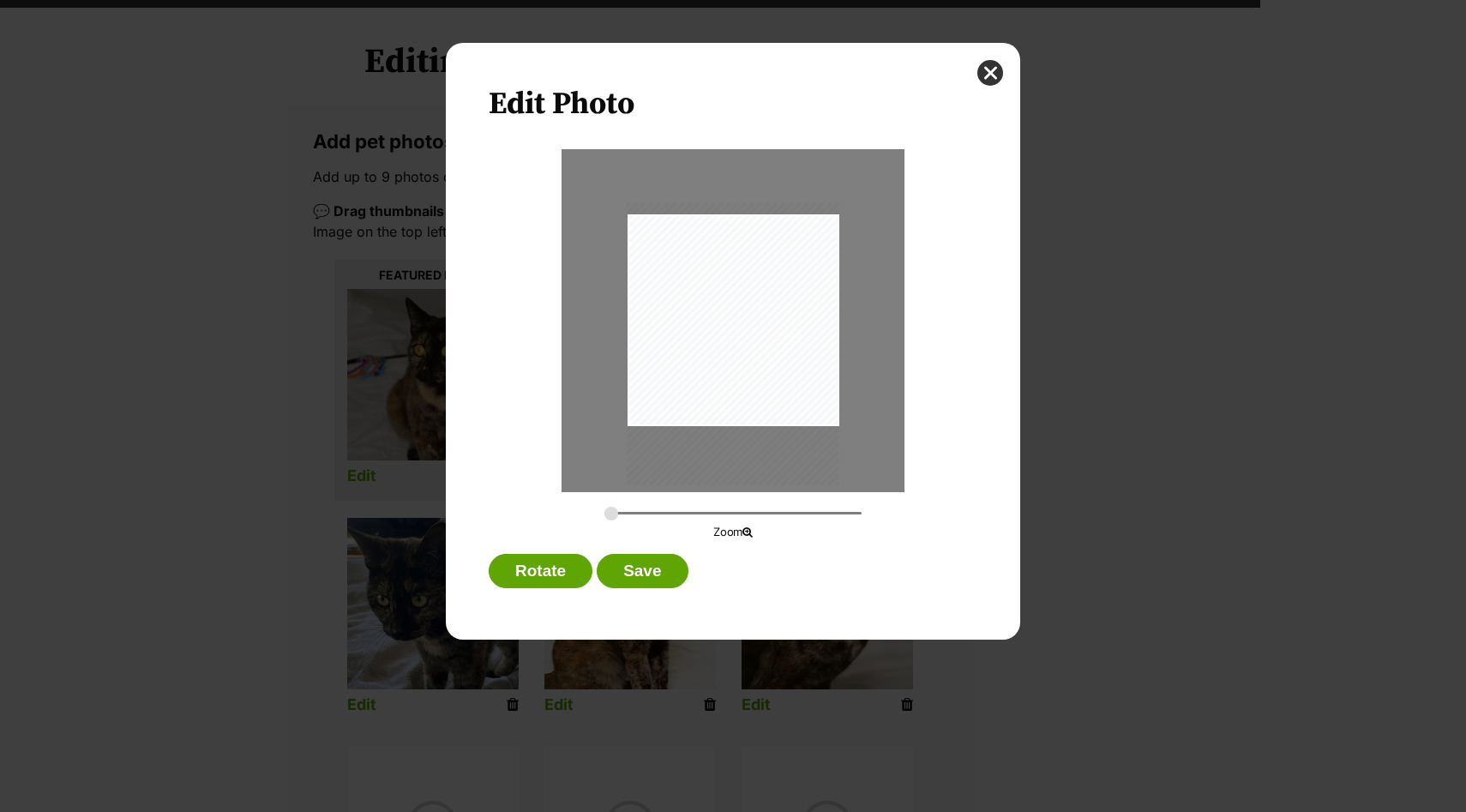
scroll to position [0, 0]
click at [670, 581] on button "Save" at bounding box center [641, 570] width 91 height 34
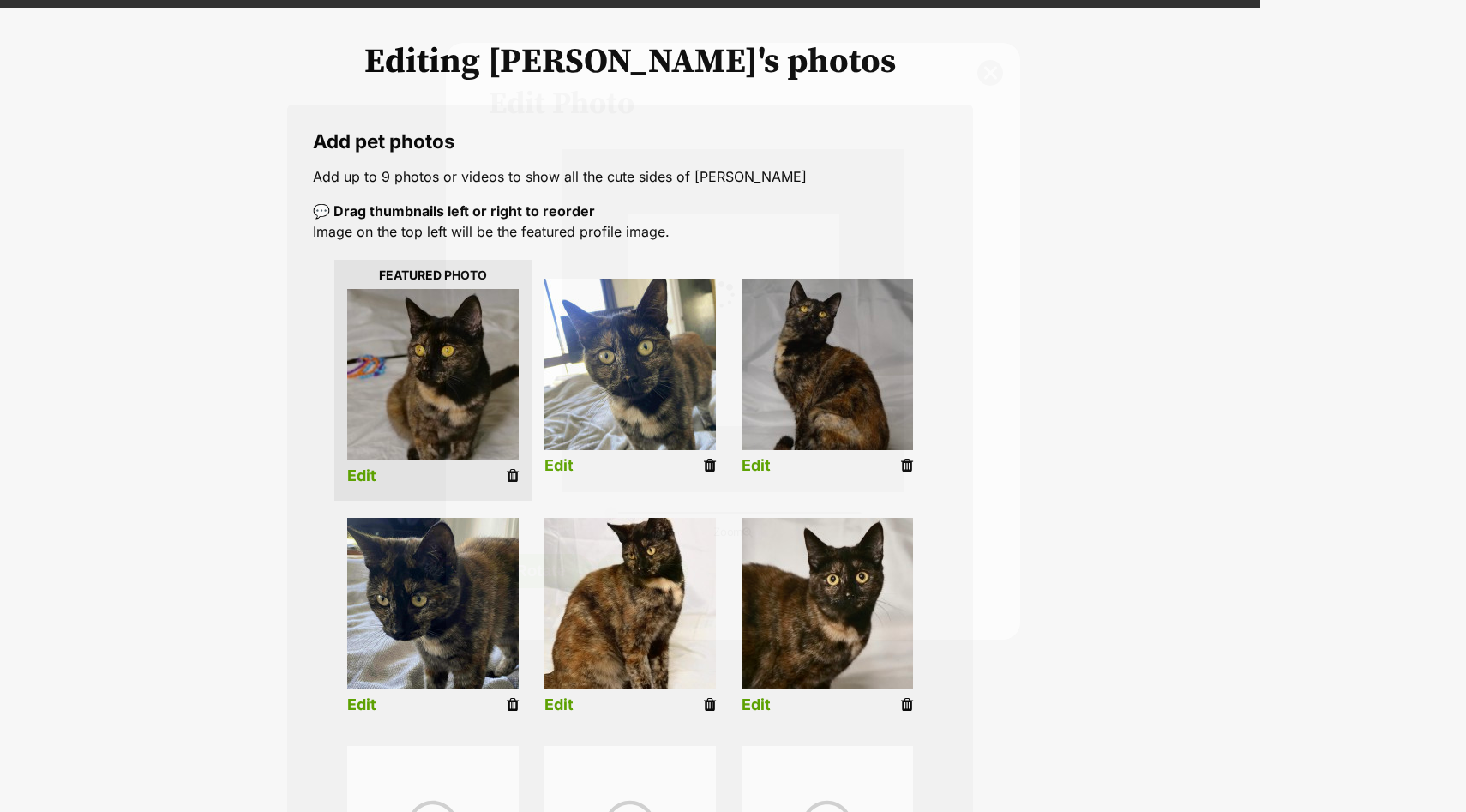
scroll to position [187, 0]
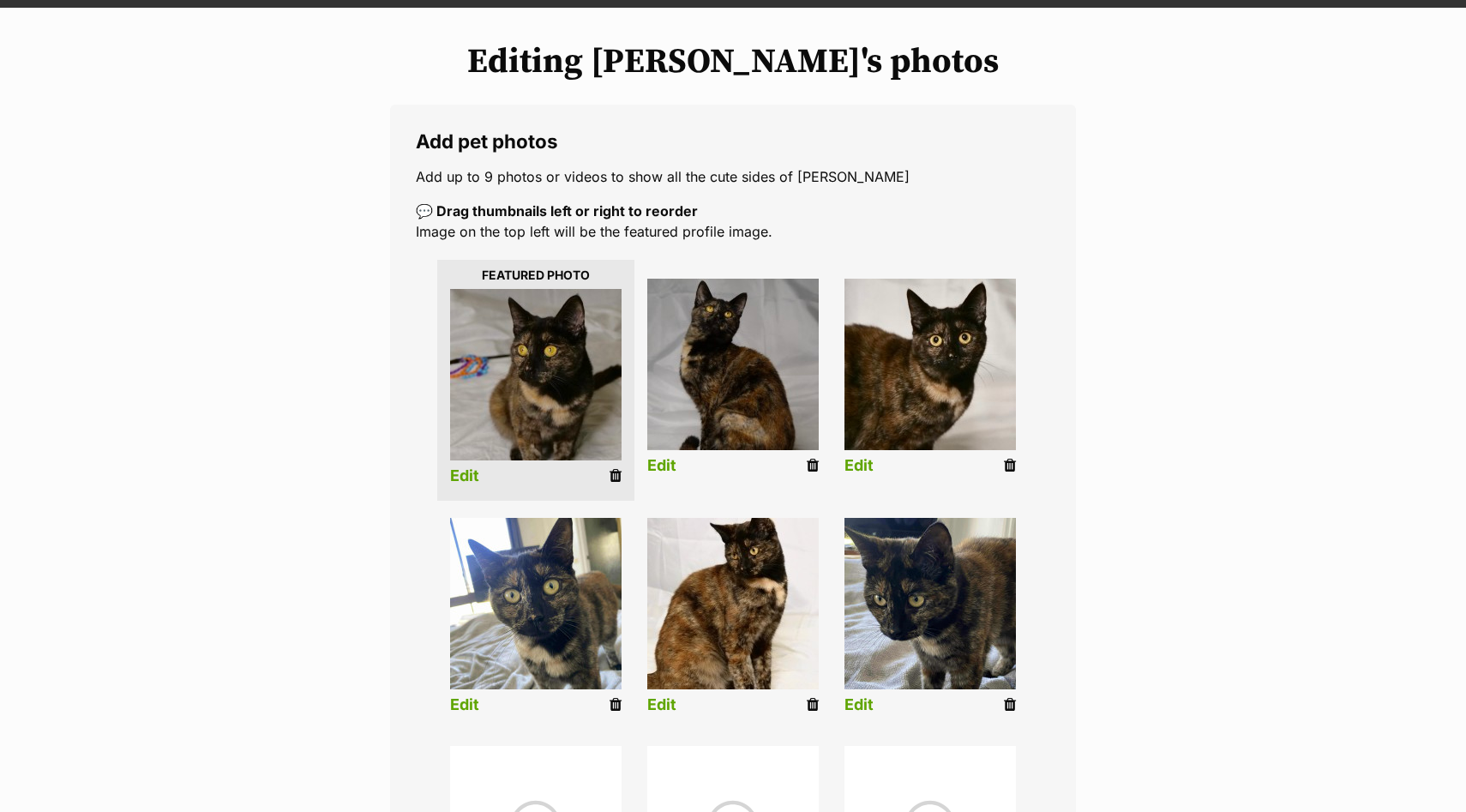
click at [664, 702] on link "Edit" at bounding box center [661, 705] width 29 height 18
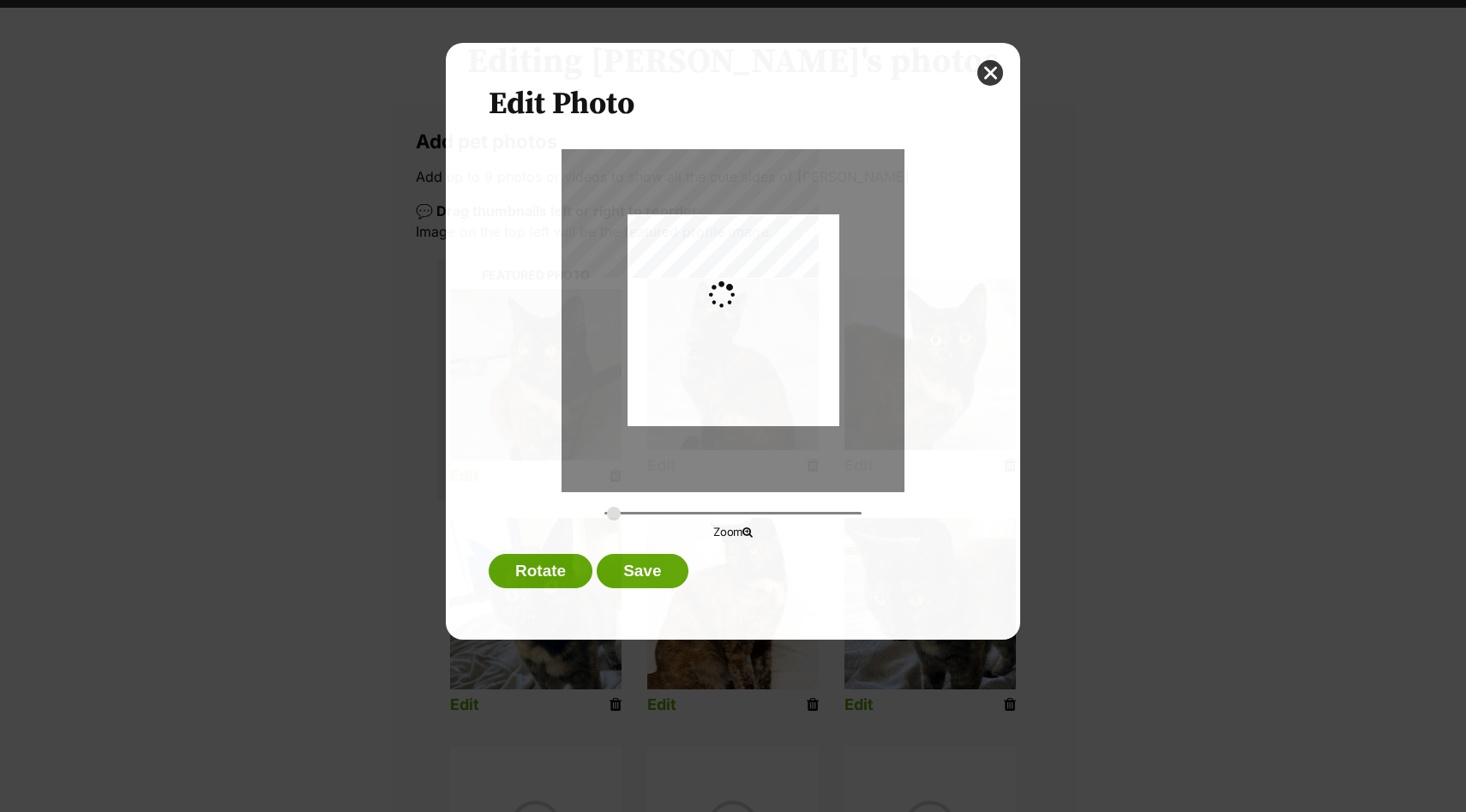
type input "0.2744"
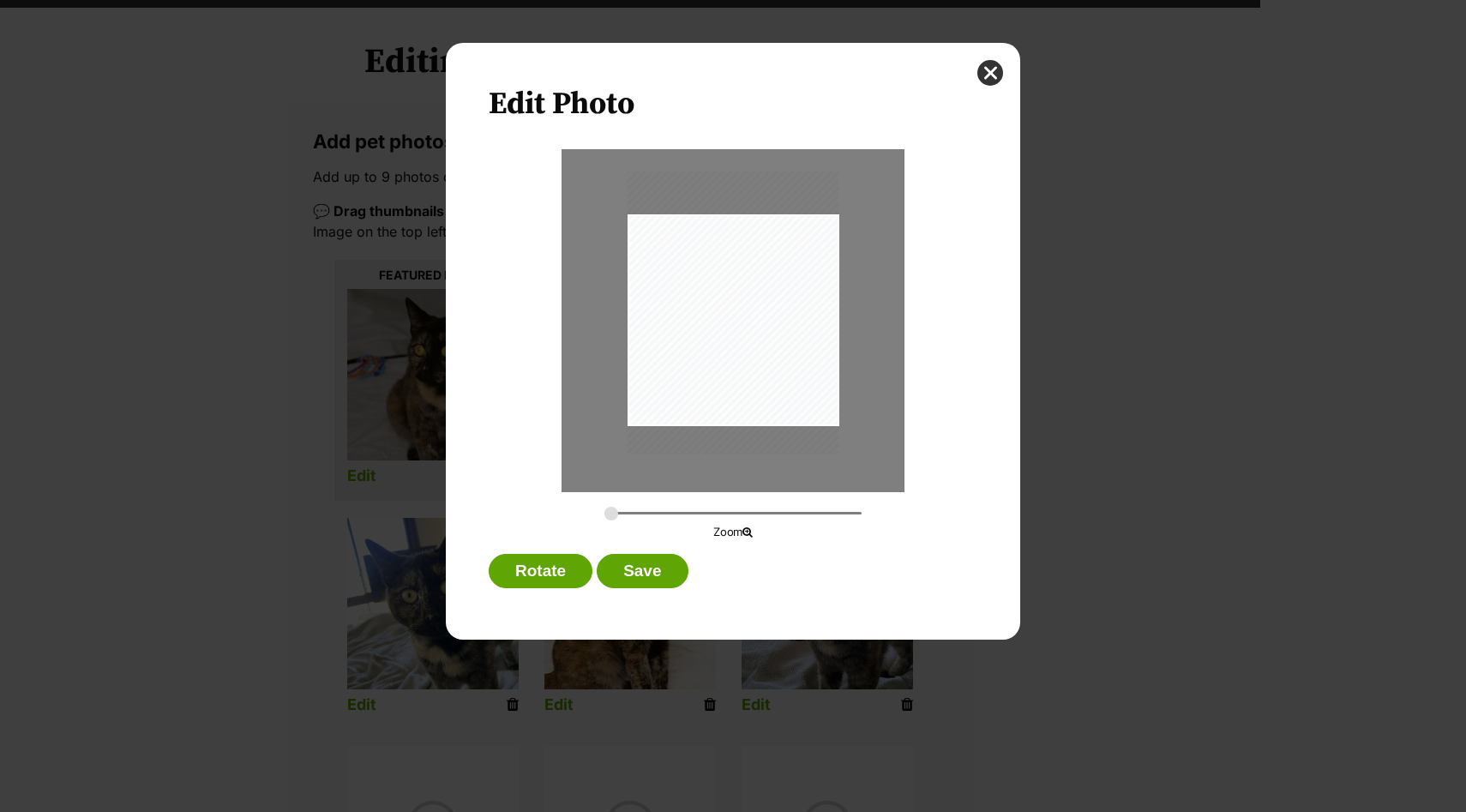
scroll to position [0, 0]
drag, startPoint x: 762, startPoint y: 365, endPoint x: 770, endPoint y: 380, distance: 17.0
click at [770, 382] on div "Dialog Window - Close (Press escape to close)" at bounding box center [733, 331] width 212 height 282
click at [659, 569] on button "Save" at bounding box center [641, 570] width 91 height 34
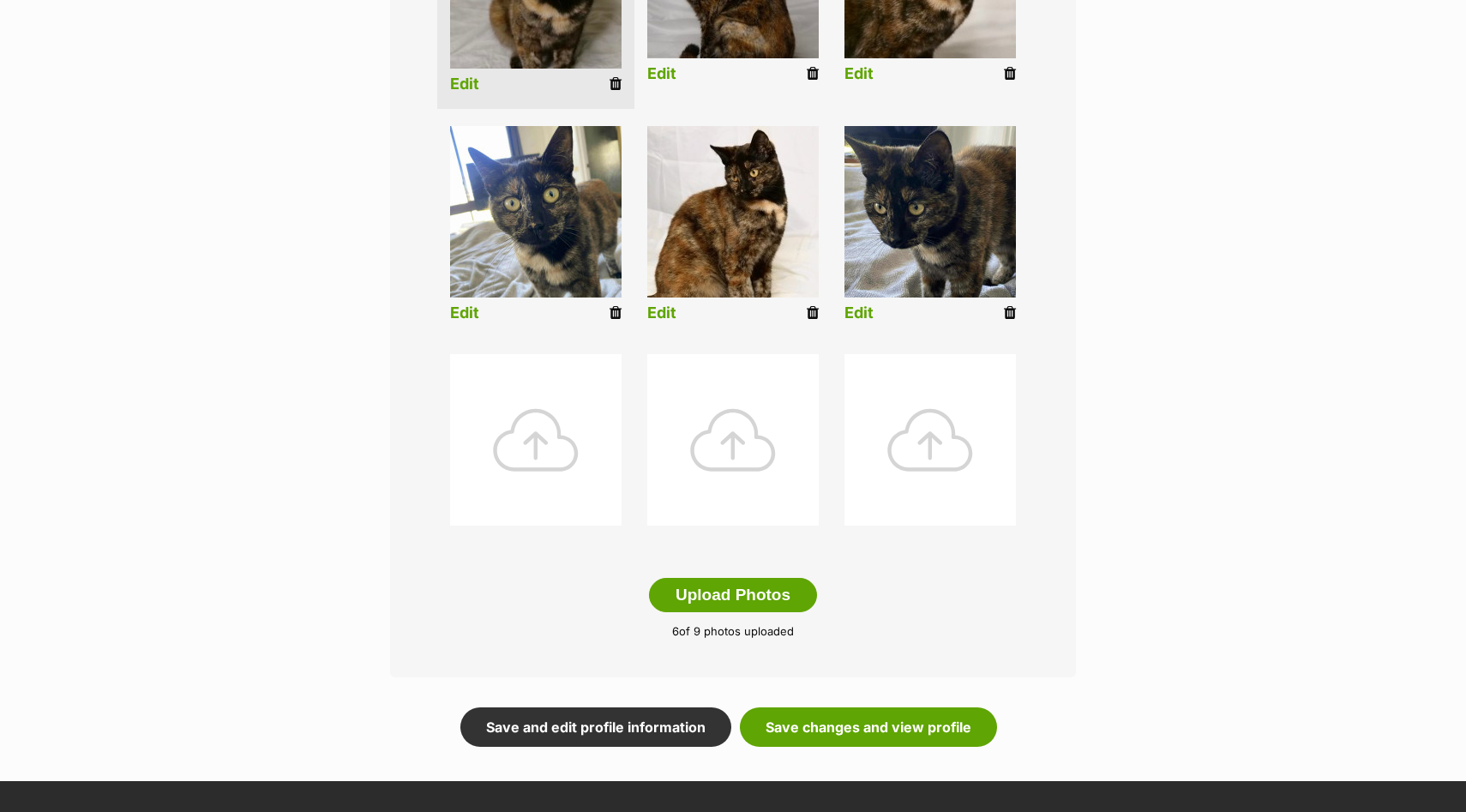
scroll to position [588, 0]
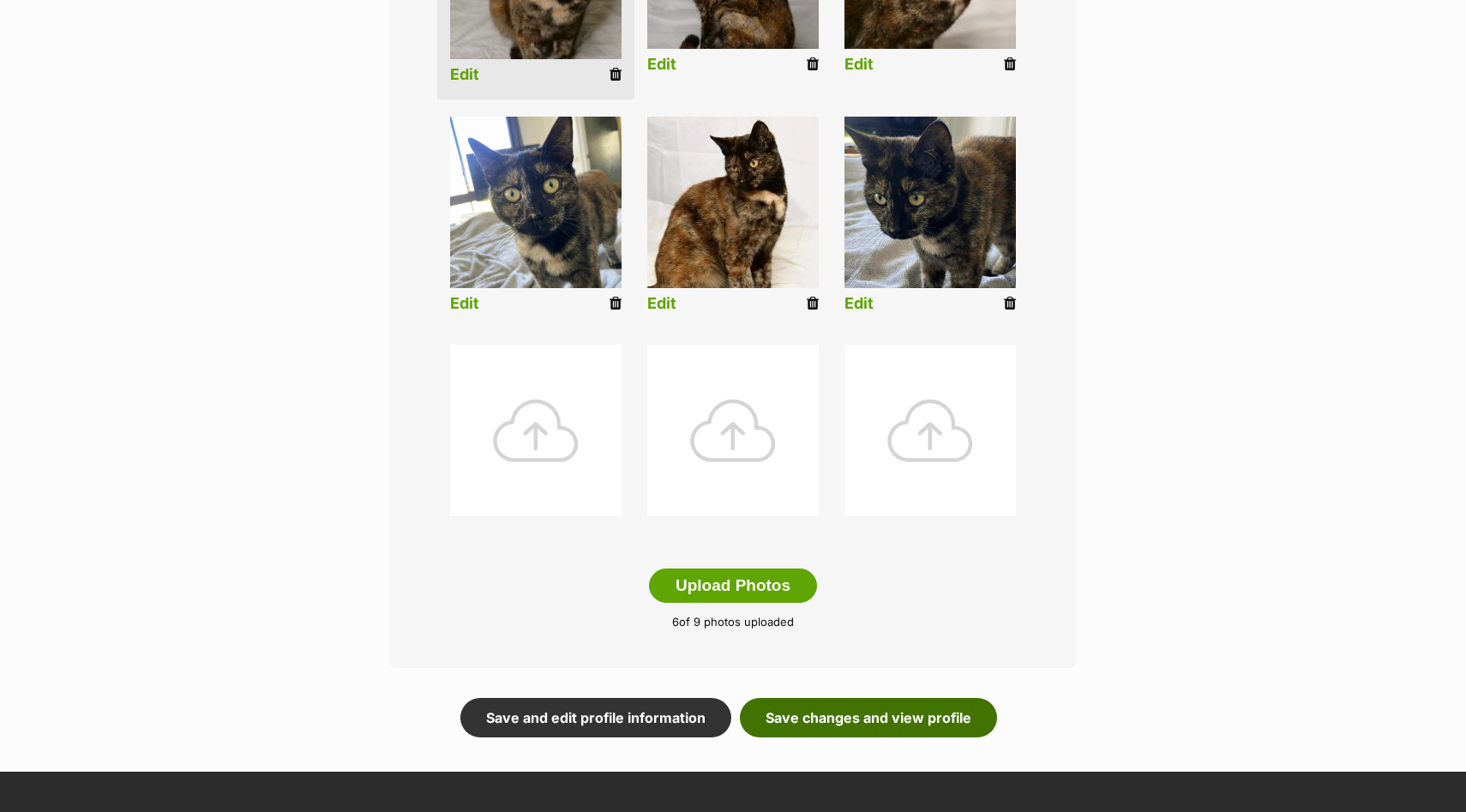
click at [883, 718] on link "Save changes and view profile" at bounding box center [868, 718] width 257 height 40
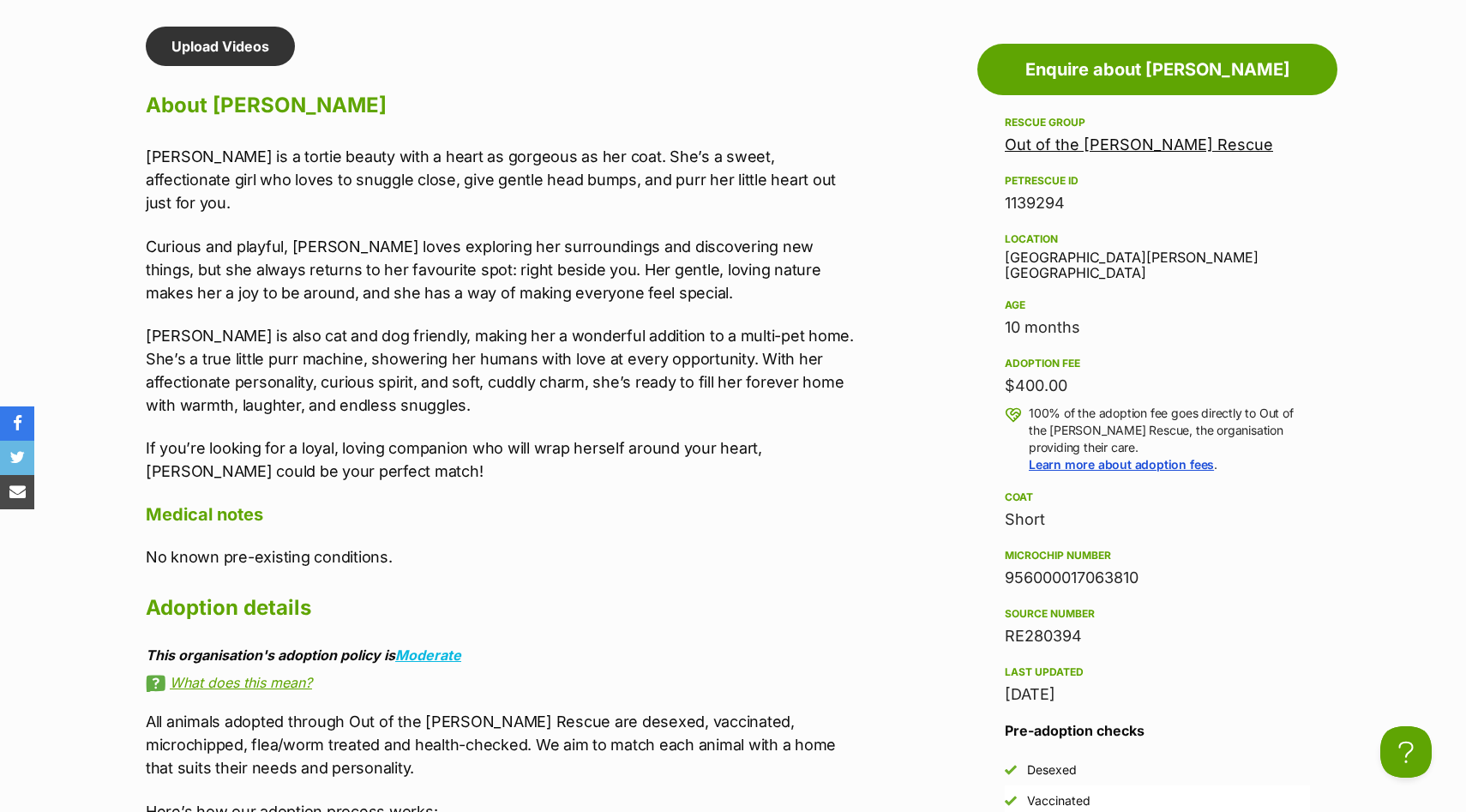
scroll to position [1465, 0]
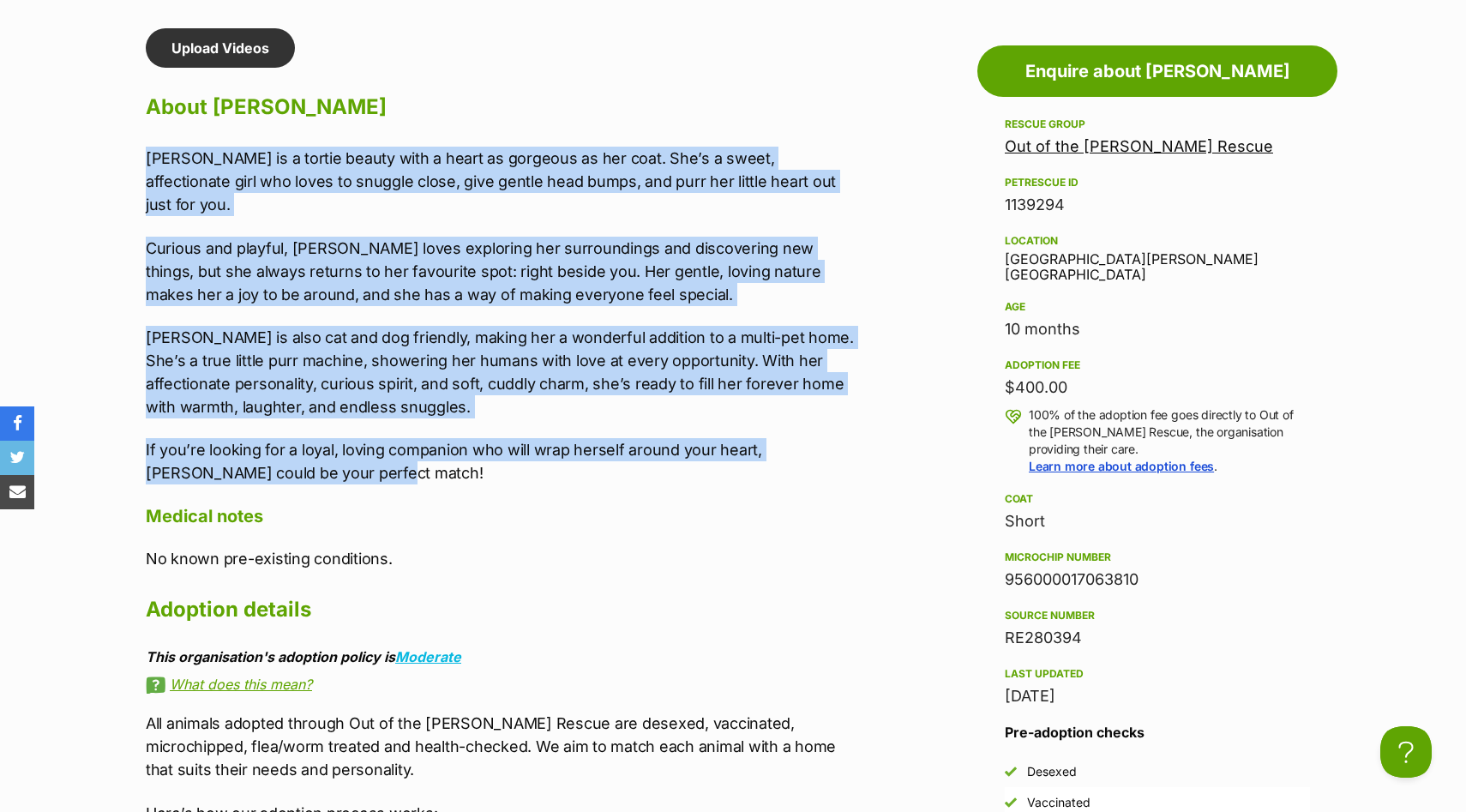
drag, startPoint x: 314, startPoint y: 454, endPoint x: 121, endPoint y: 160, distance: 351.7
click at [133, 262] on div "Upload Videos About [PERSON_NAME] [PERSON_NAME] is a tortie beauty with a heart…" at bounding box center [490, 624] width 725 height 1194
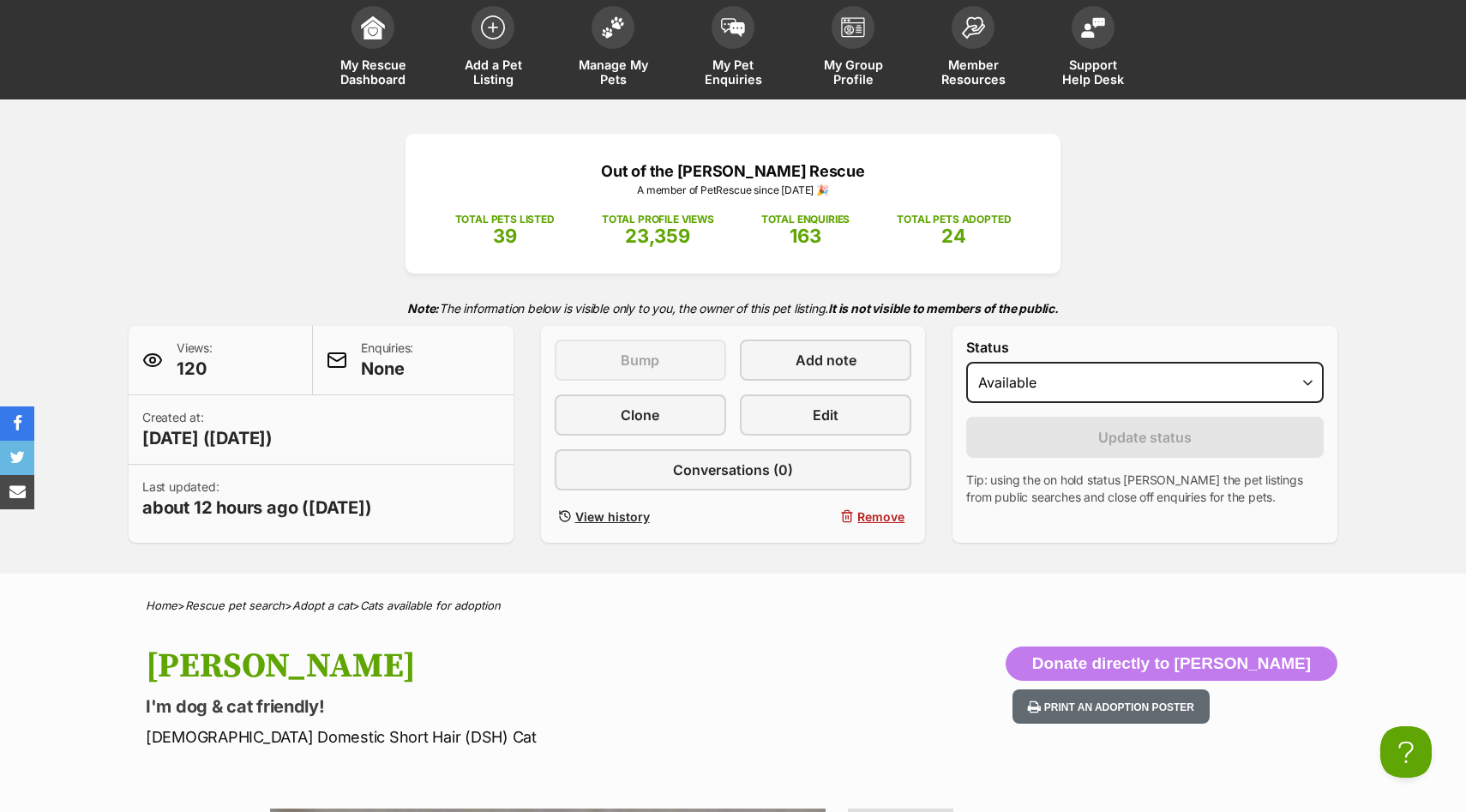
scroll to position [84, 0]
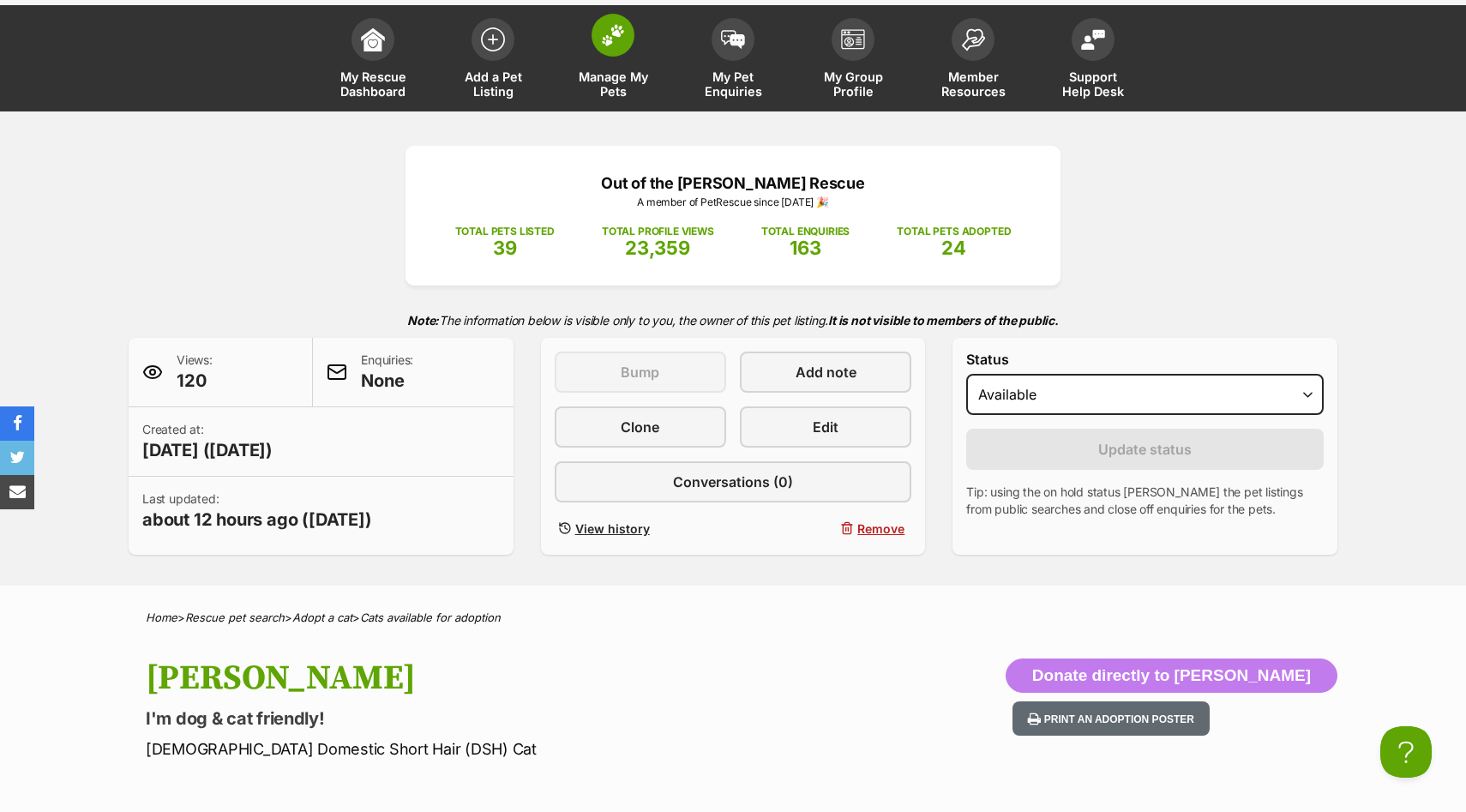
click at [625, 63] on link "Manage My Pets" at bounding box center [613, 60] width 120 height 102
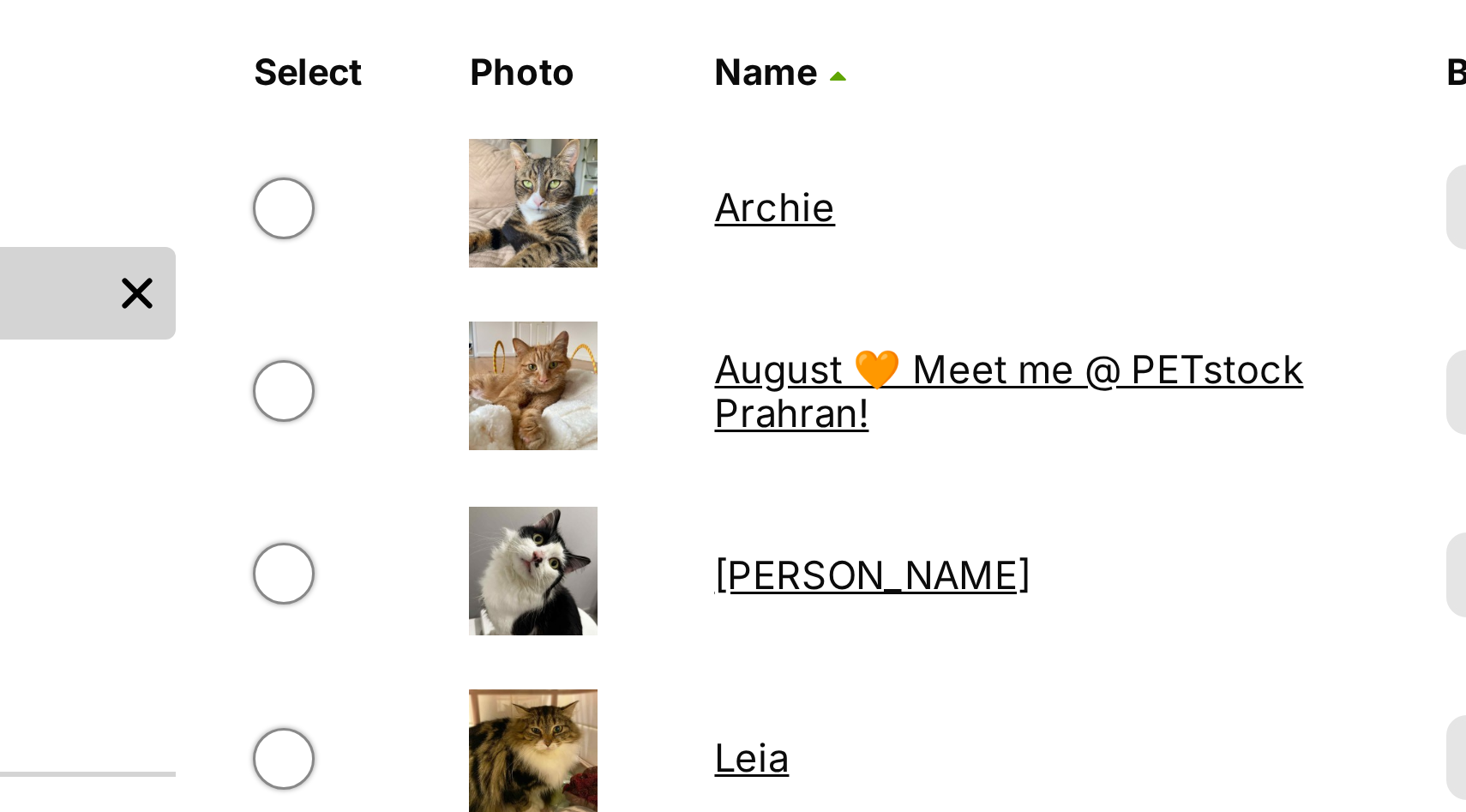
scroll to position [414, 0]
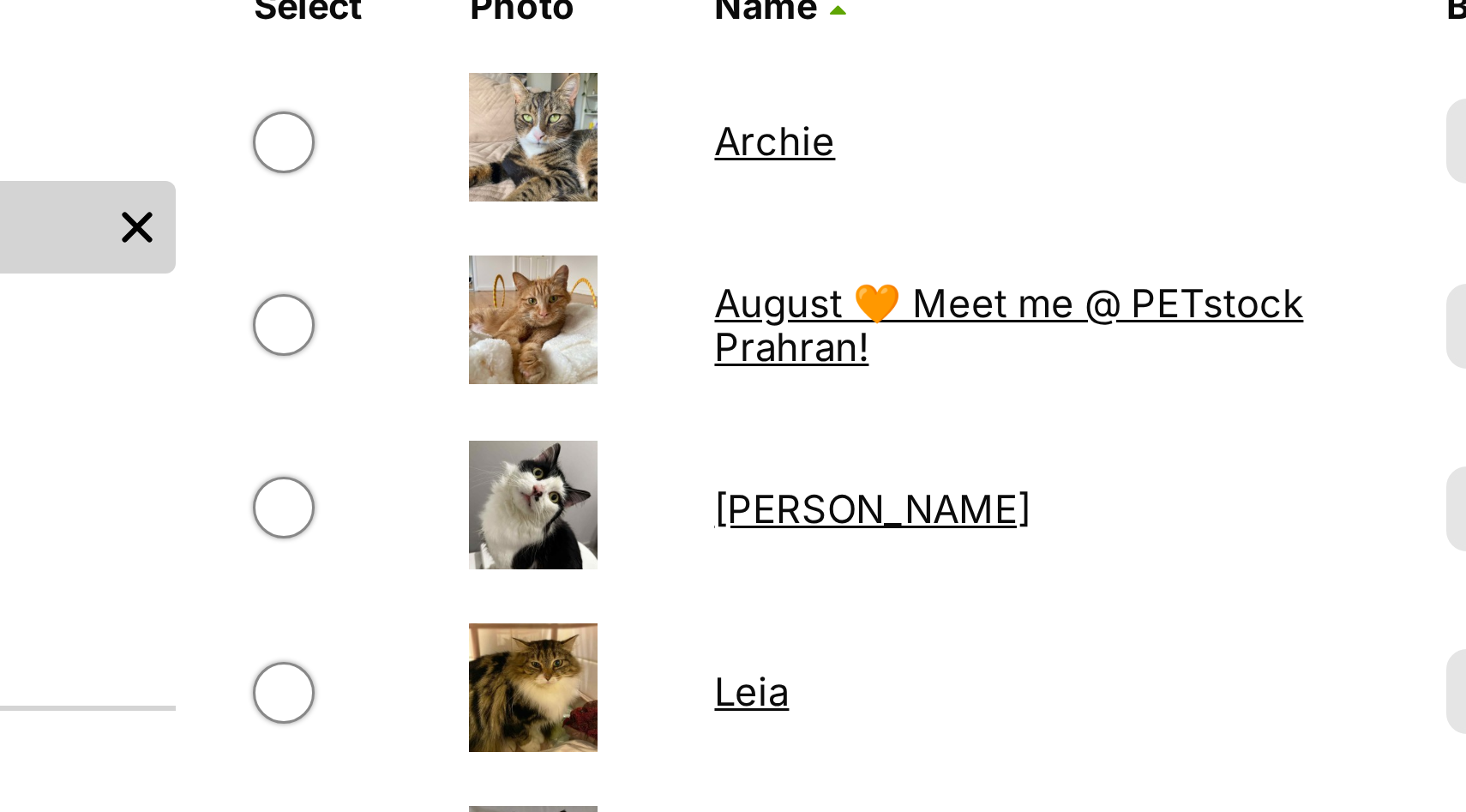
click at [546, 148] on img at bounding box center [547, 133] width 43 height 43
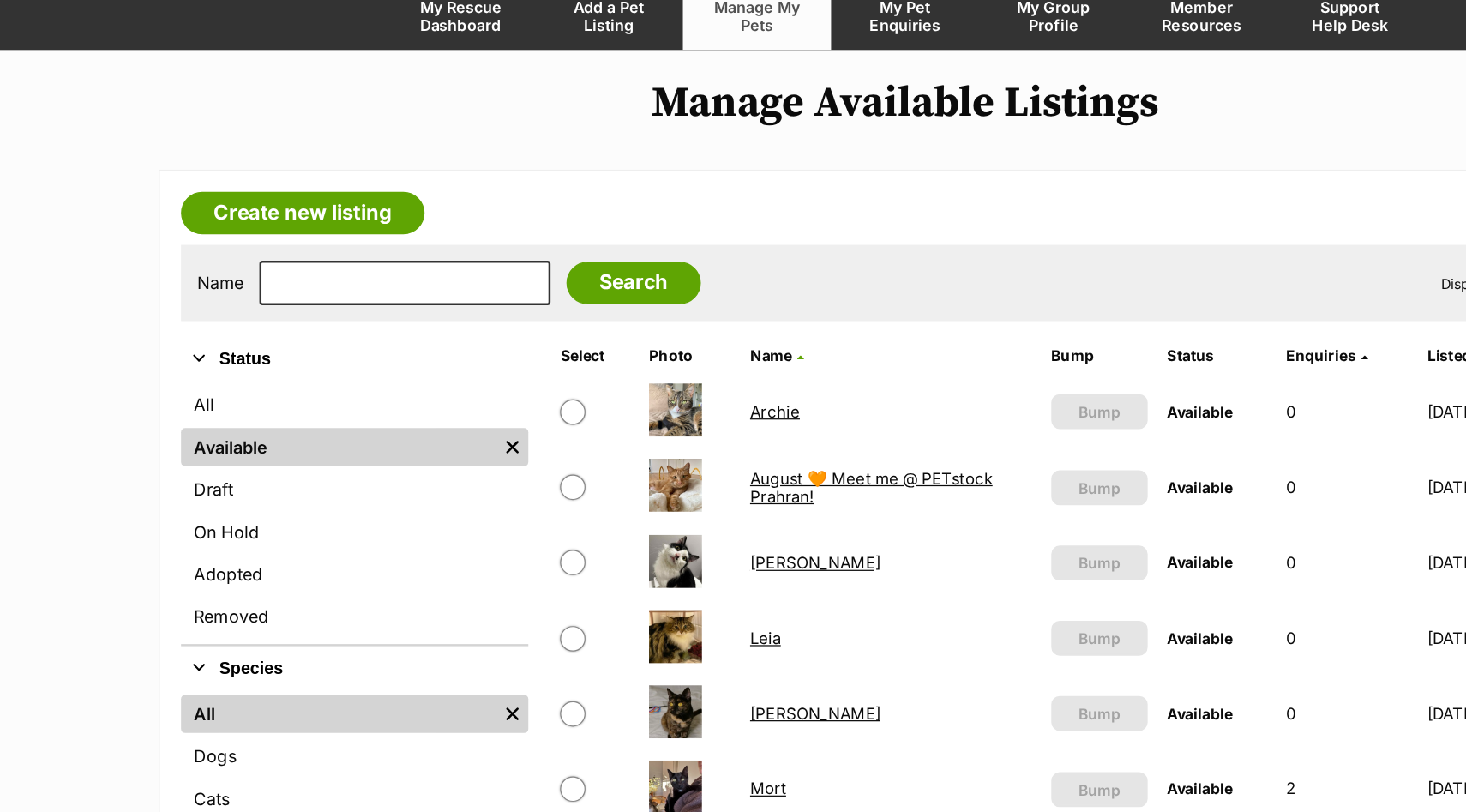
click at [633, 563] on link "August 🧡 Meet me @ PETstock Prahran!" at bounding box center [705, 548] width 196 height 31
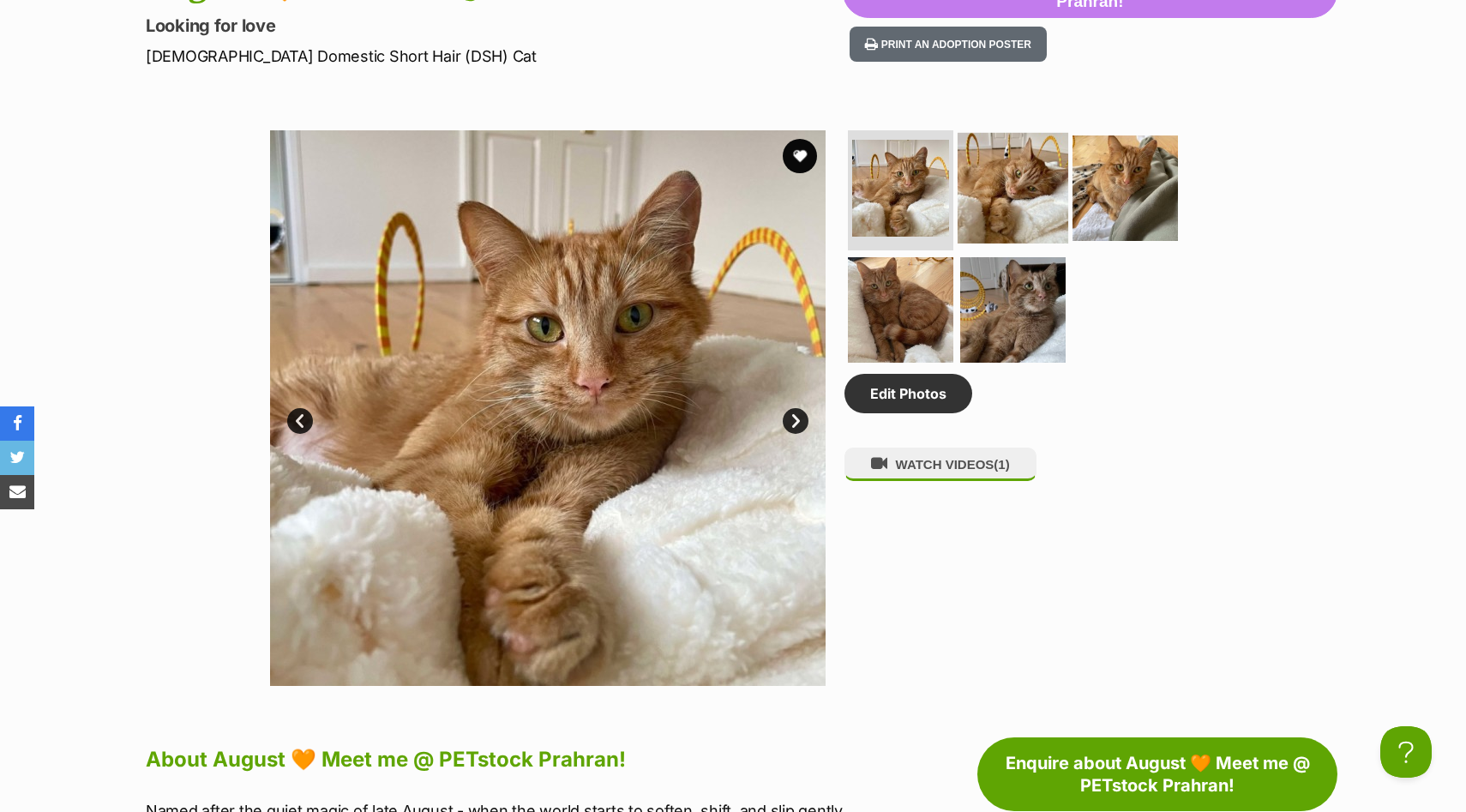
click at [1005, 178] on img at bounding box center [1012, 188] width 110 height 110
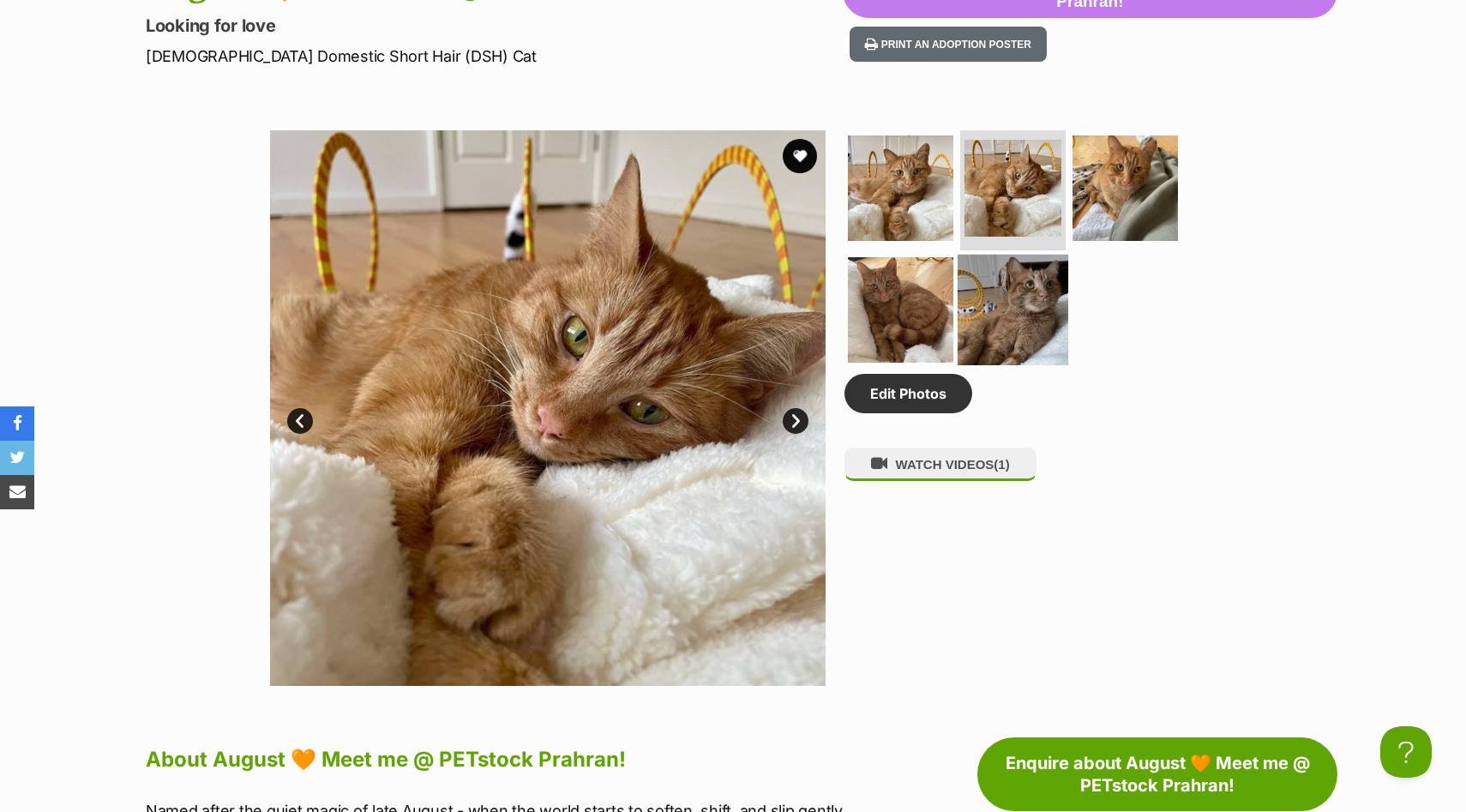
click at [1009, 312] on img at bounding box center [1012, 309] width 110 height 110
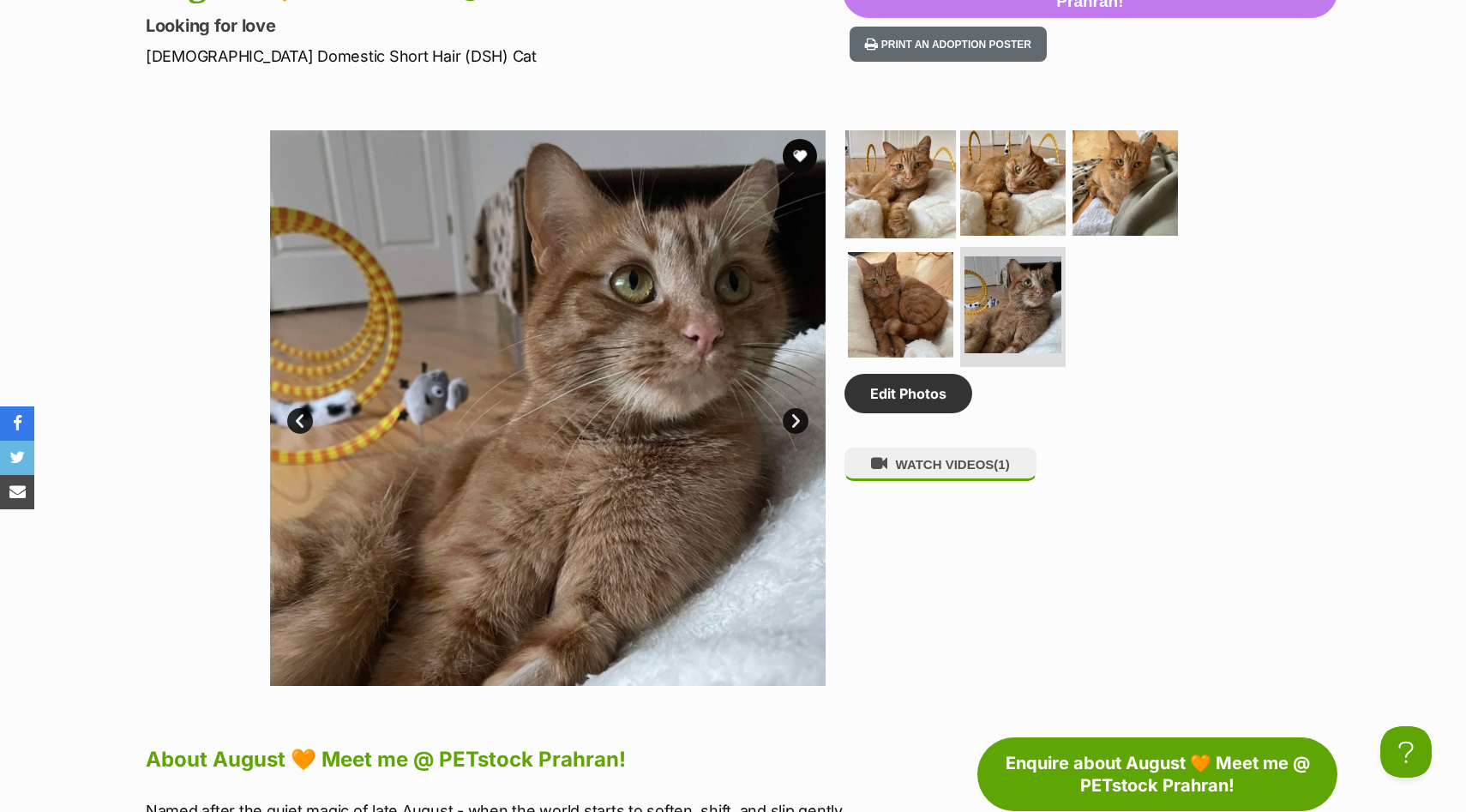
click at [888, 178] on img at bounding box center [900, 182] width 110 height 110
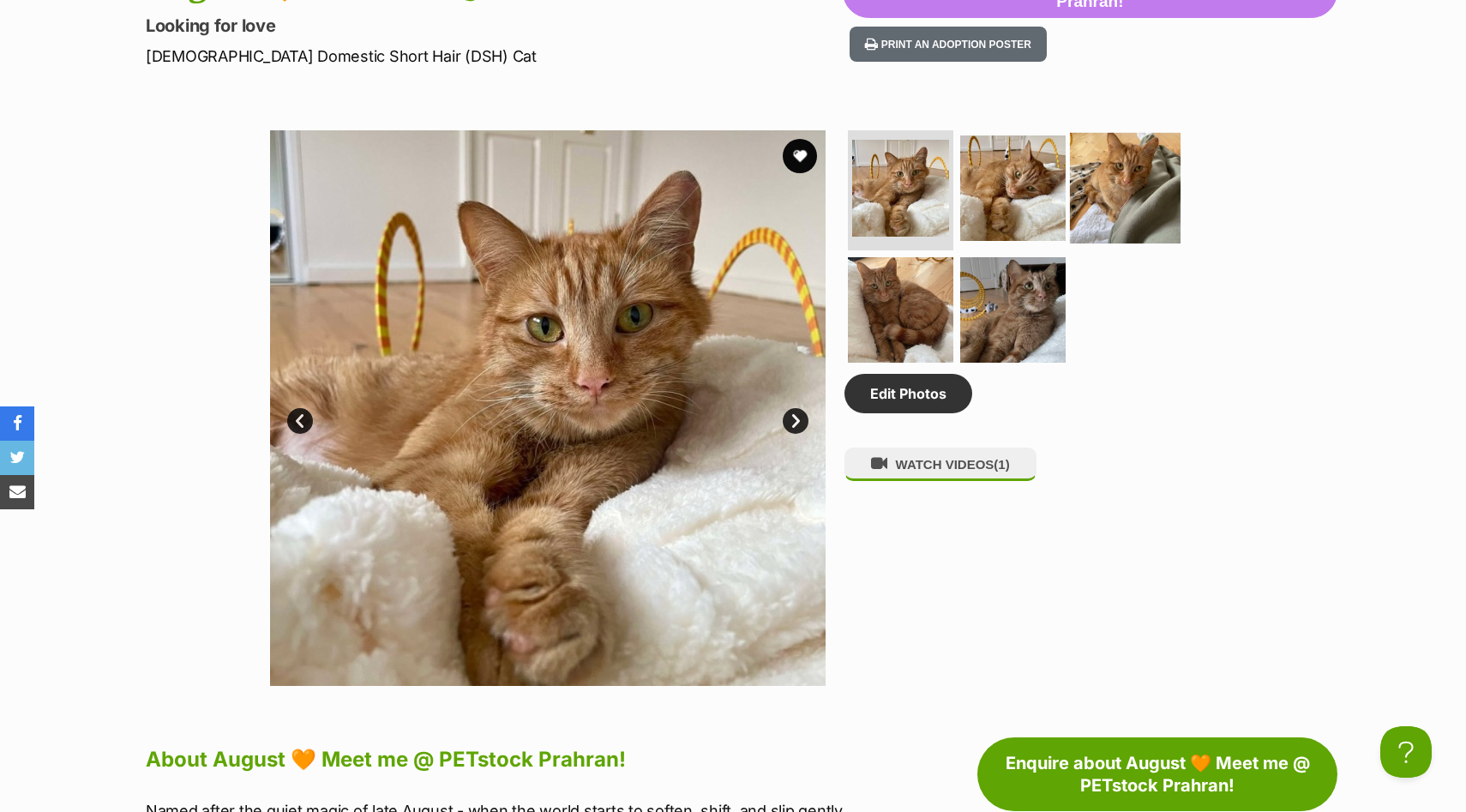
click at [1142, 178] on img at bounding box center [1125, 188] width 110 height 110
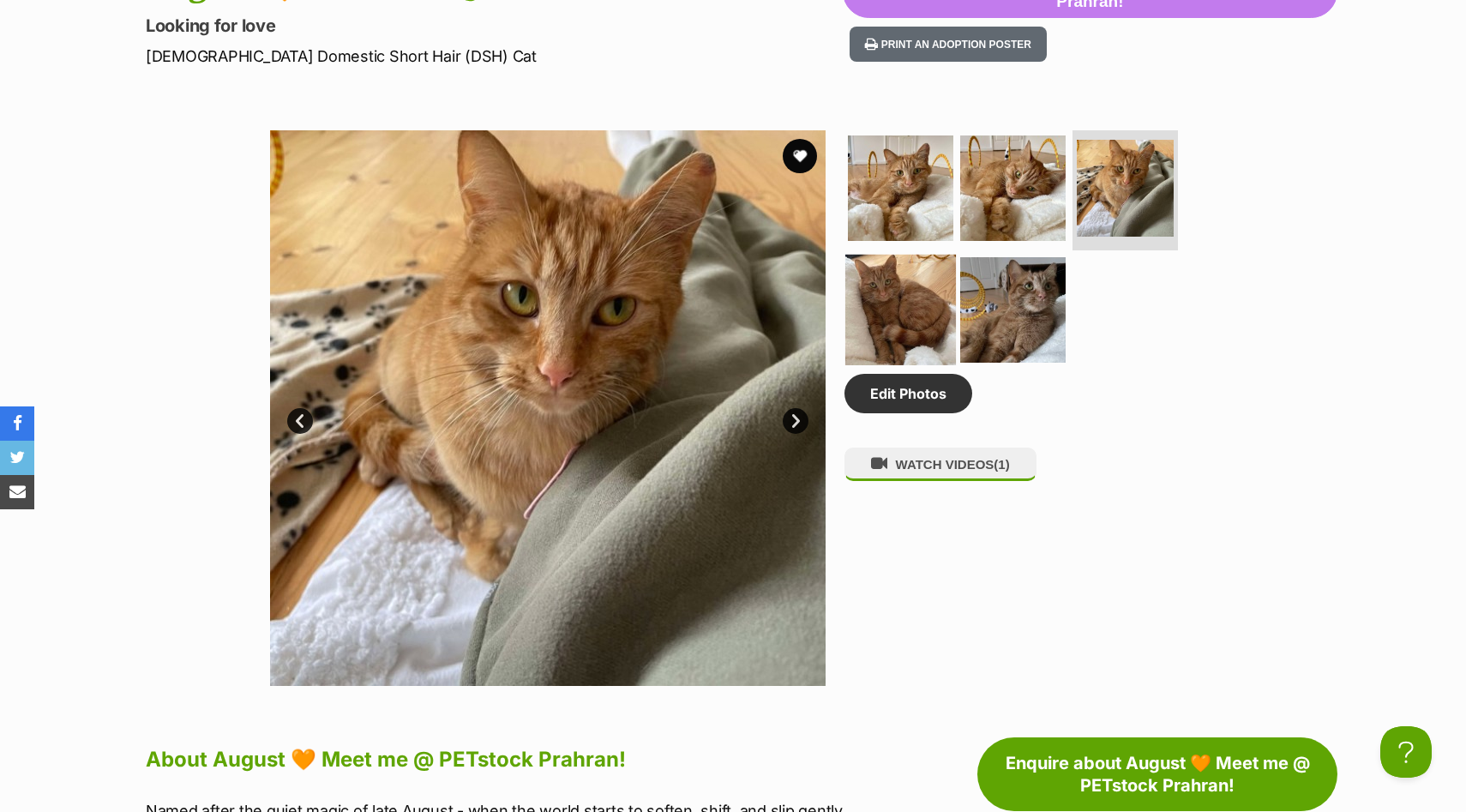
click at [906, 303] on img at bounding box center [900, 309] width 110 height 110
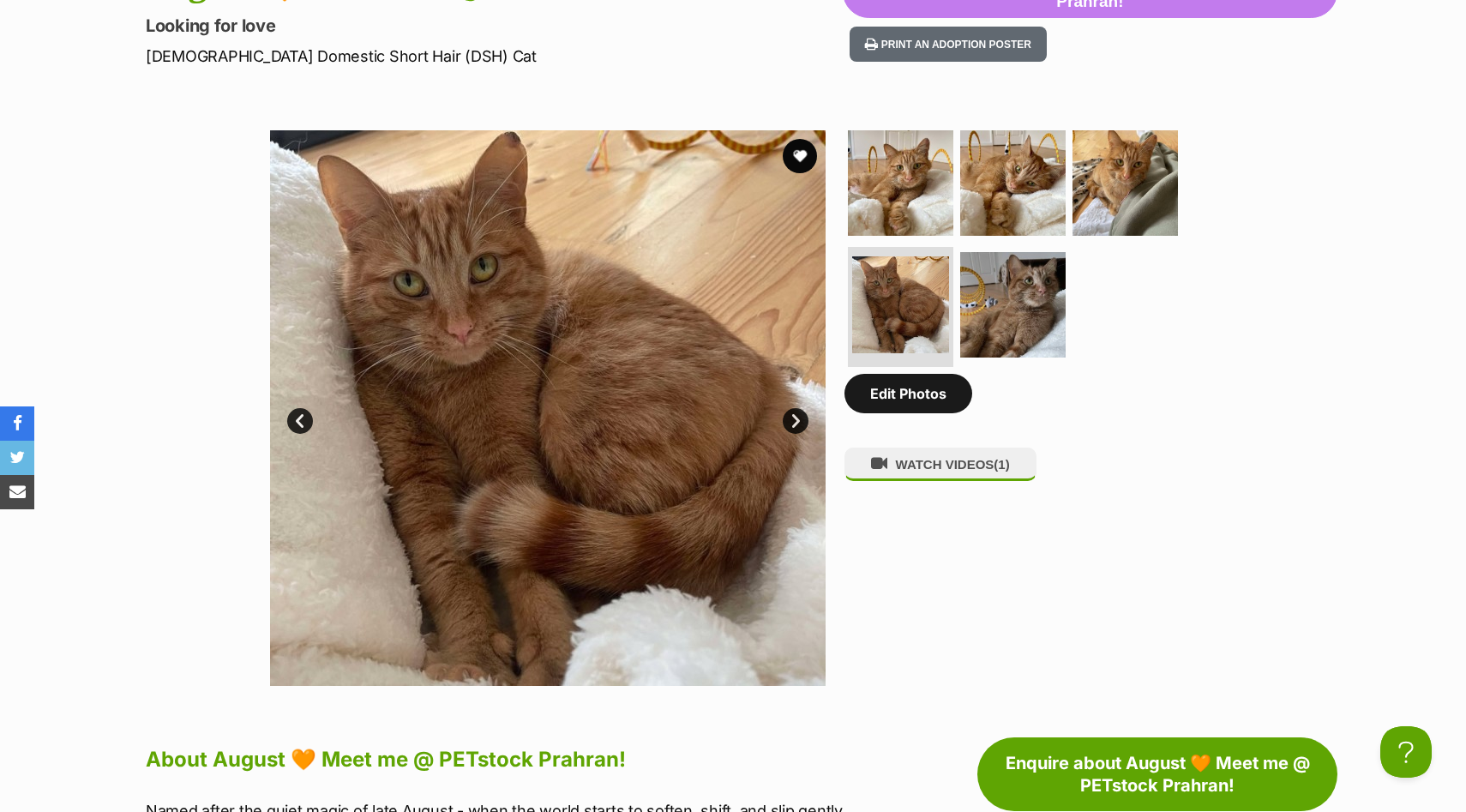
click at [928, 409] on link "Edit Photos" at bounding box center [908, 393] width 128 height 40
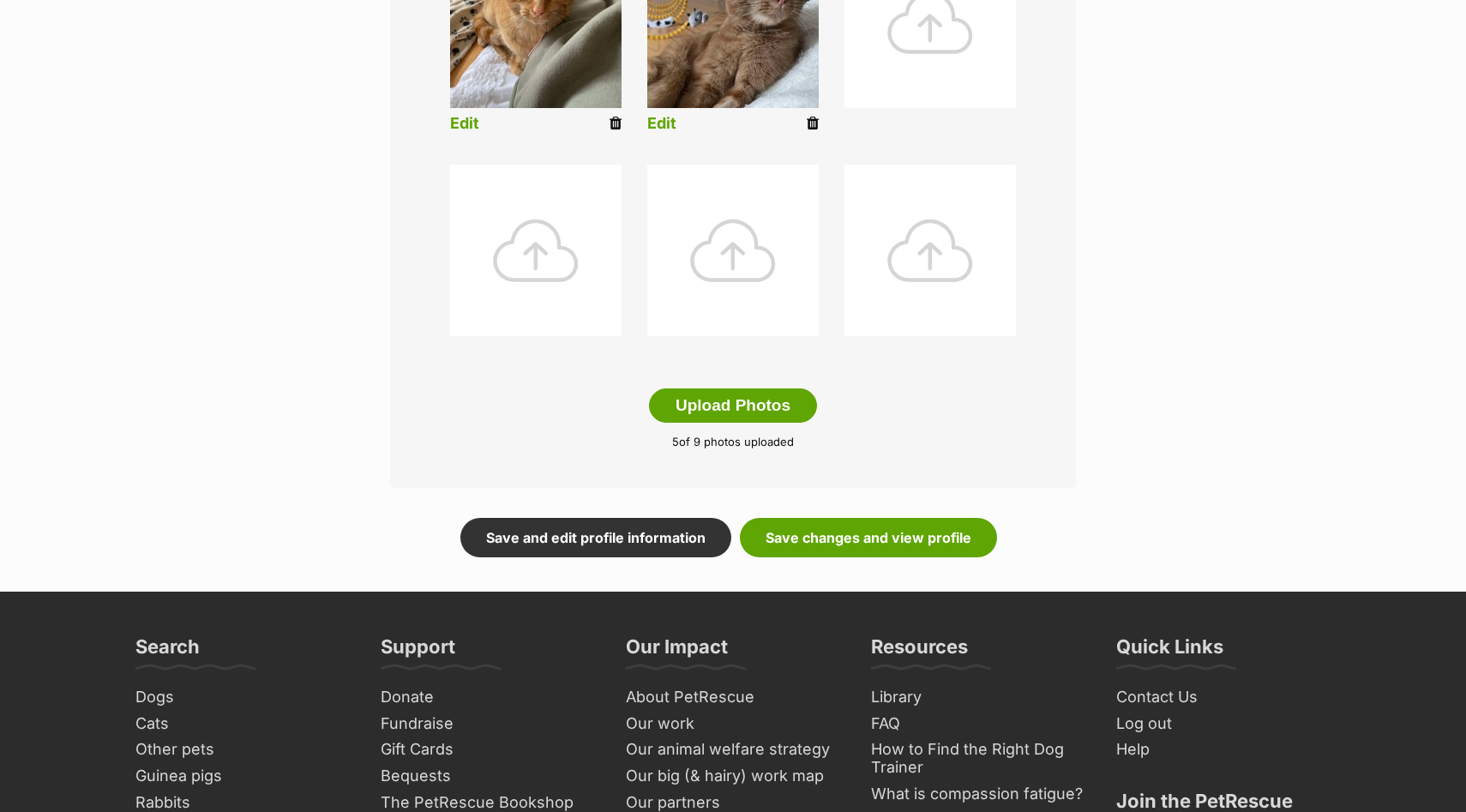
scroll to position [793, 0]
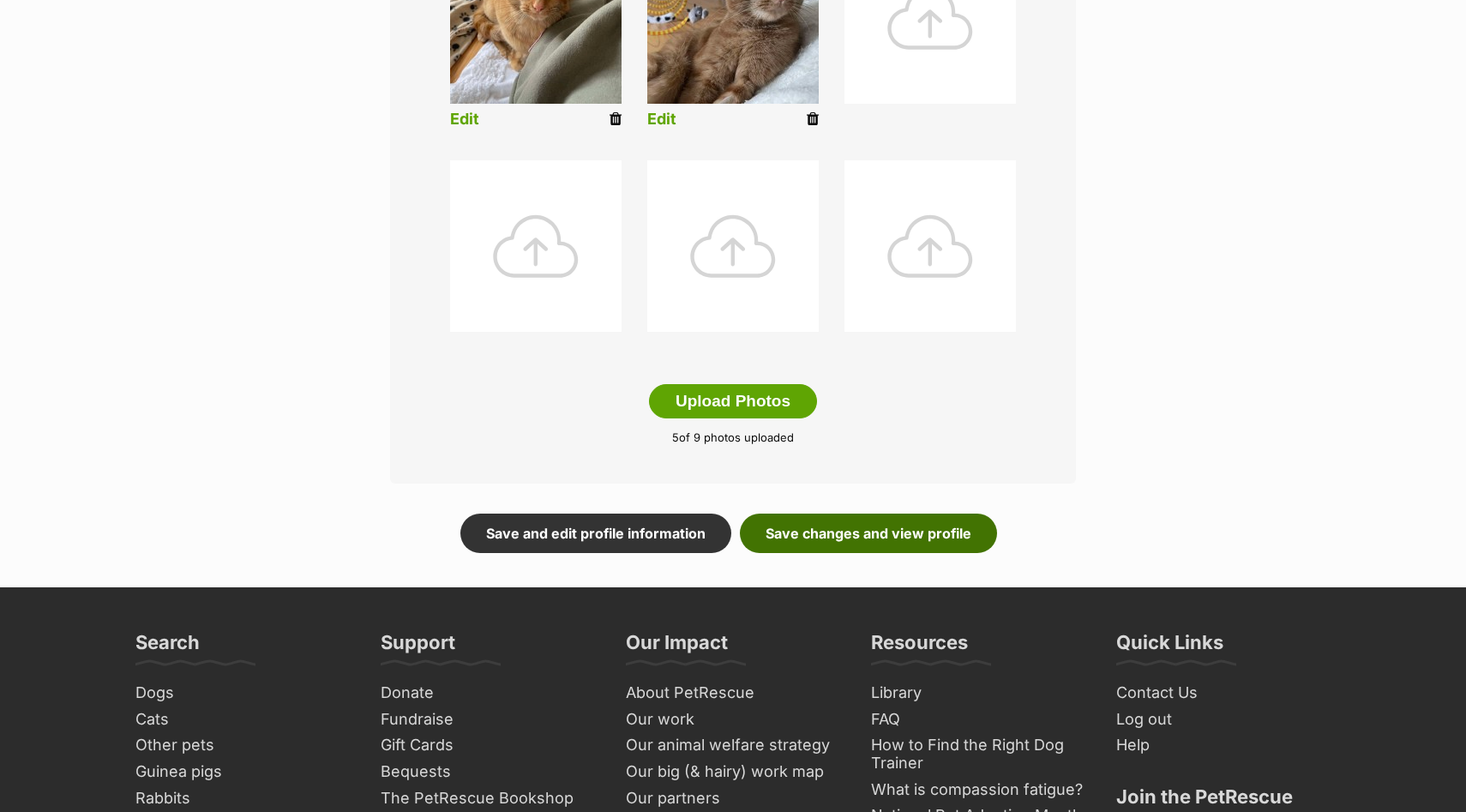
click at [913, 551] on link "Save changes and view profile" at bounding box center [868, 534] width 257 height 40
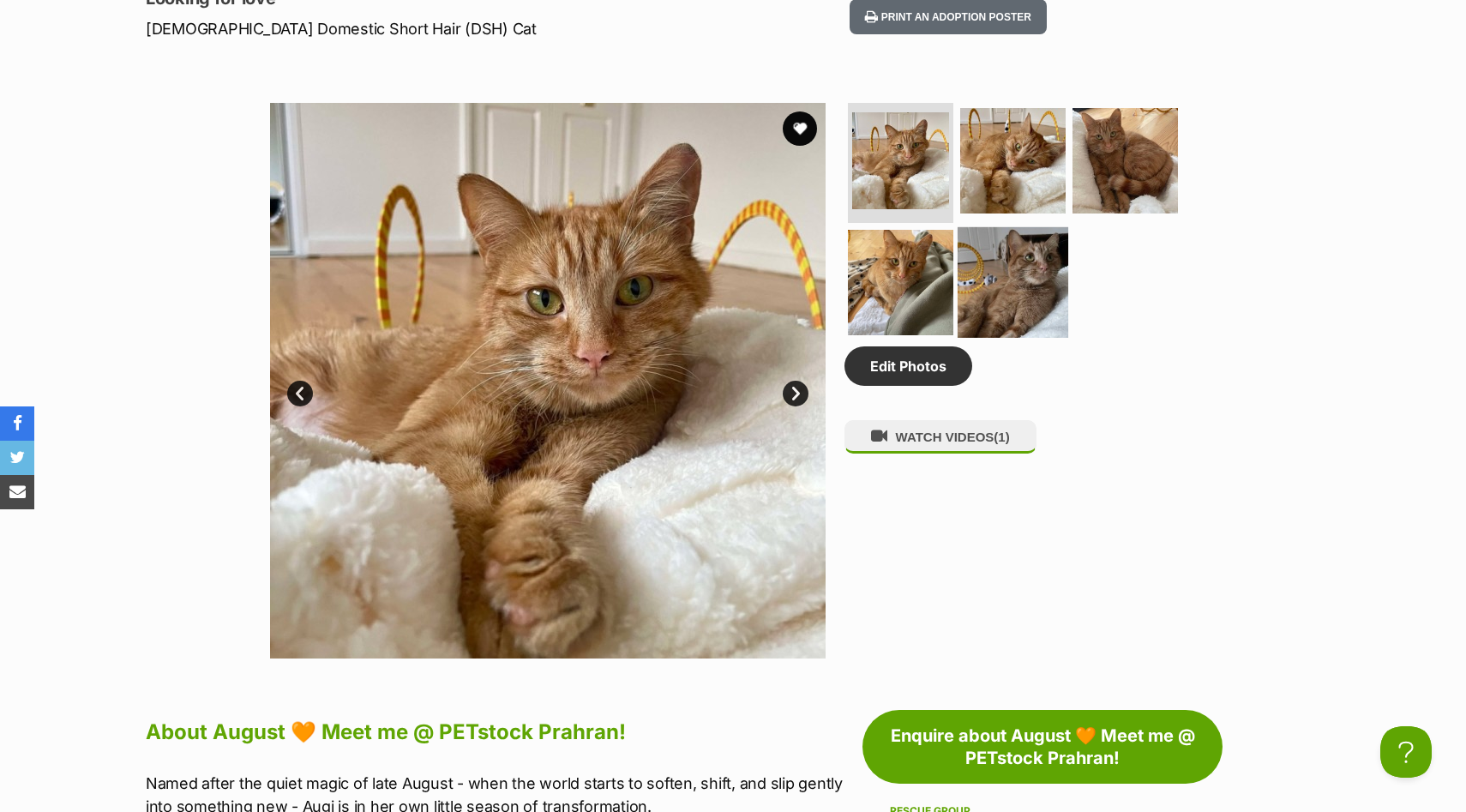
click at [1020, 252] on img at bounding box center [1012, 282] width 110 height 110
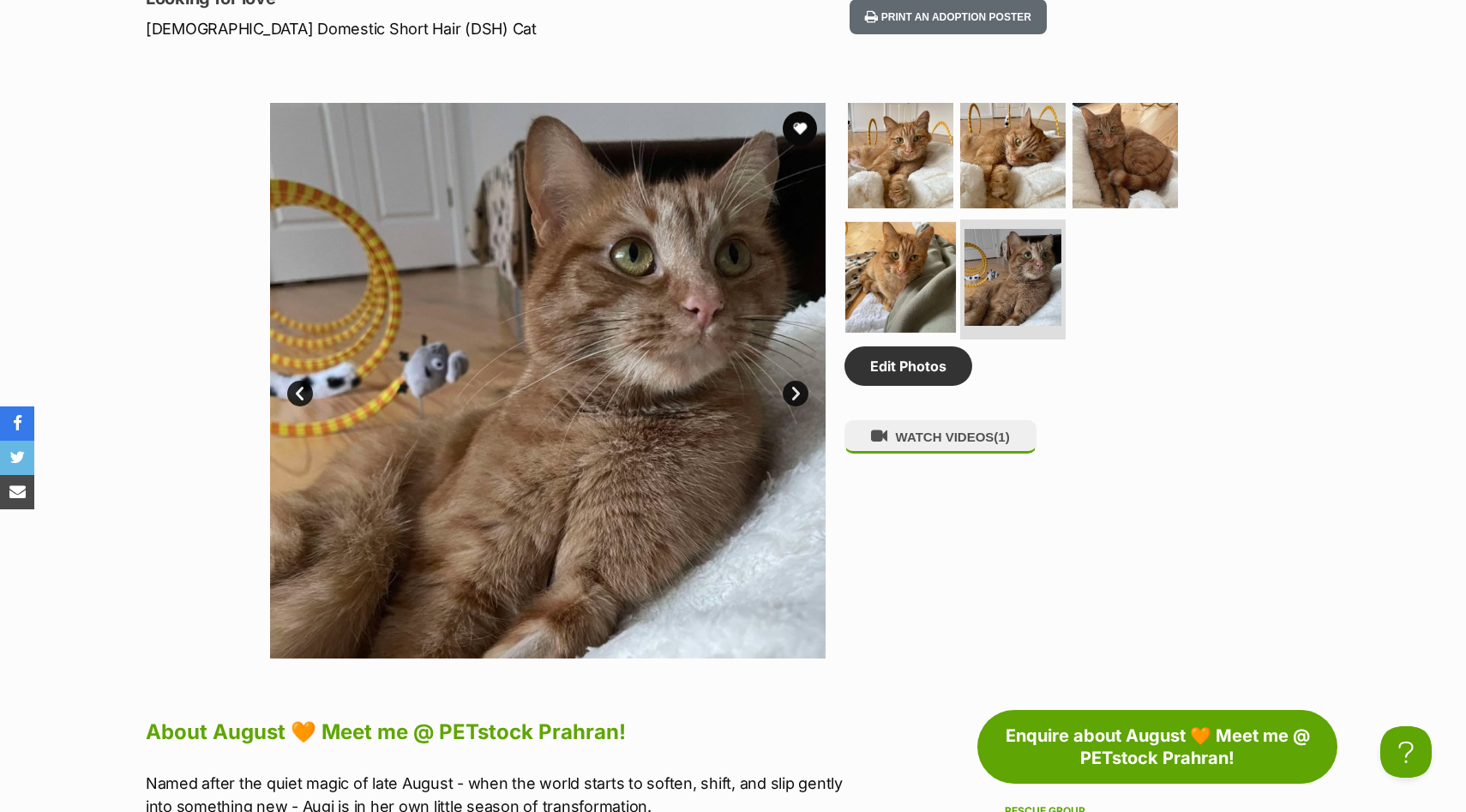
click at [925, 257] on img at bounding box center [900, 277] width 110 height 110
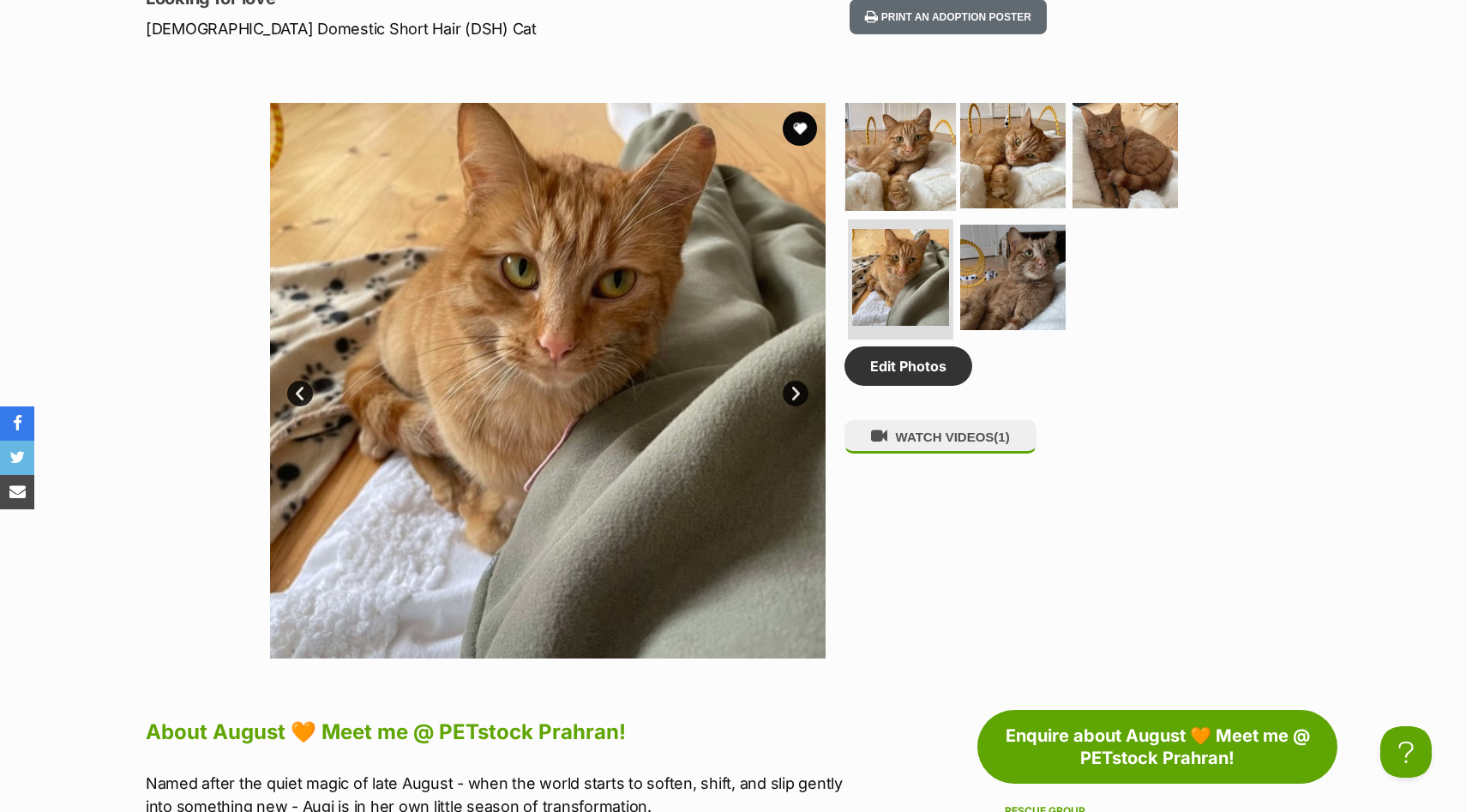
click at [912, 169] on img at bounding box center [900, 155] width 110 height 110
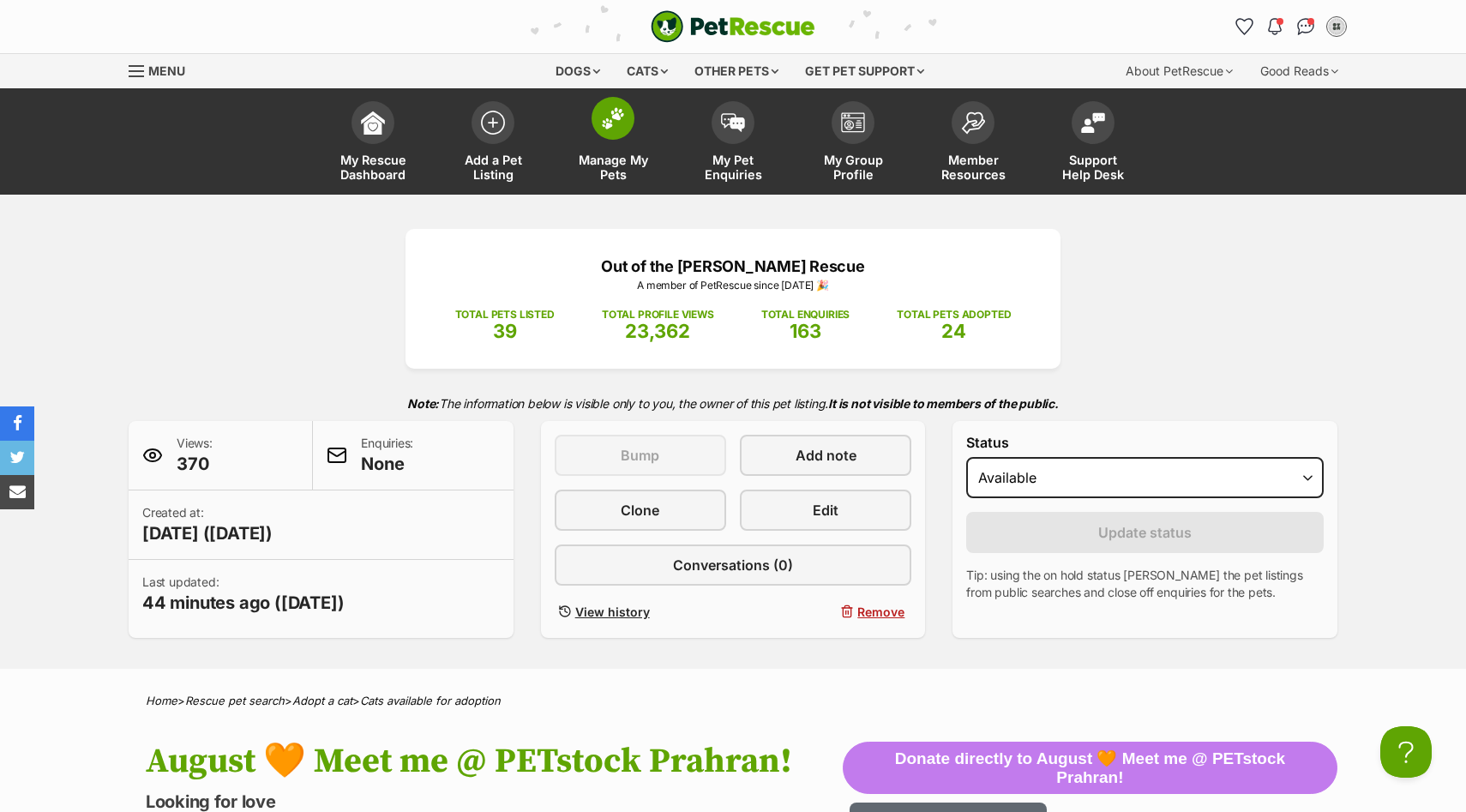
click at [612, 129] on span at bounding box center [613, 119] width 43 height 43
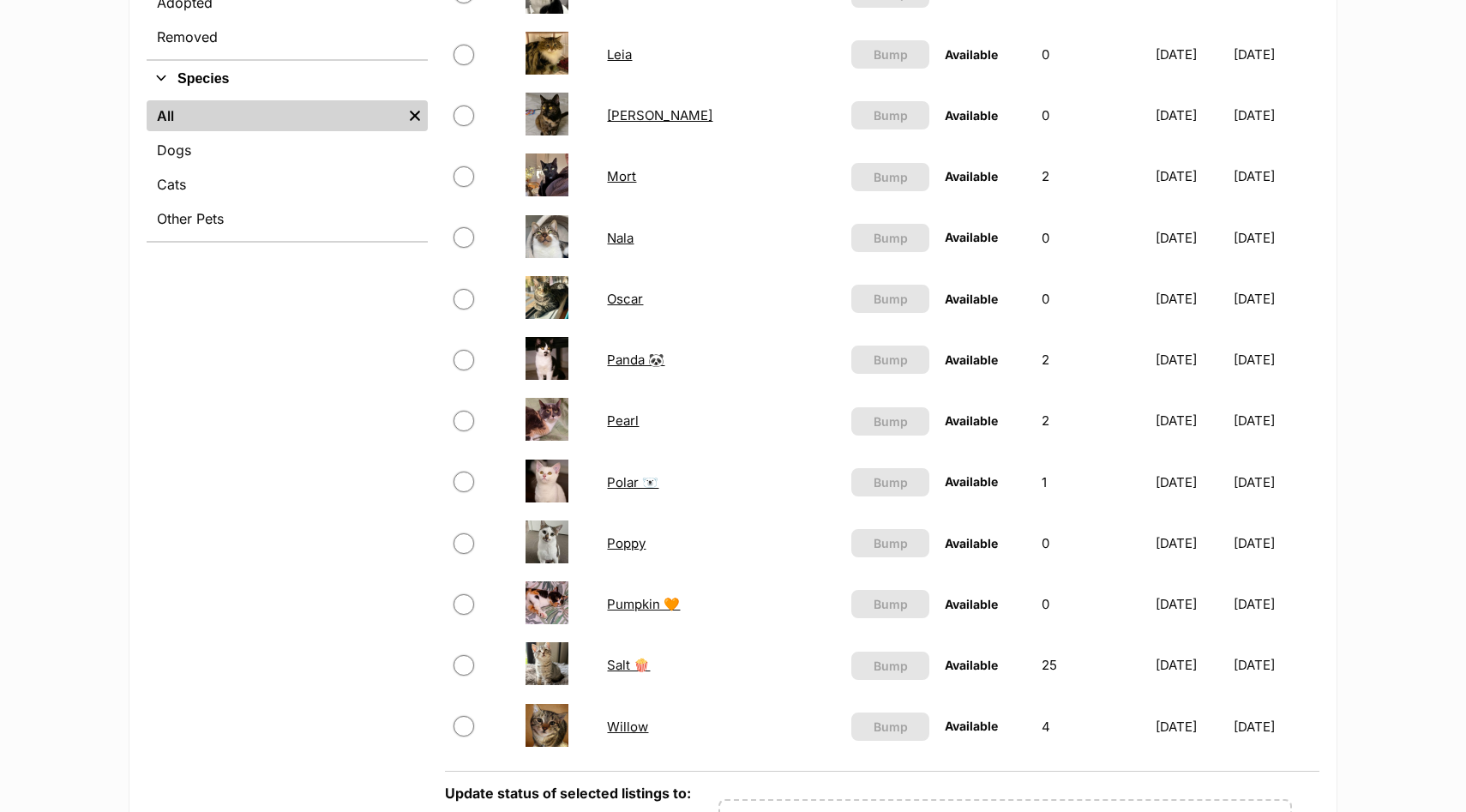
scroll to position [621, 0]
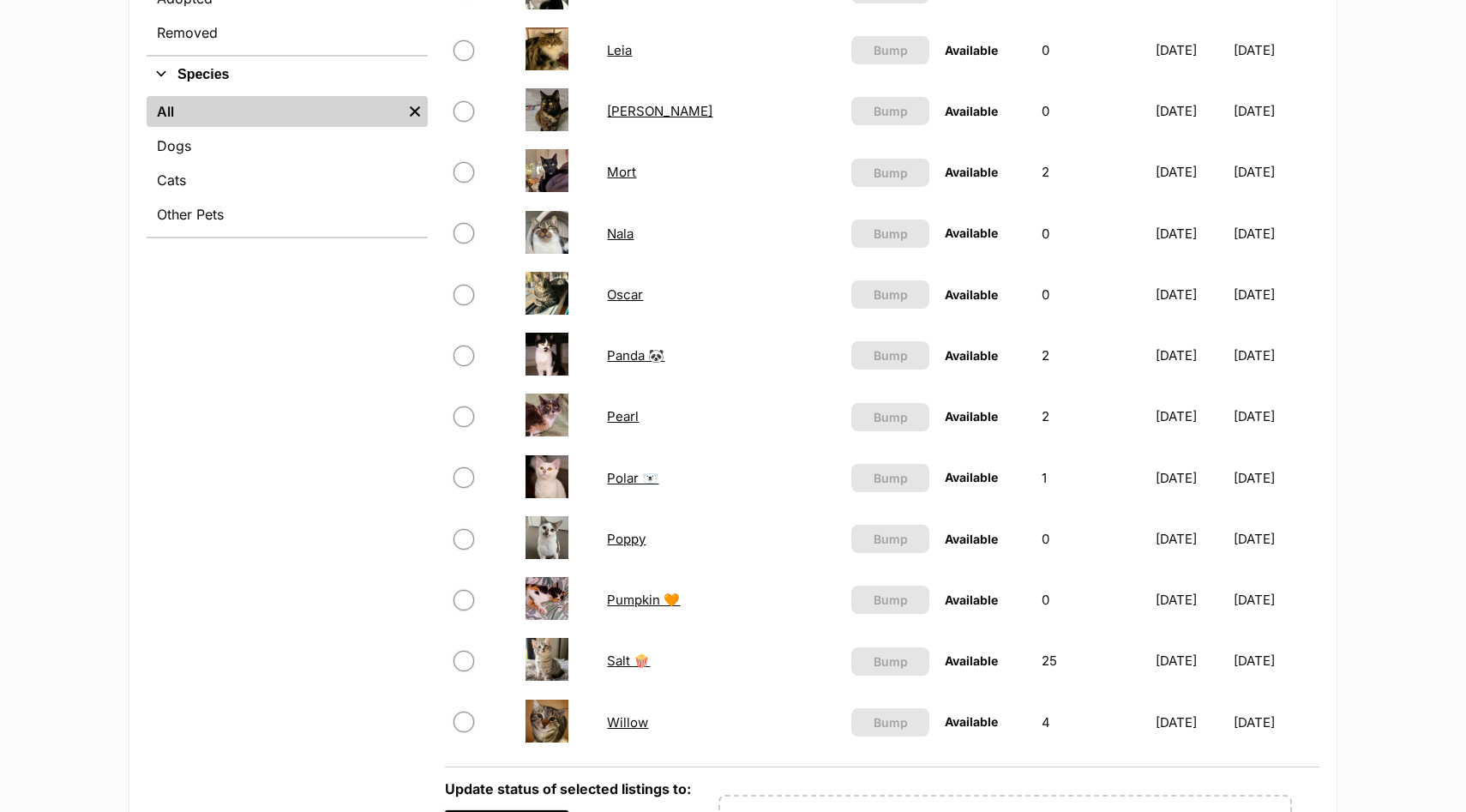
click at [620, 541] on link "Poppy" at bounding box center [626, 539] width 39 height 16
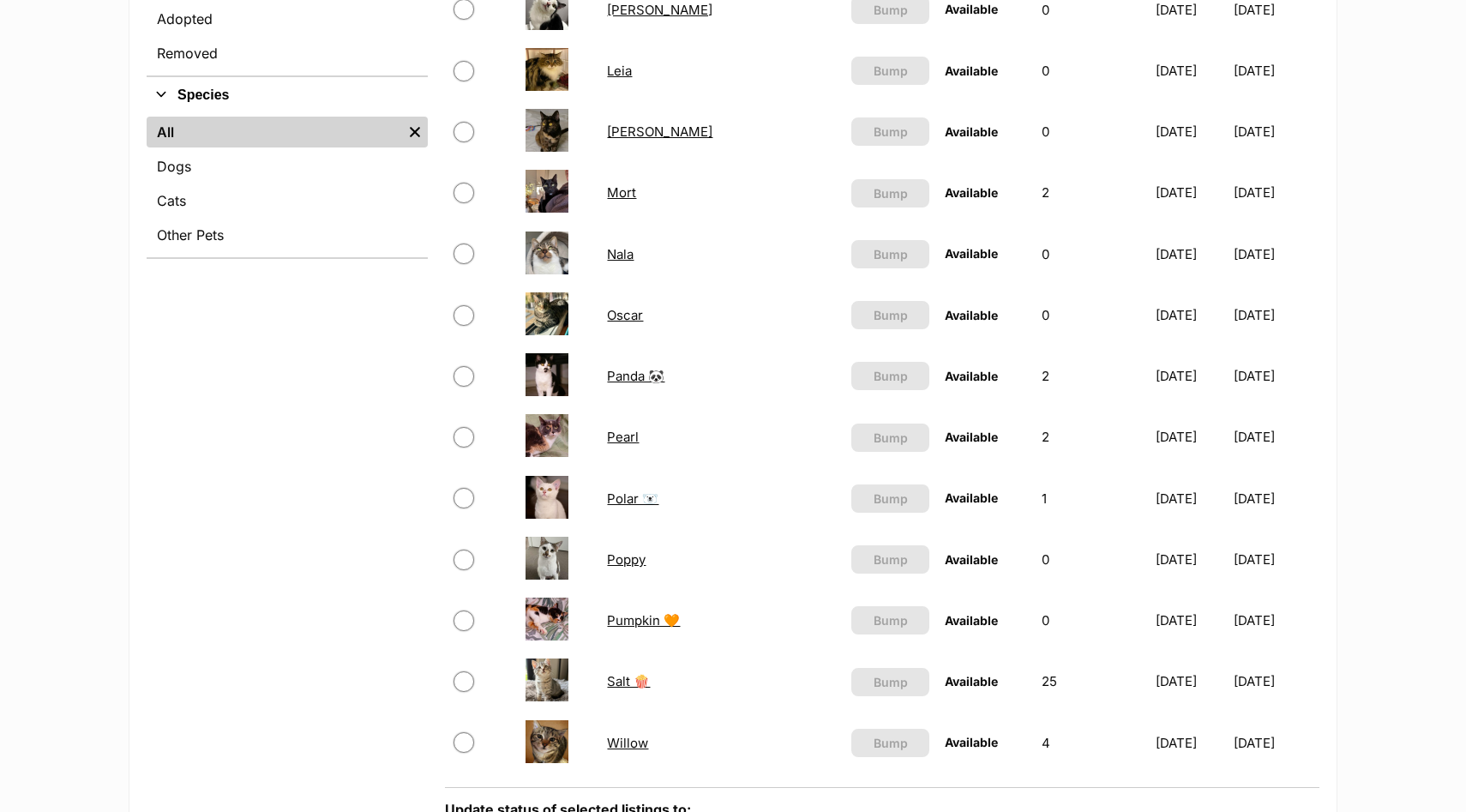
scroll to position [590, 0]
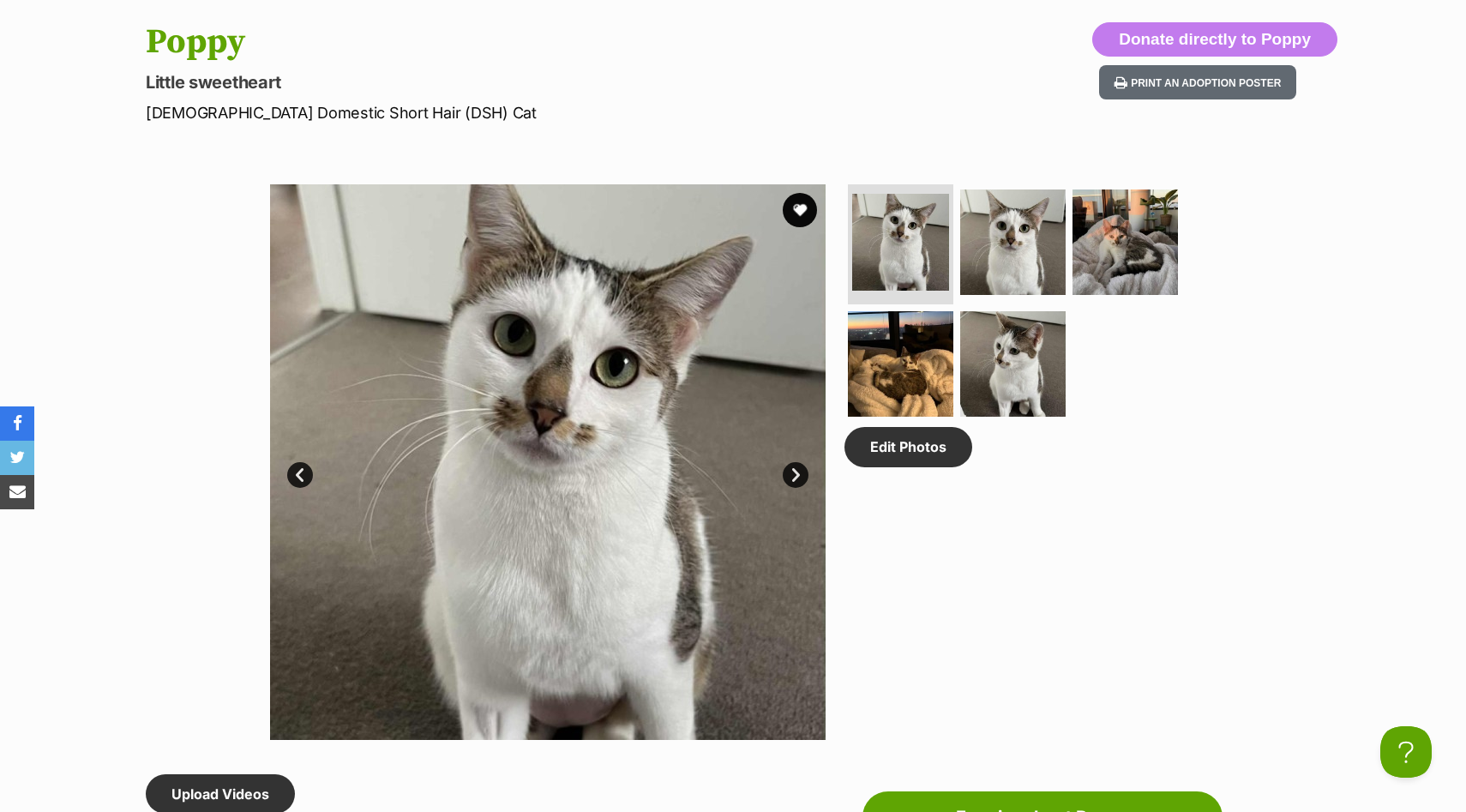
scroll to position [722, 0]
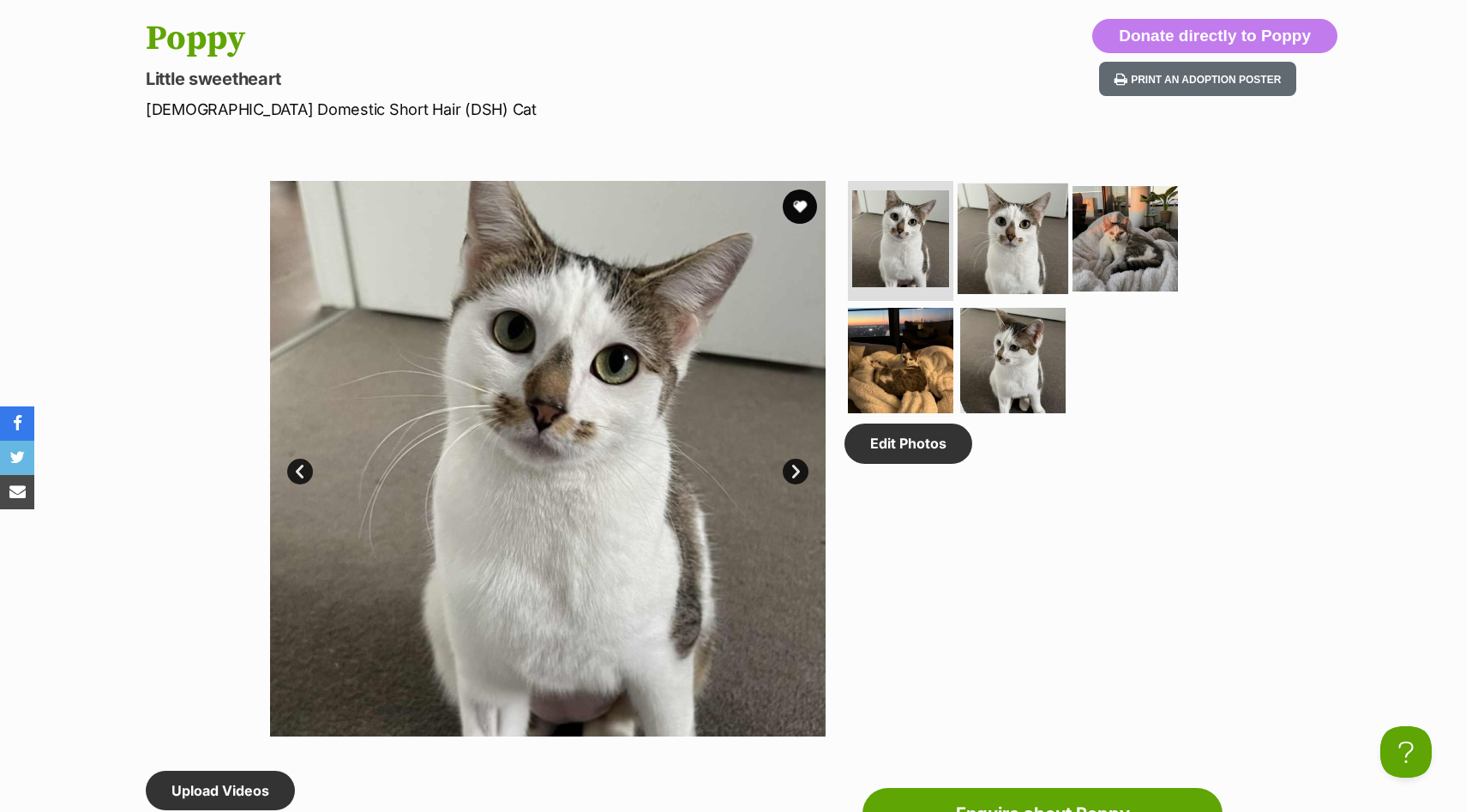
click at [1006, 213] on img at bounding box center [1012, 238] width 110 height 110
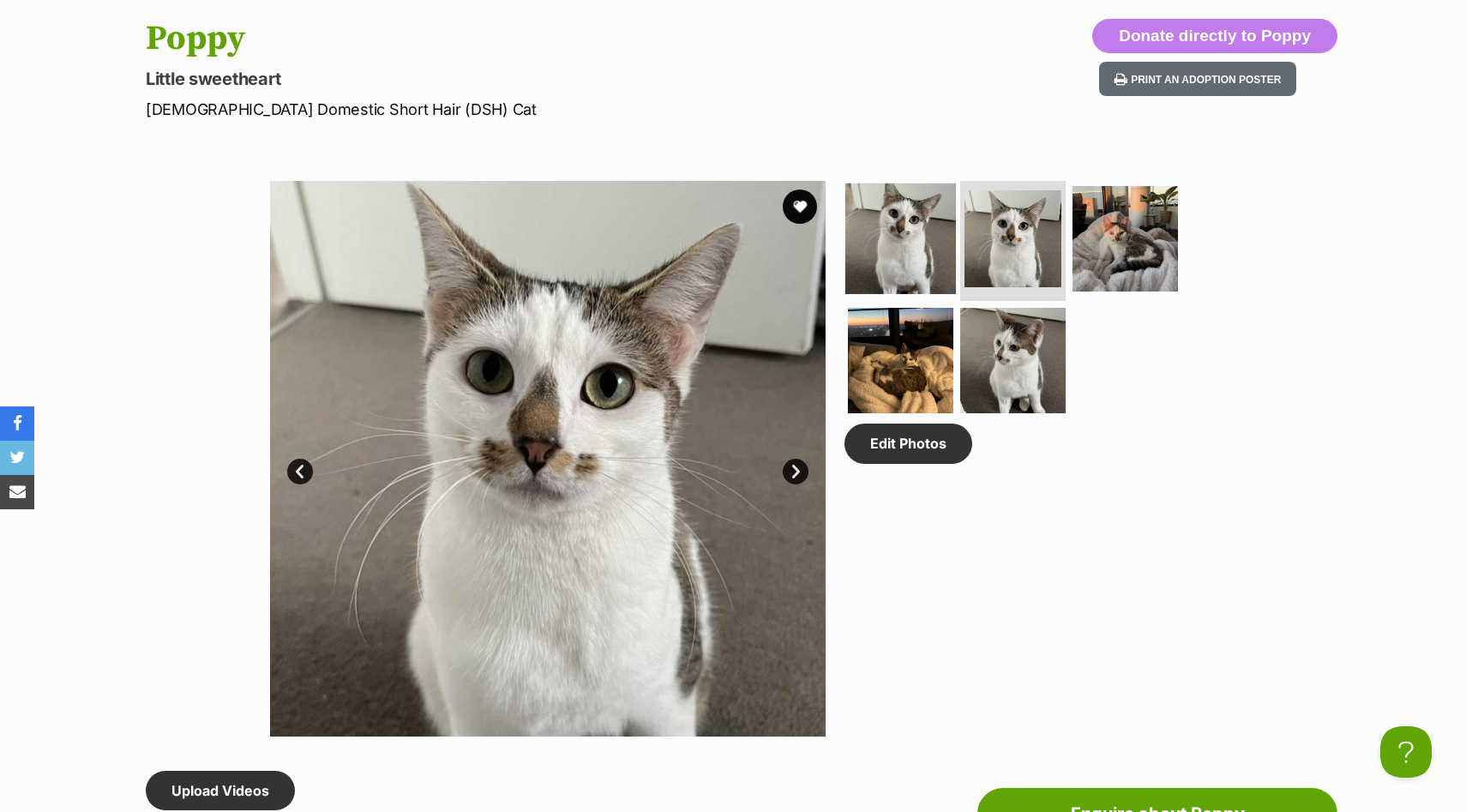
scroll to position [0, 0]
click at [918, 254] on img at bounding box center [900, 238] width 110 height 110
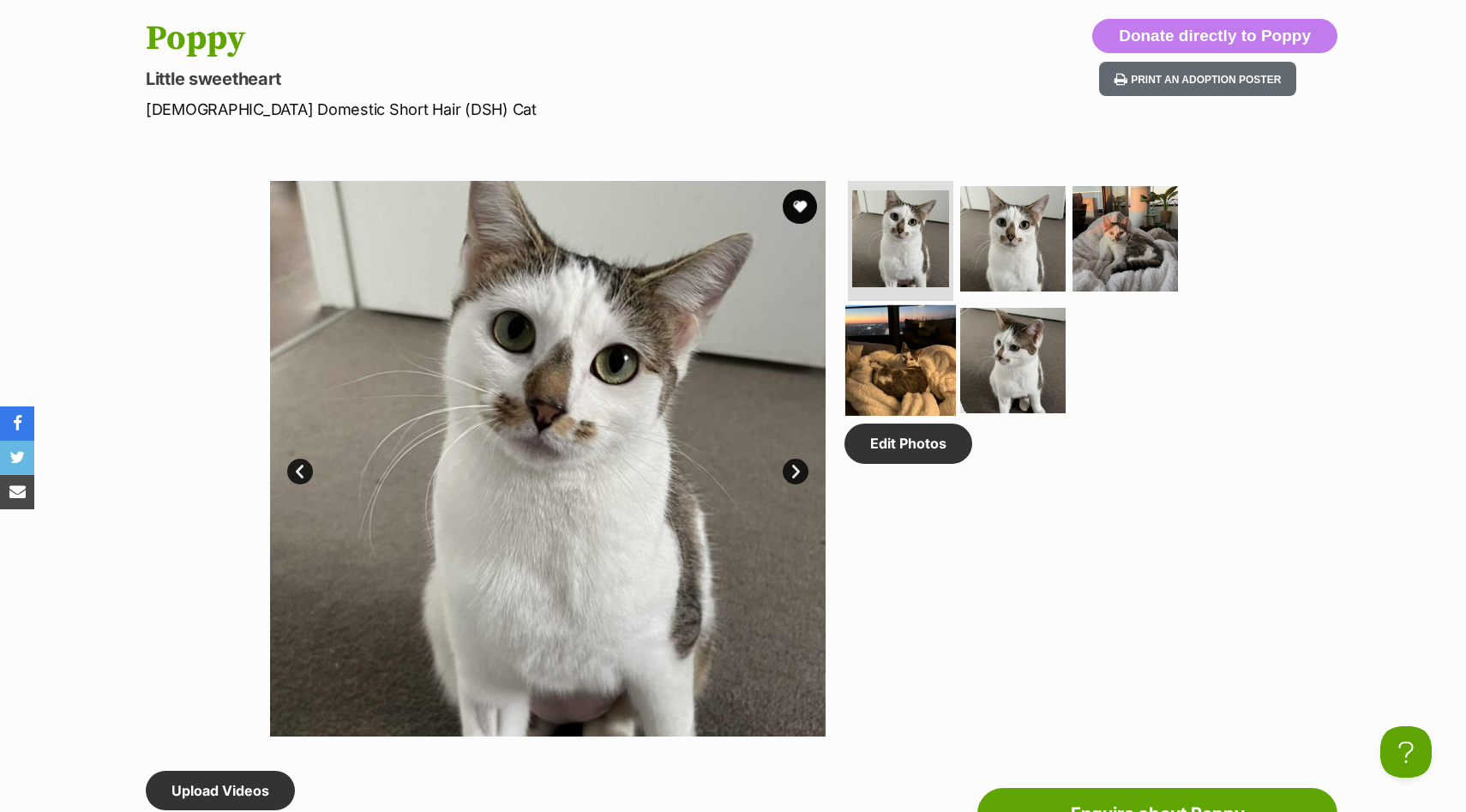
click at [901, 368] on img at bounding box center [900, 359] width 110 height 110
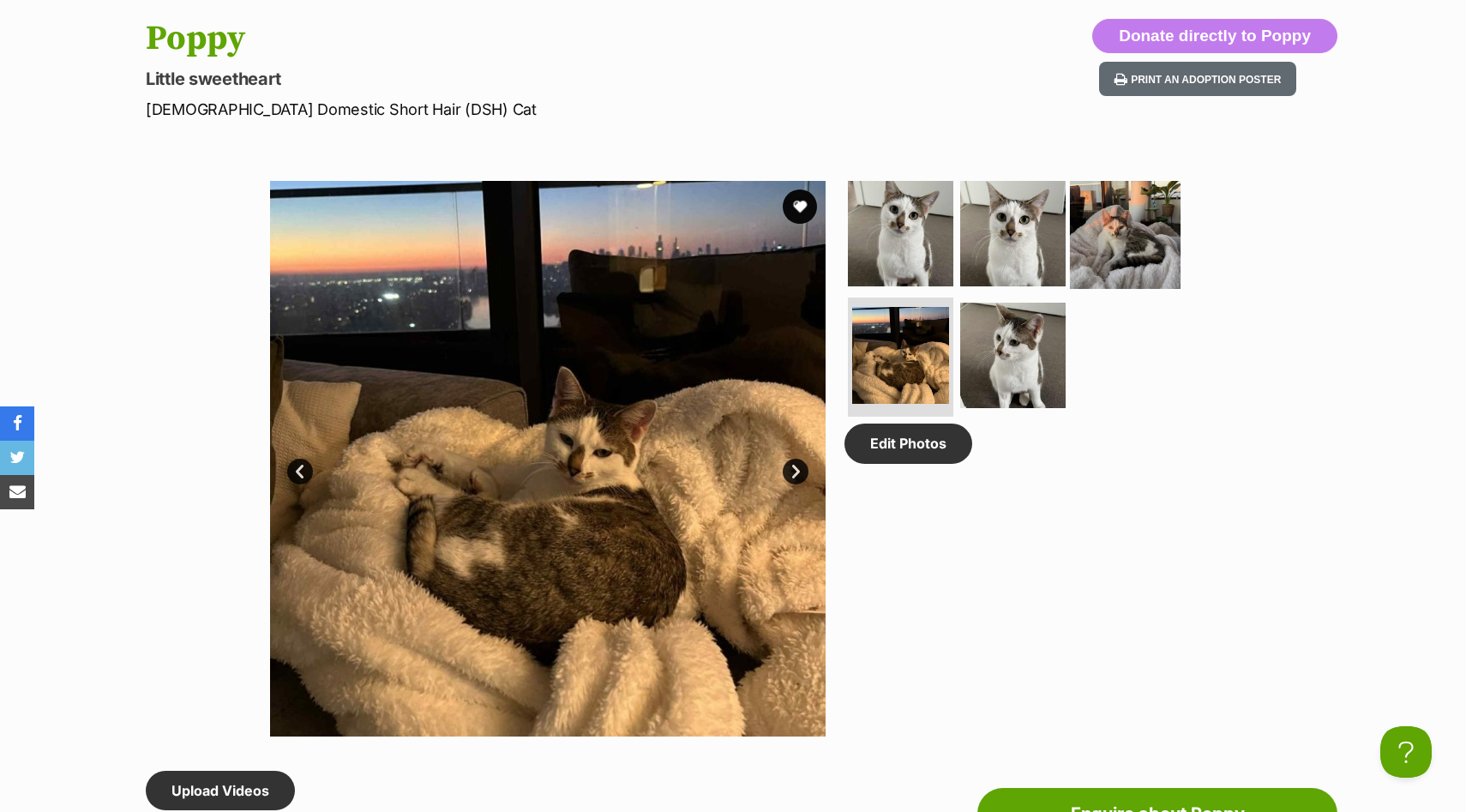
click at [1133, 220] on img at bounding box center [1125, 233] width 110 height 110
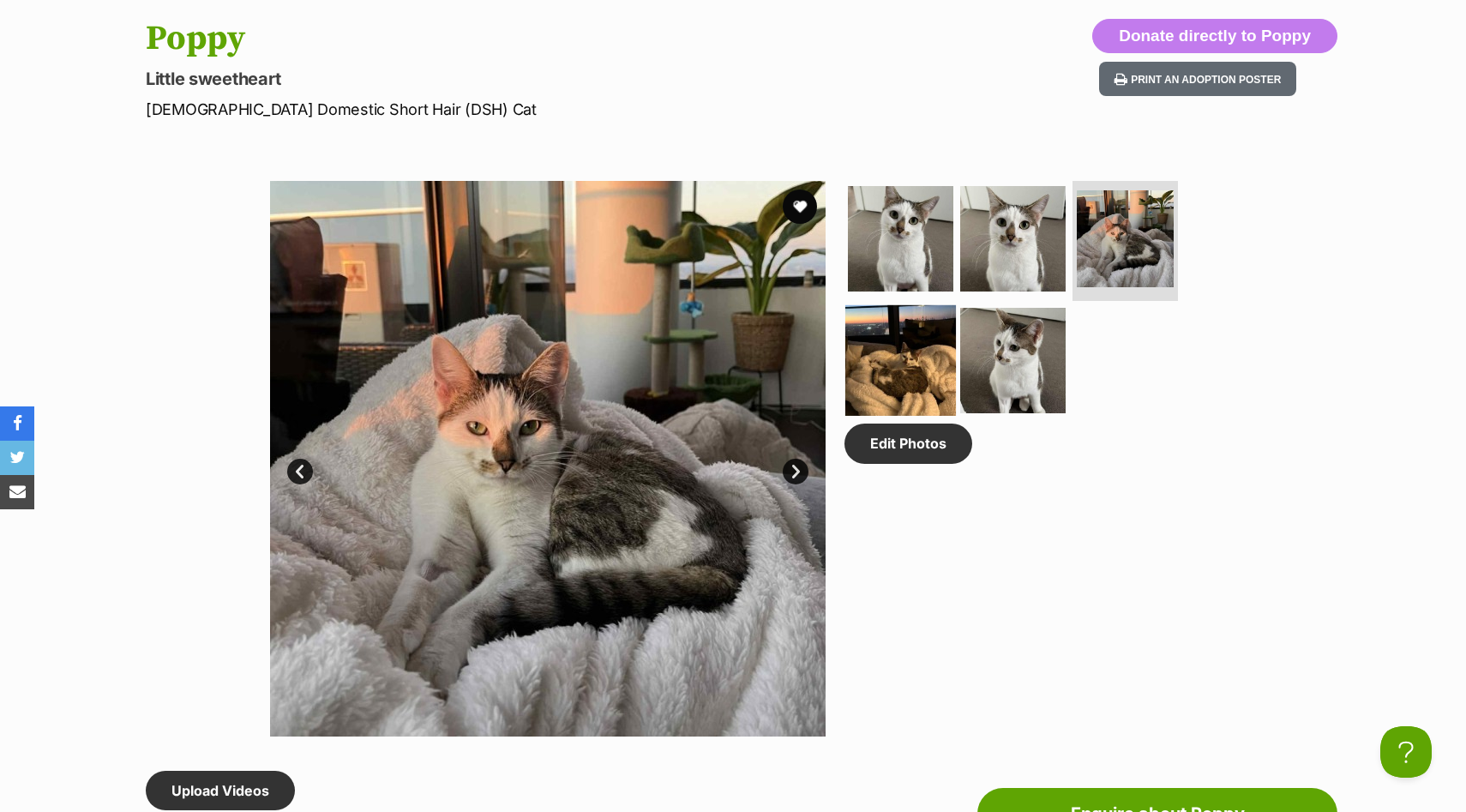
click at [879, 331] on img at bounding box center [900, 359] width 110 height 110
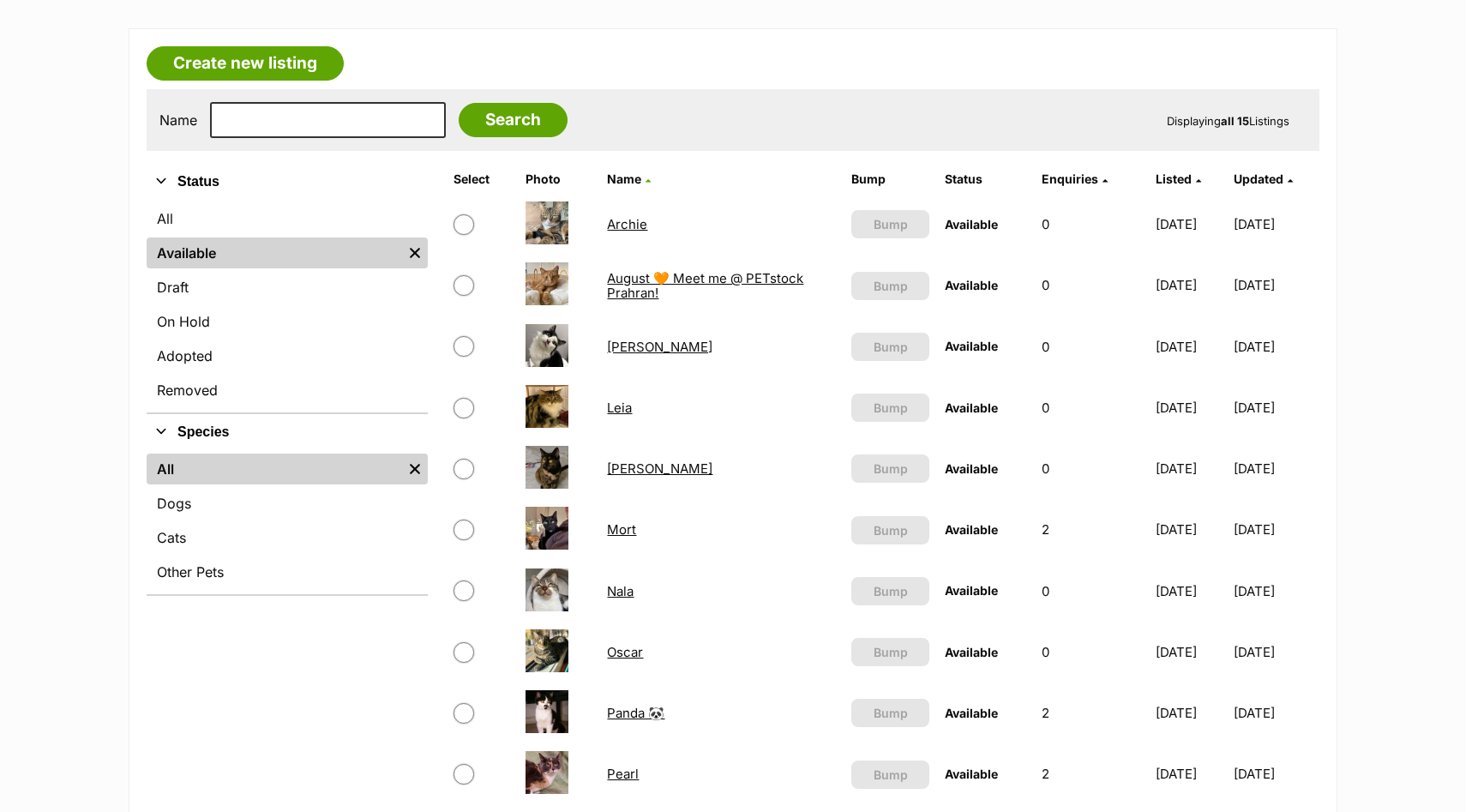
scroll to position [260, 0]
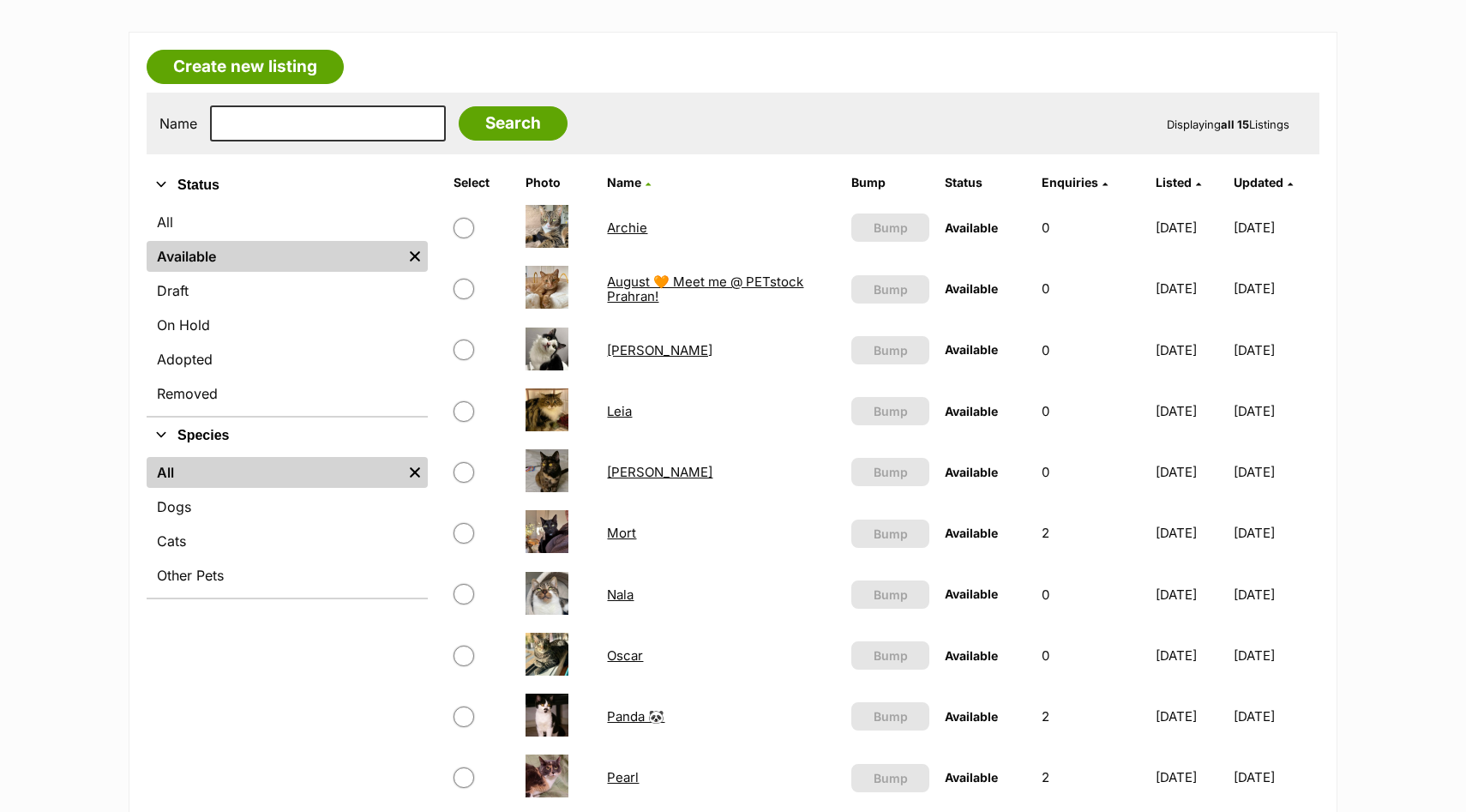
click at [619, 348] on link "[PERSON_NAME]" at bounding box center [659, 350] width 105 height 16
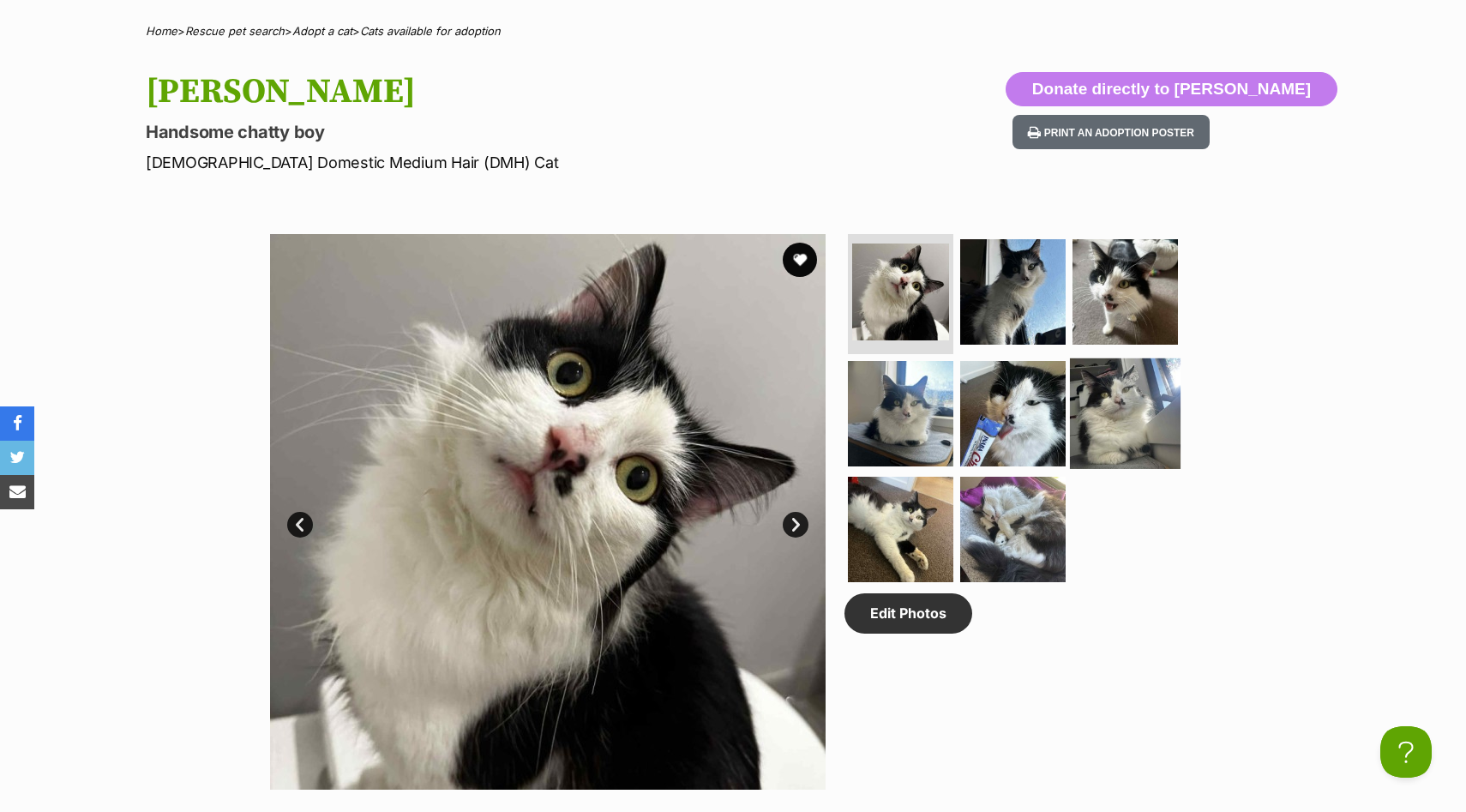
click at [1094, 417] on img at bounding box center [1125, 412] width 110 height 110
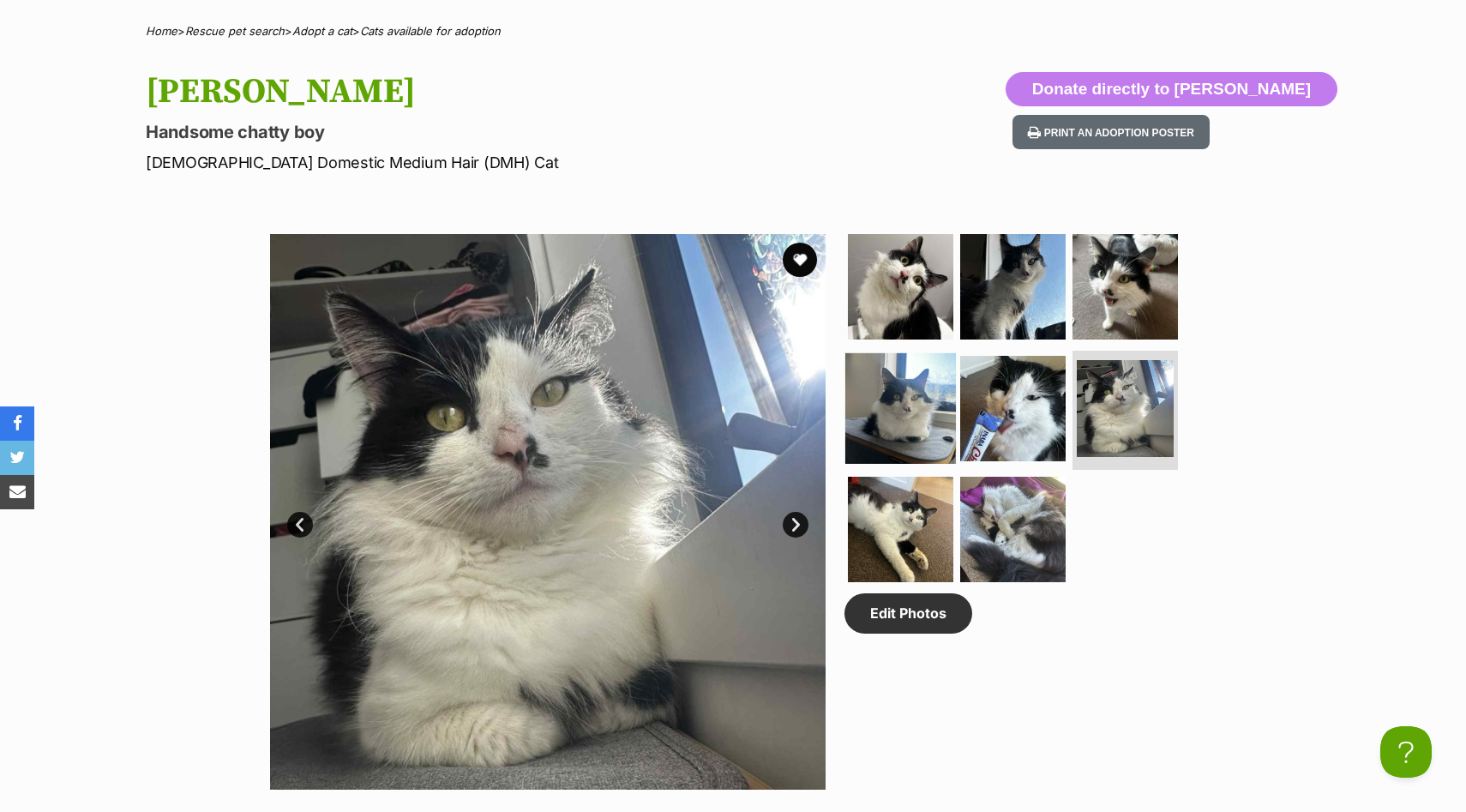
click at [914, 420] on img at bounding box center [900, 407] width 110 height 110
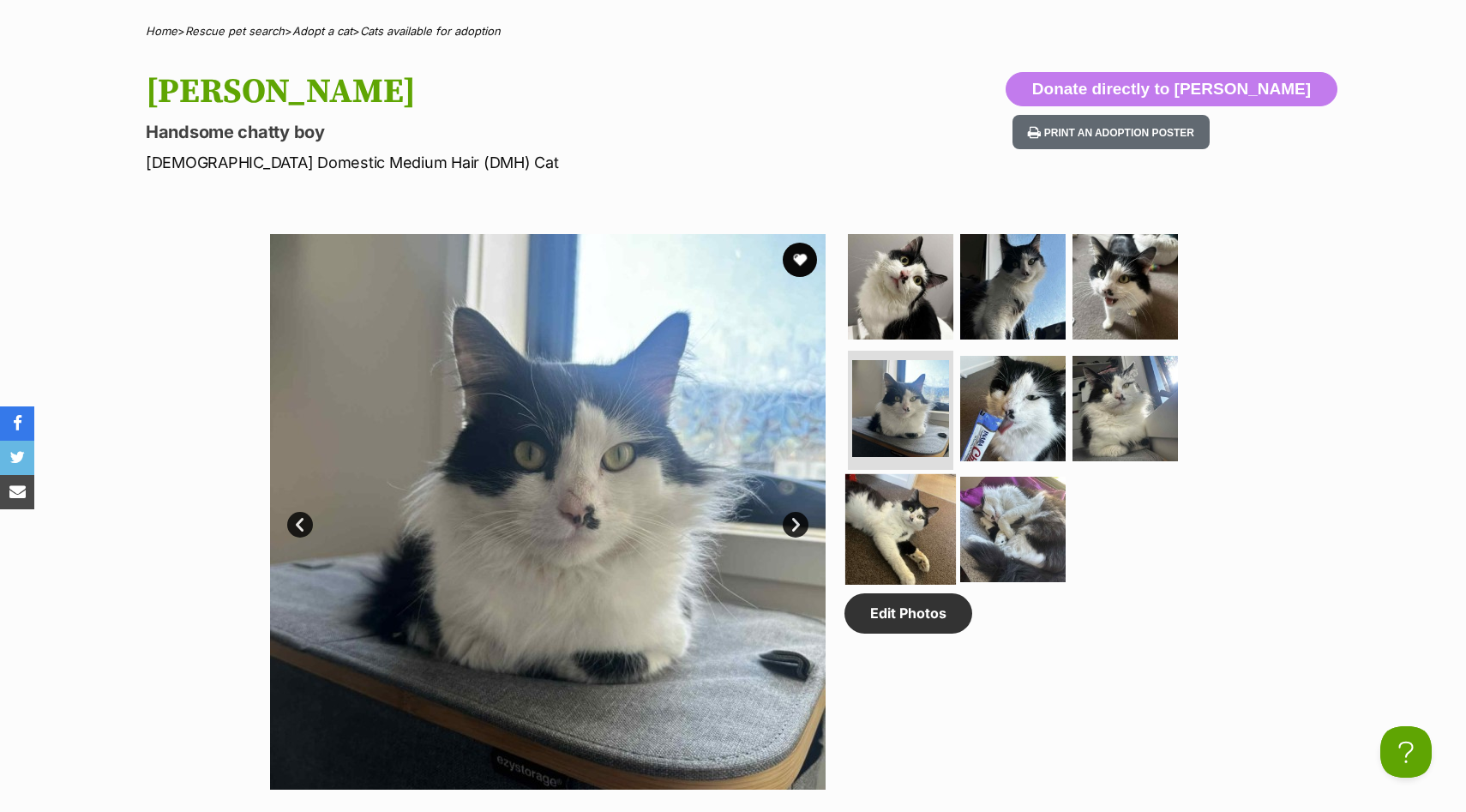
click at [925, 514] on img at bounding box center [900, 529] width 110 height 110
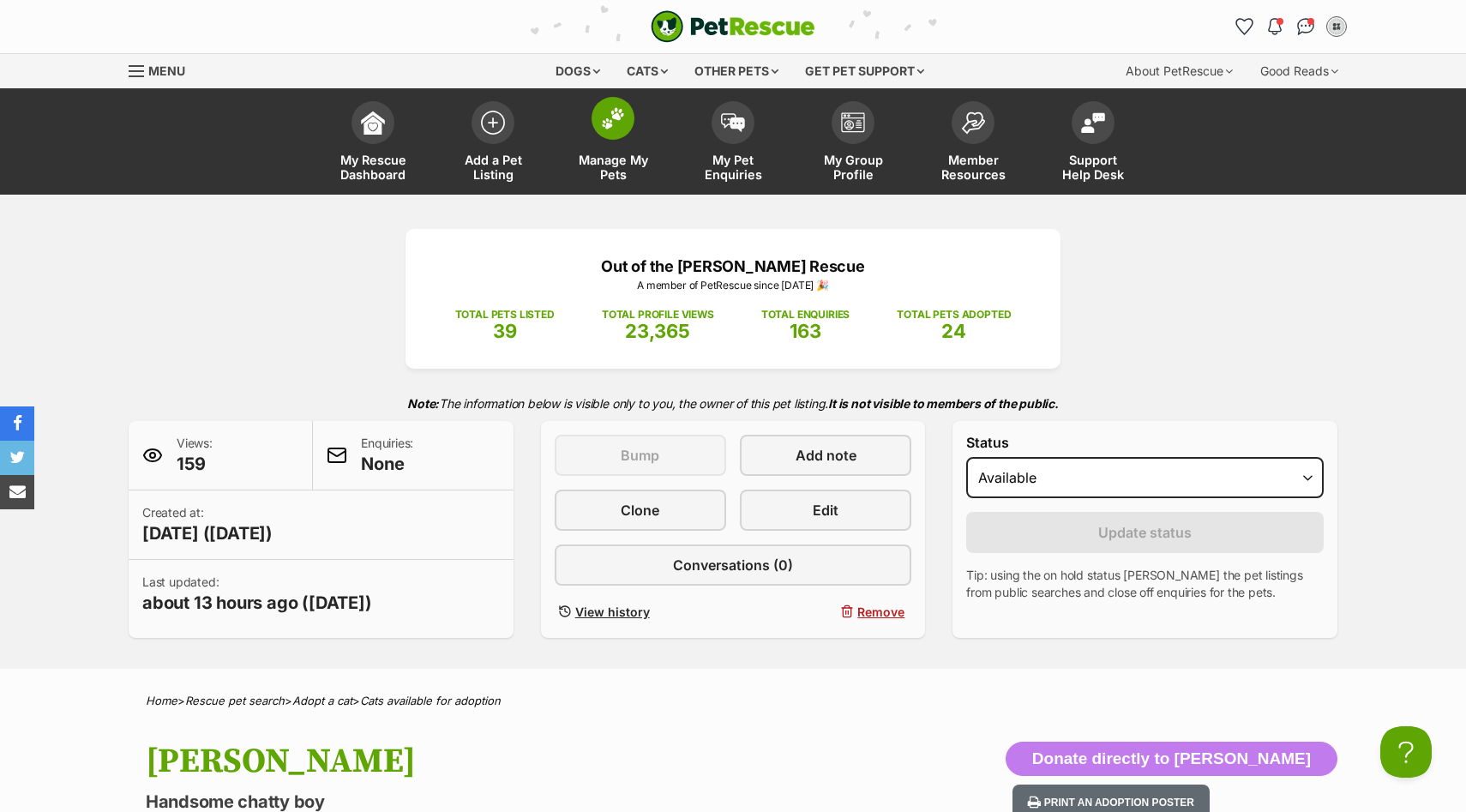
click at [611, 151] on link "Manage My Pets" at bounding box center [613, 144] width 120 height 102
